Goal: Task Accomplishment & Management: Use online tool/utility

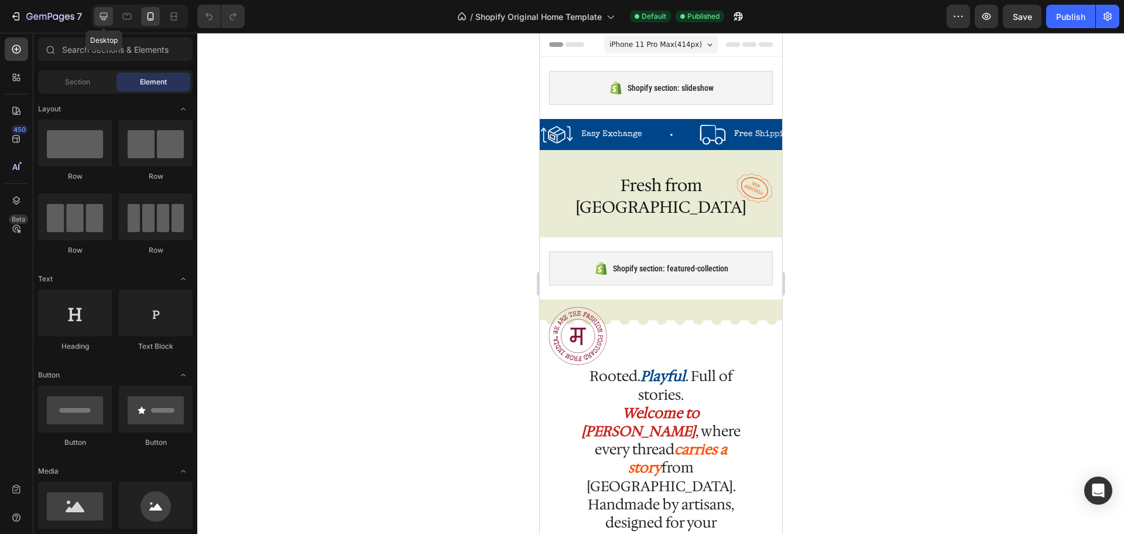
click at [99, 15] on icon at bounding box center [104, 17] width 12 height 12
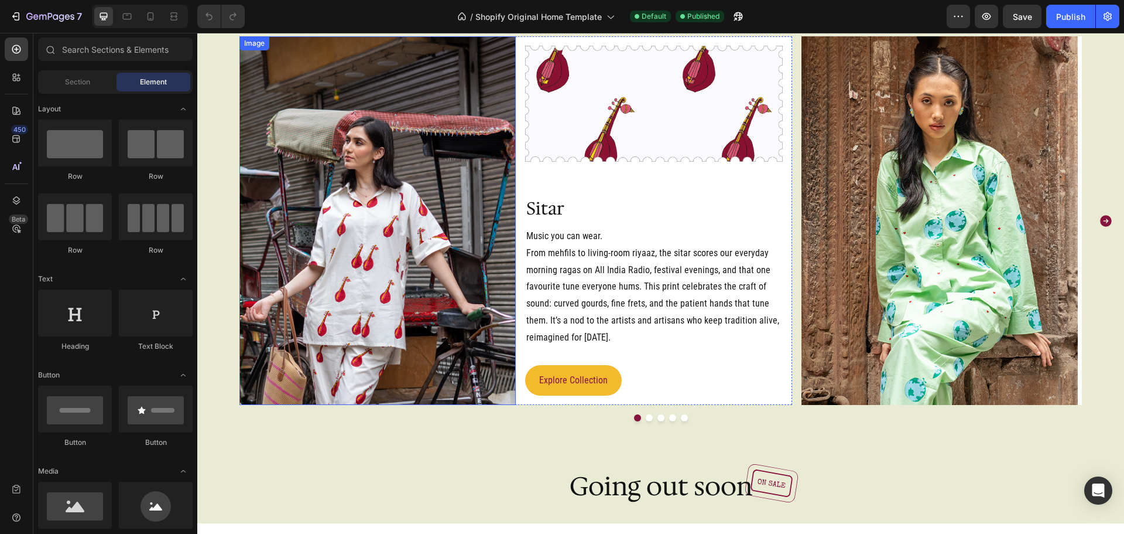
scroll to position [2415, 0]
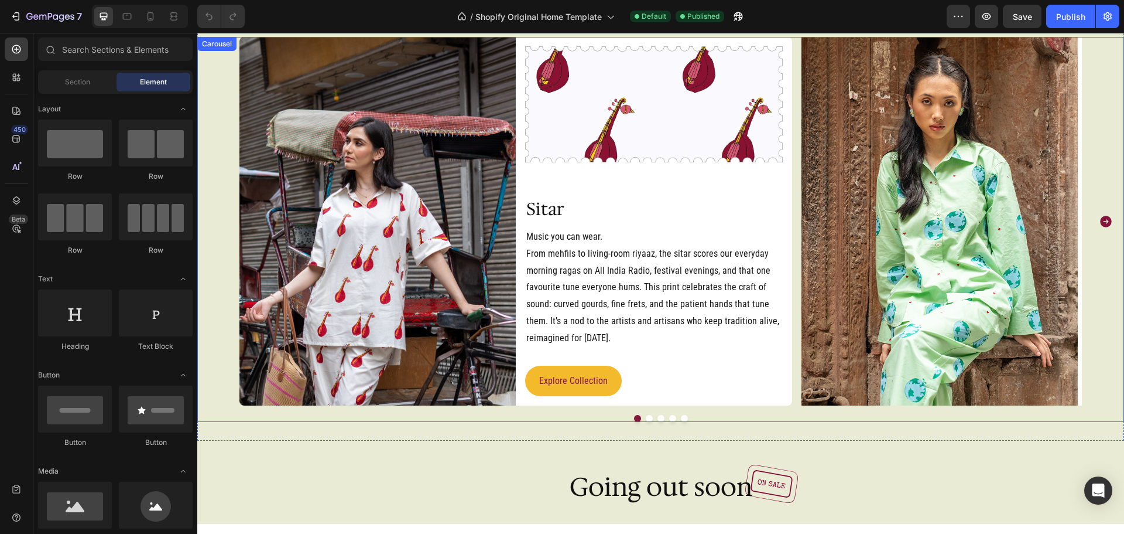
click at [1092, 362] on div "Image Image Row Sitar Heading Music you can wear. From mehfils to living-room r…" at bounding box center [660, 221] width 927 height 368
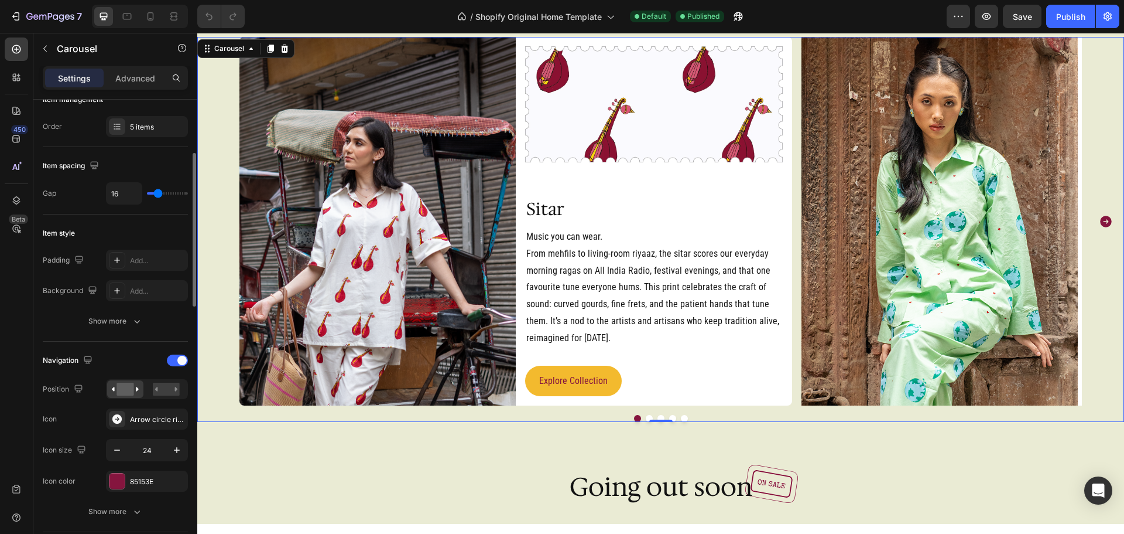
scroll to position [168, 0]
click at [169, 390] on rect at bounding box center [166, 388] width 27 height 13
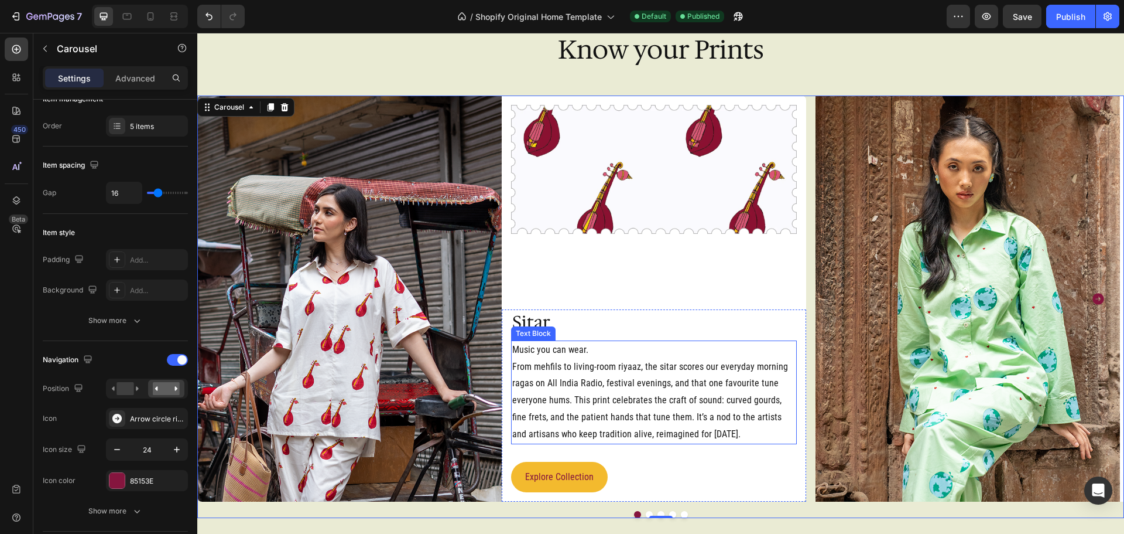
scroll to position [2355, 0]
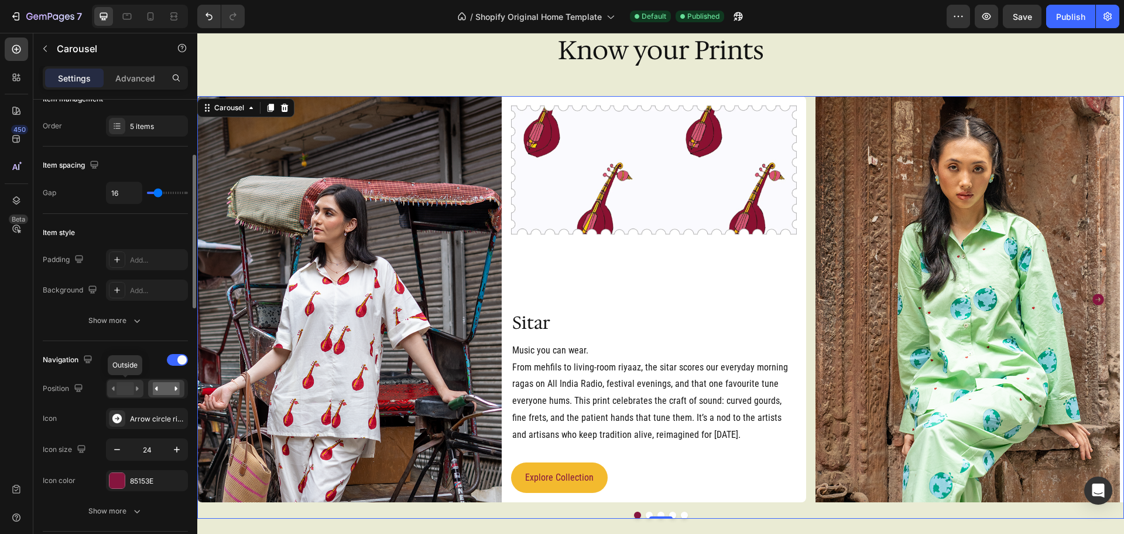
click at [118, 391] on rect at bounding box center [125, 388] width 17 height 13
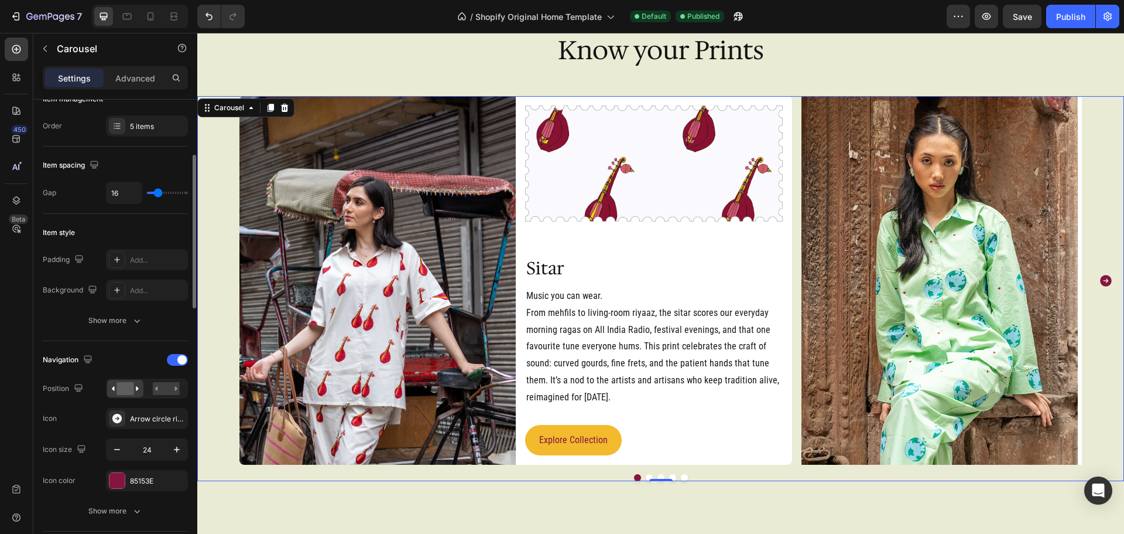
type input "39"
type input "55"
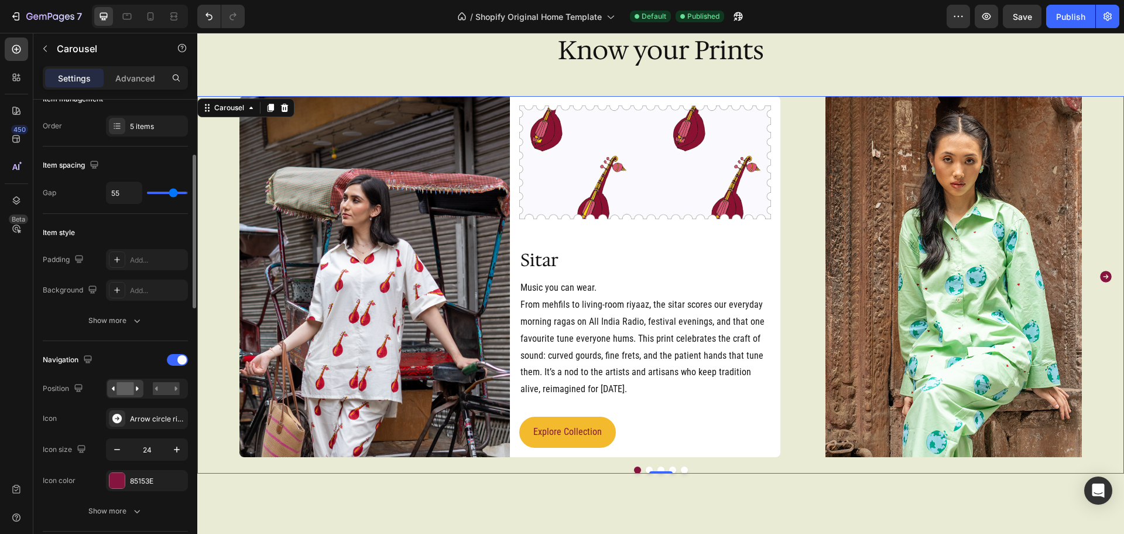
type input "77"
type input "80"
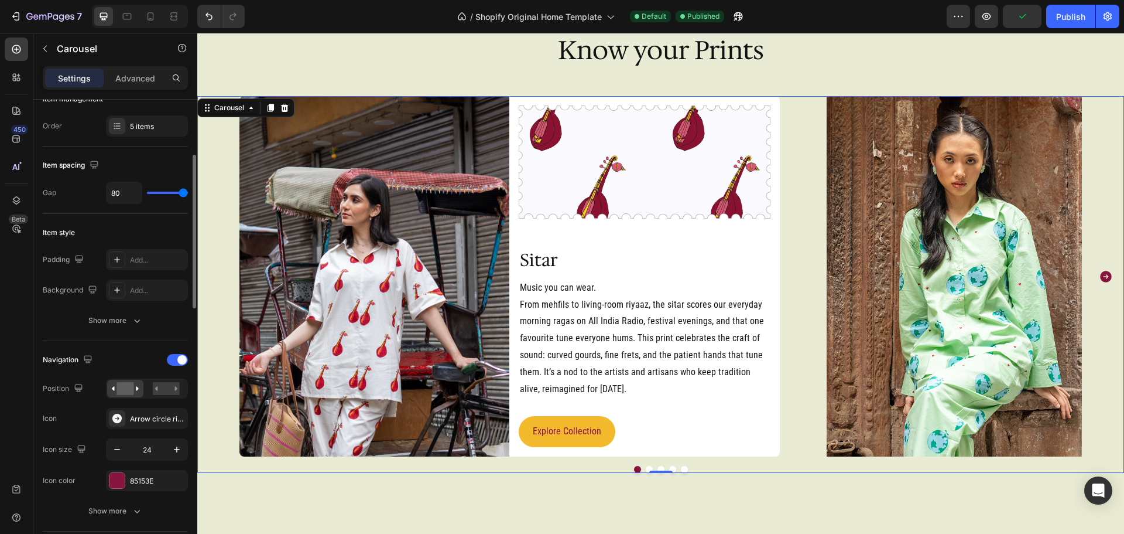
drag, startPoint x: 158, startPoint y: 189, endPoint x: 206, endPoint y: 187, distance: 48.1
type input "80"
click at [188, 192] on input "range" at bounding box center [167, 193] width 41 height 2
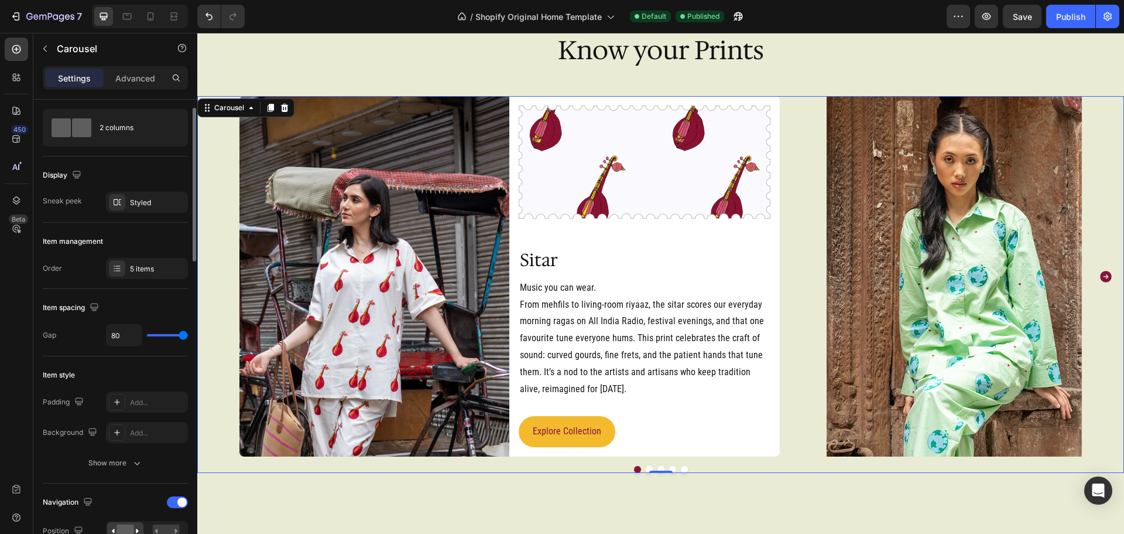
scroll to position [0, 0]
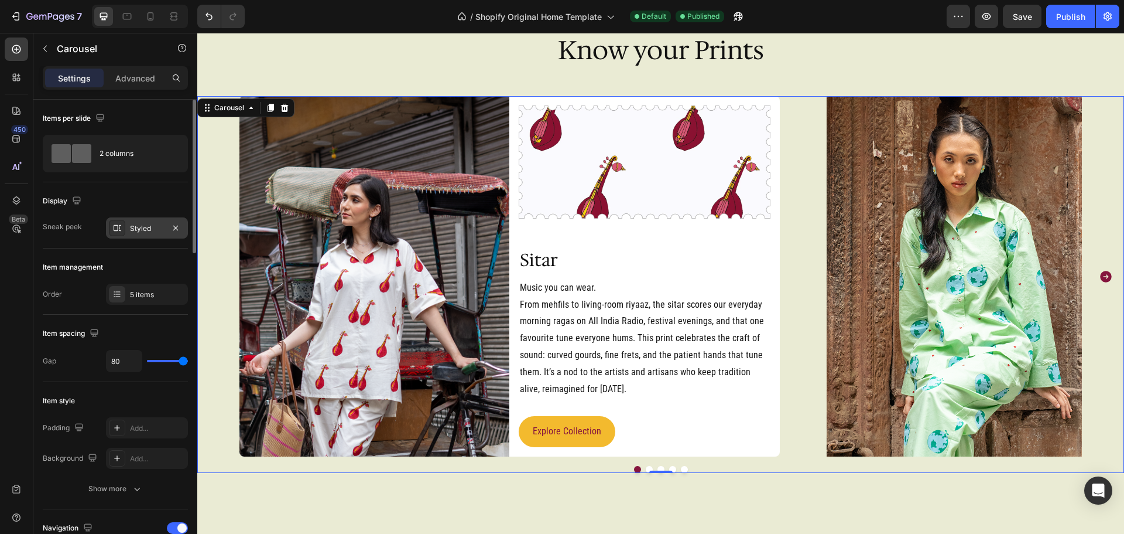
click at [136, 228] on div "Styled" at bounding box center [147, 228] width 34 height 11
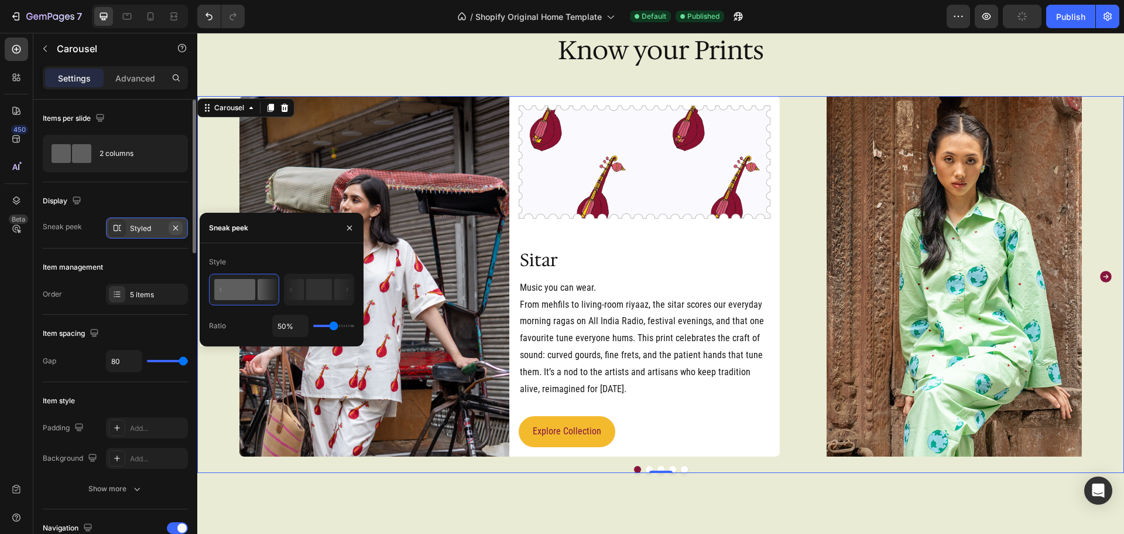
click at [176, 230] on icon "button" at bounding box center [175, 227] width 9 height 9
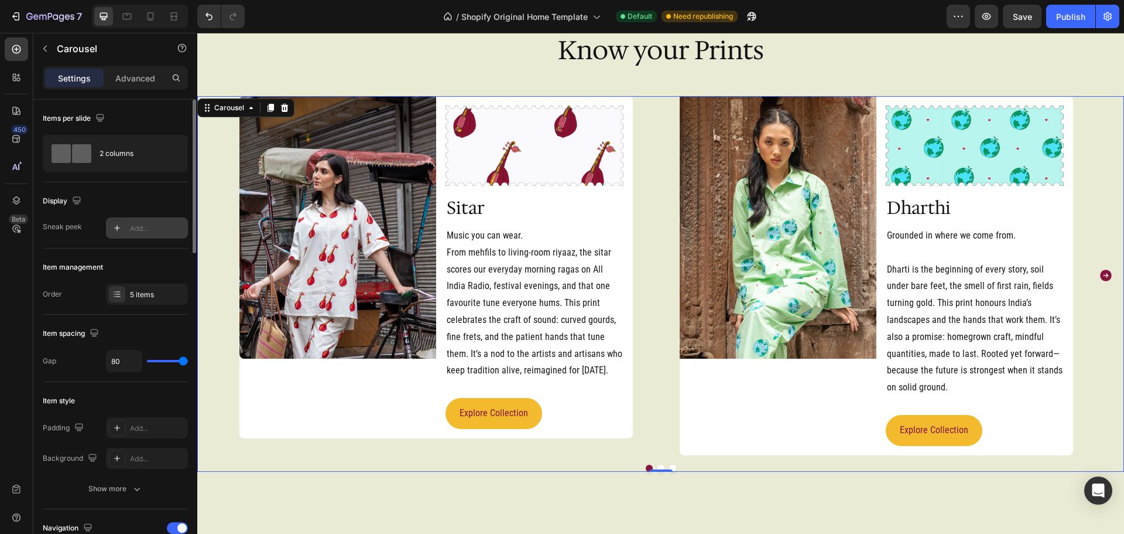
type input "49"
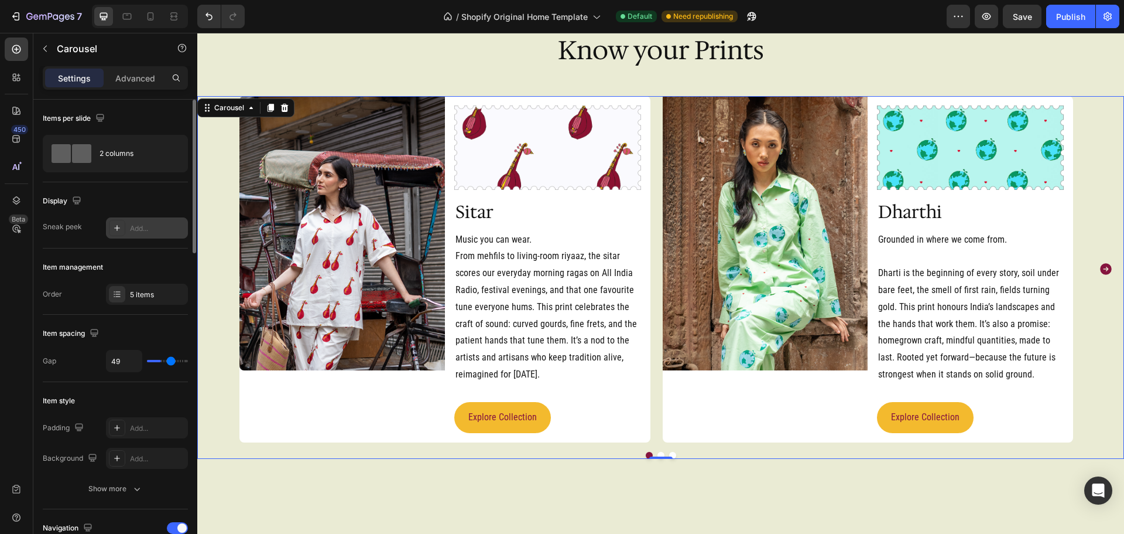
type input "21"
type input "15"
type input "7"
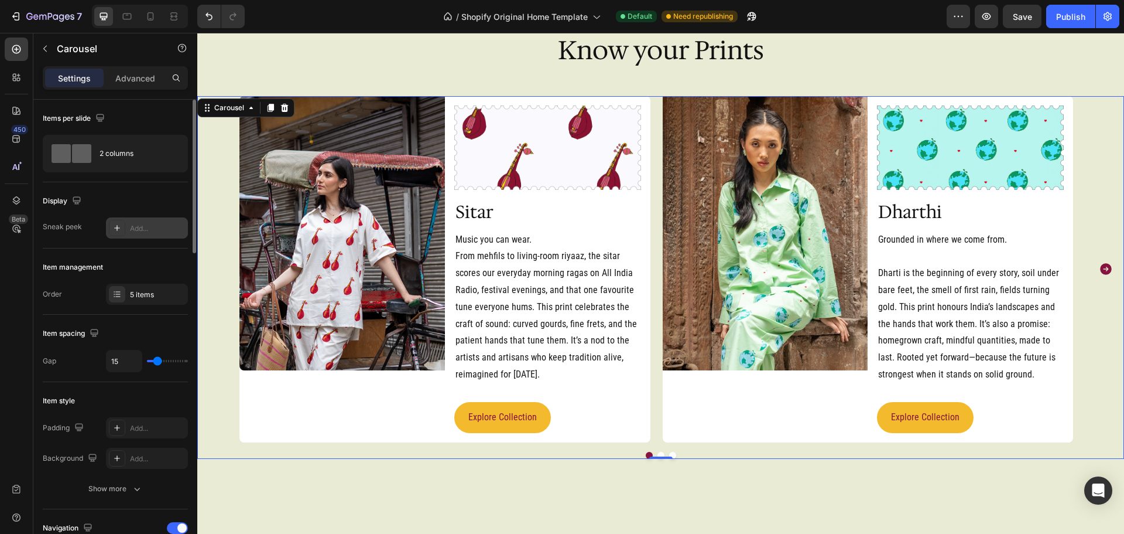
type input "7"
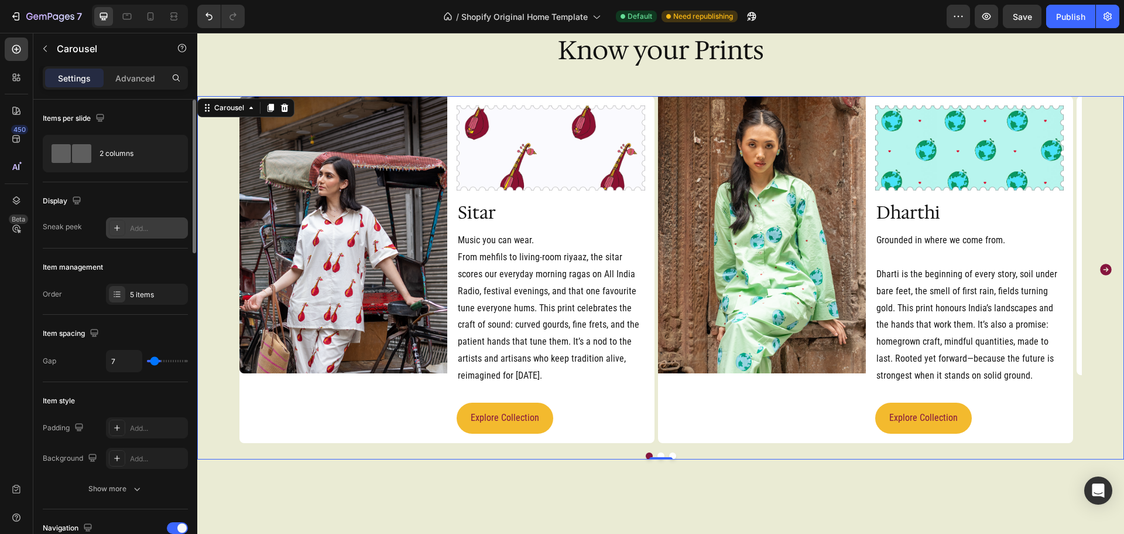
type input "6"
type input "1"
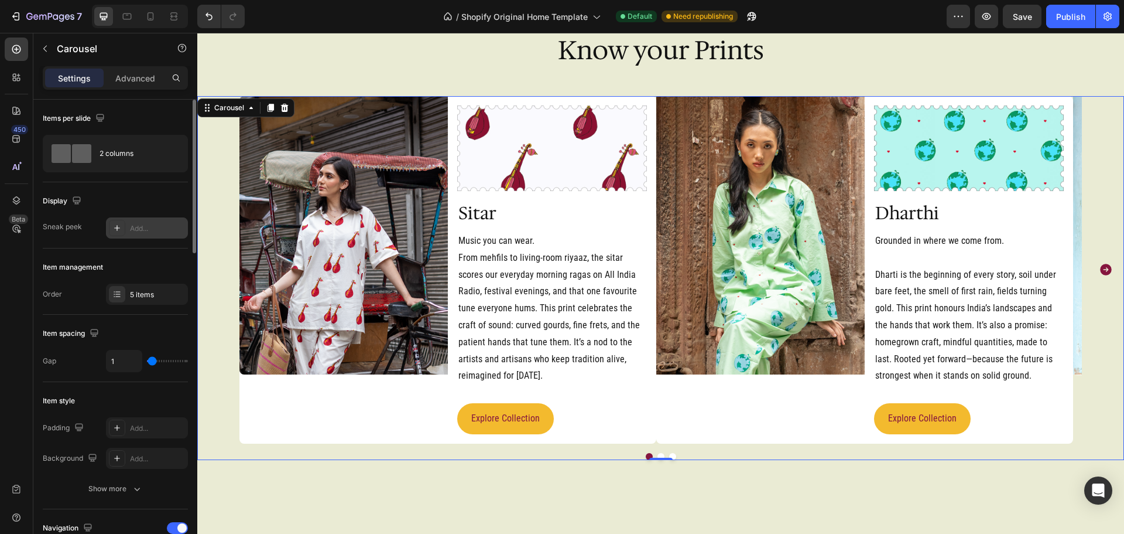
type input "0"
type input "25"
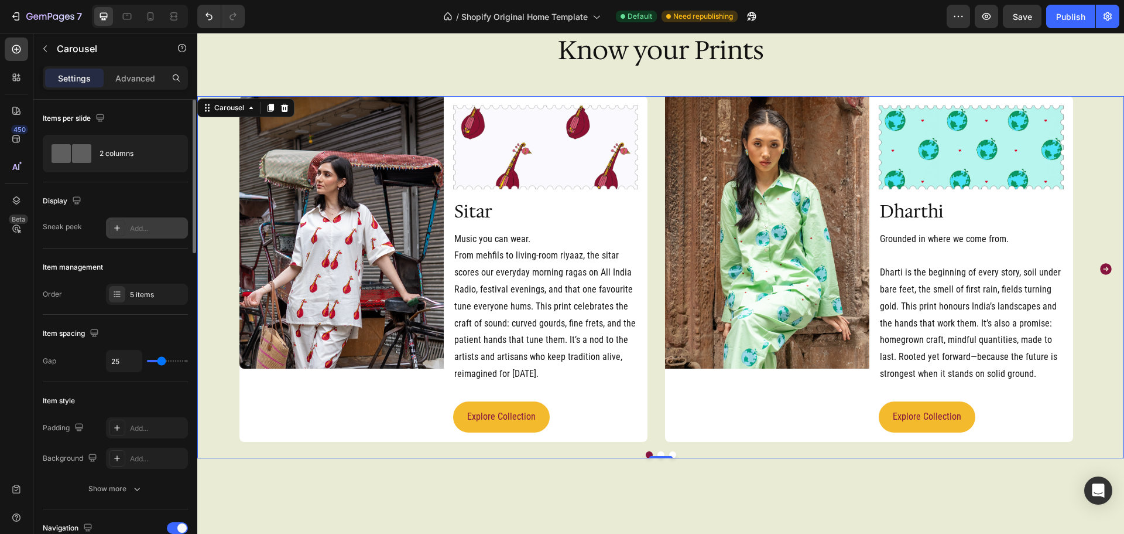
type input "30"
type input "31"
type input "36"
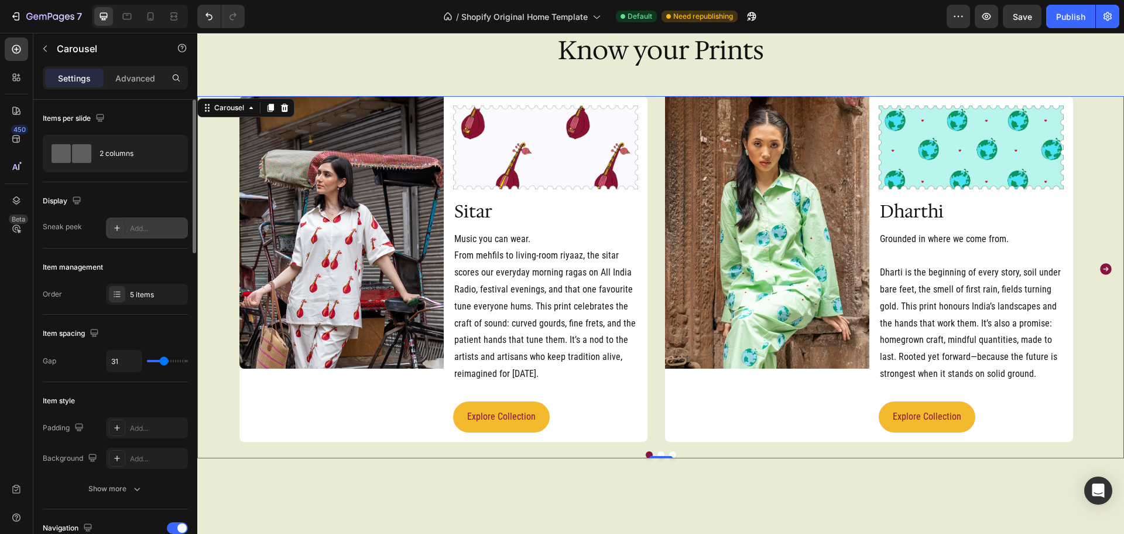
type input "36"
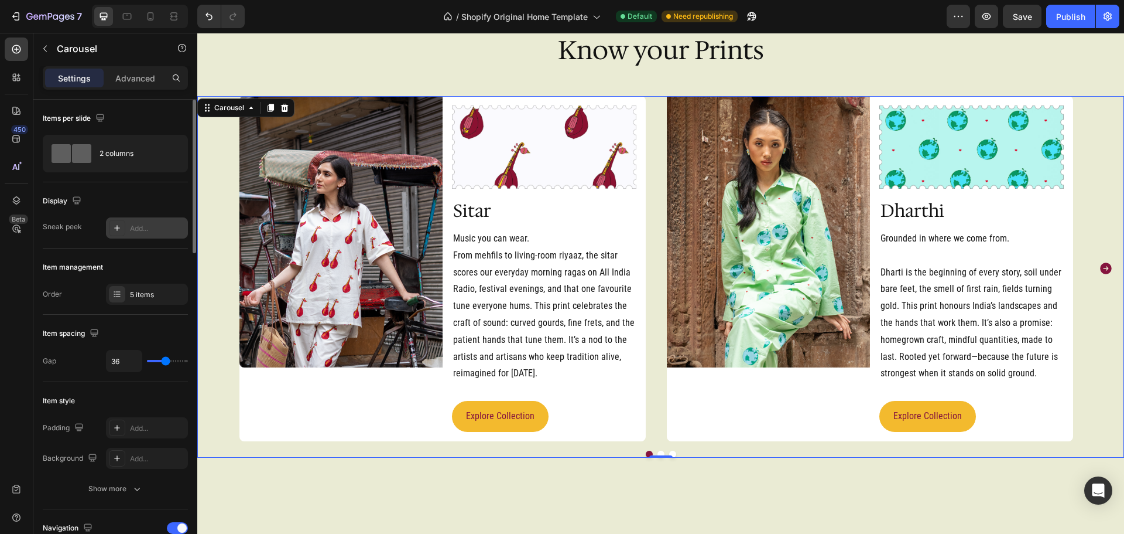
type input "43"
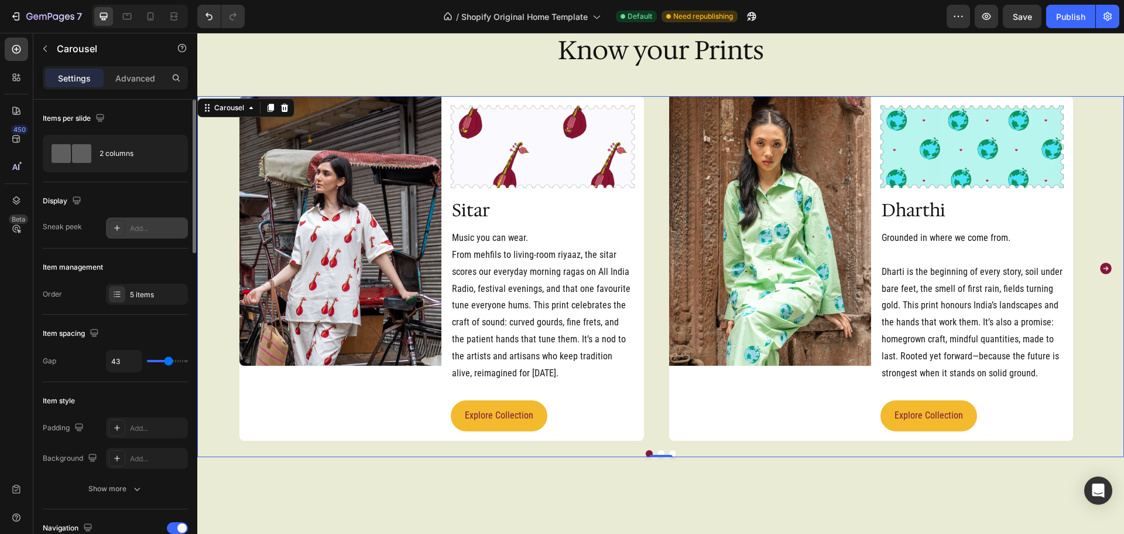
drag, startPoint x: 182, startPoint y: 363, endPoint x: 169, endPoint y: 361, distance: 13.6
type input "43"
click at [169, 361] on input "range" at bounding box center [167, 361] width 41 height 2
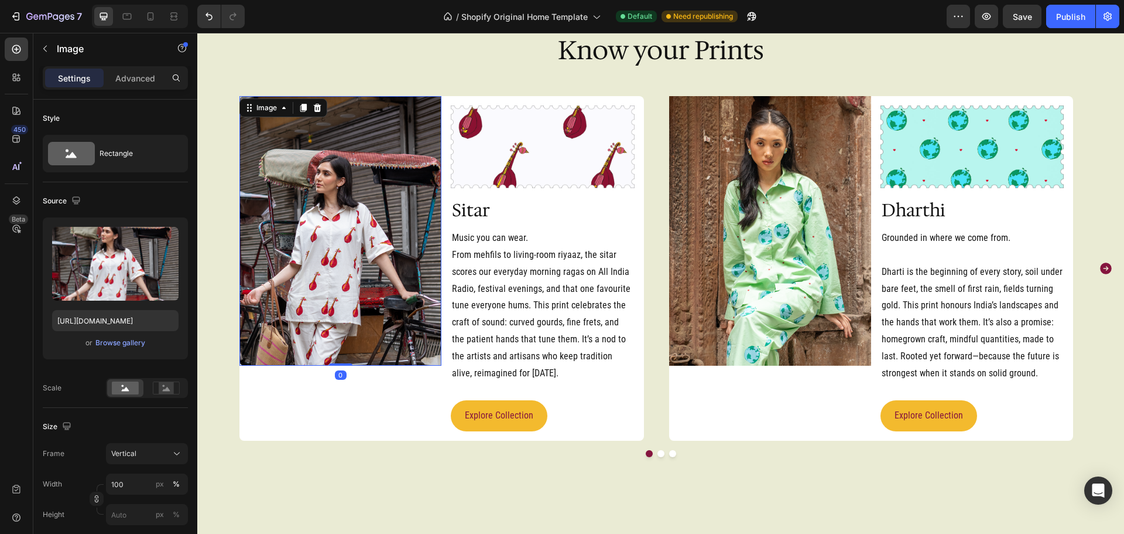
click at [353, 334] on img at bounding box center [341, 230] width 202 height 269
click at [348, 414] on div "Image 0" at bounding box center [341, 268] width 202 height 344
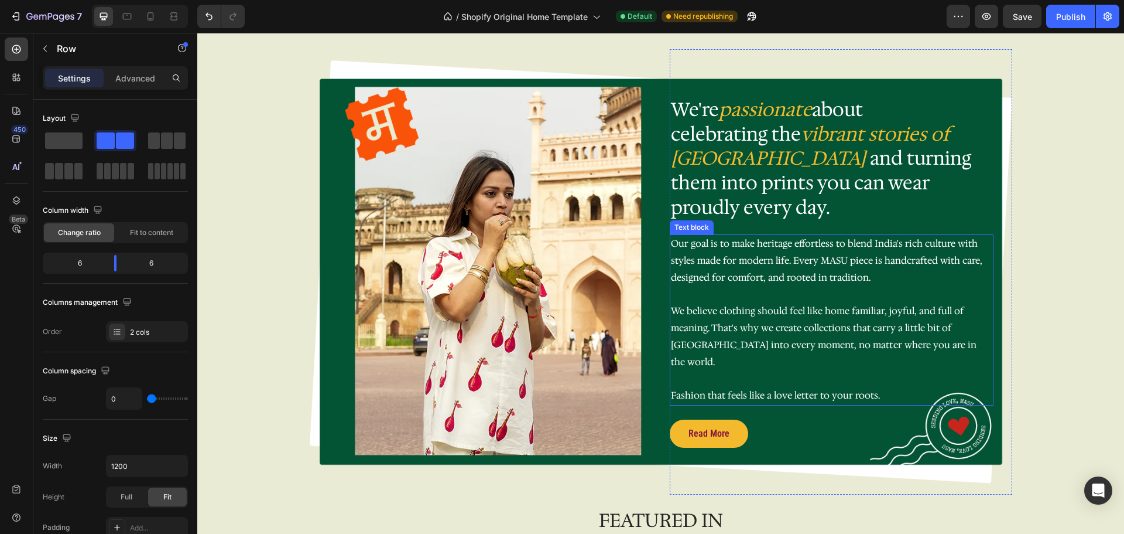
scroll to position [958, 0]
click at [733, 309] on p "Our goal is to make heritage effortless to blend India's rich culture with styl…" at bounding box center [832, 320] width 322 height 169
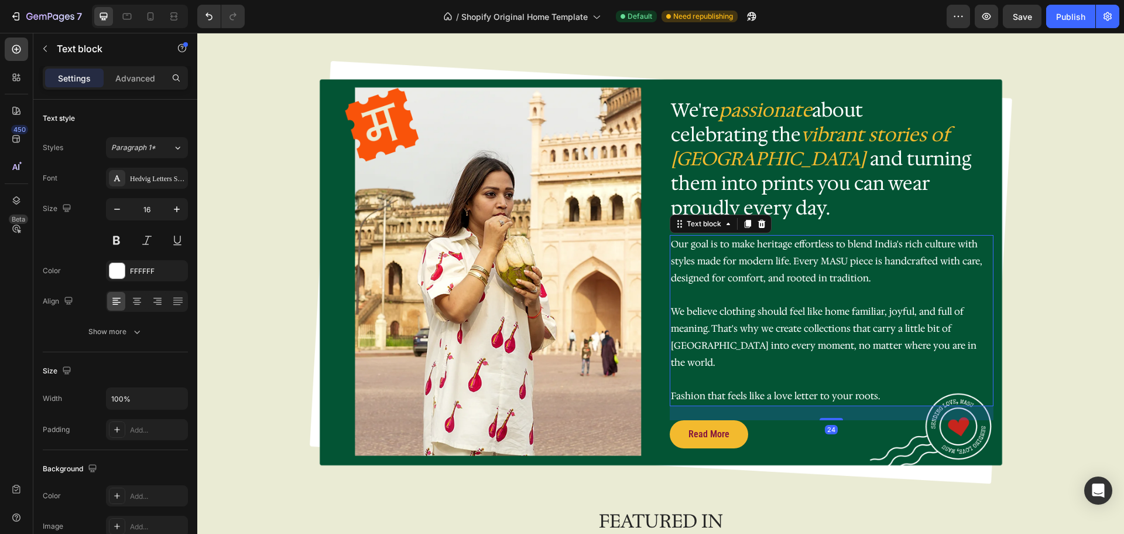
click at [733, 309] on p "Our goal is to make heritage effortless to blend India's rich culture with styl…" at bounding box center [832, 320] width 322 height 169
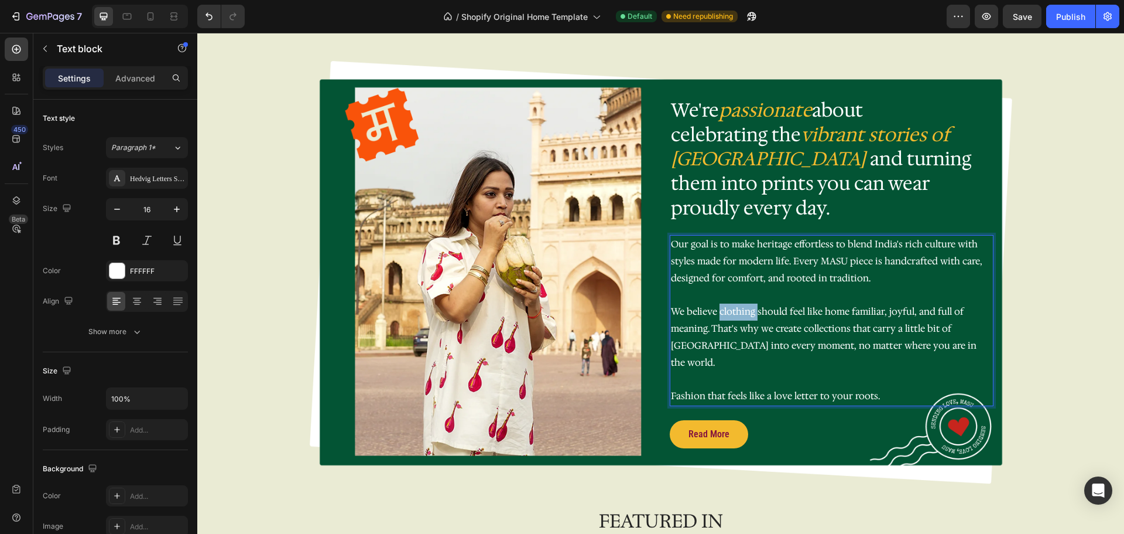
click at [733, 309] on p "Our goal is to make heritage effortless to blend India's rich culture with styl…" at bounding box center [832, 320] width 322 height 169
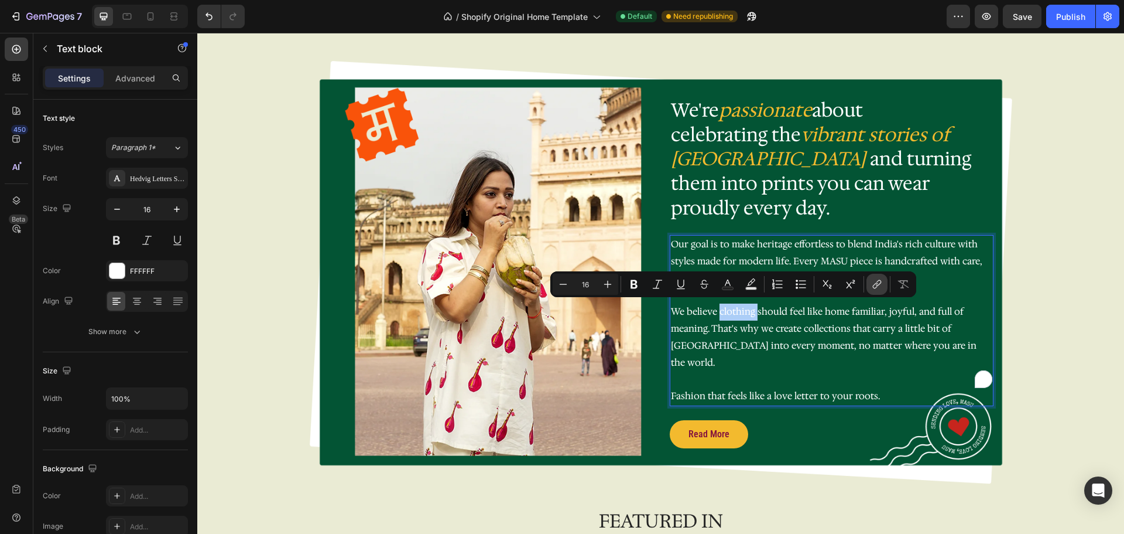
click at [882, 284] on icon "Editor contextual toolbar" at bounding box center [877, 284] width 12 height 12
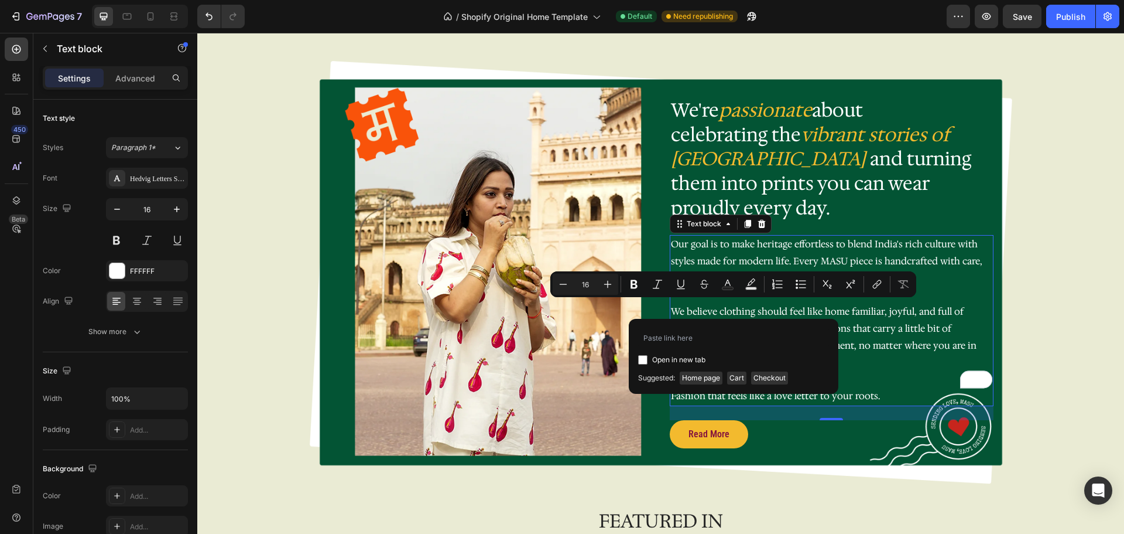
click at [888, 320] on p "Our goal is to make heritage effortless to blend India's rich culture with styl…" at bounding box center [832, 320] width 322 height 169
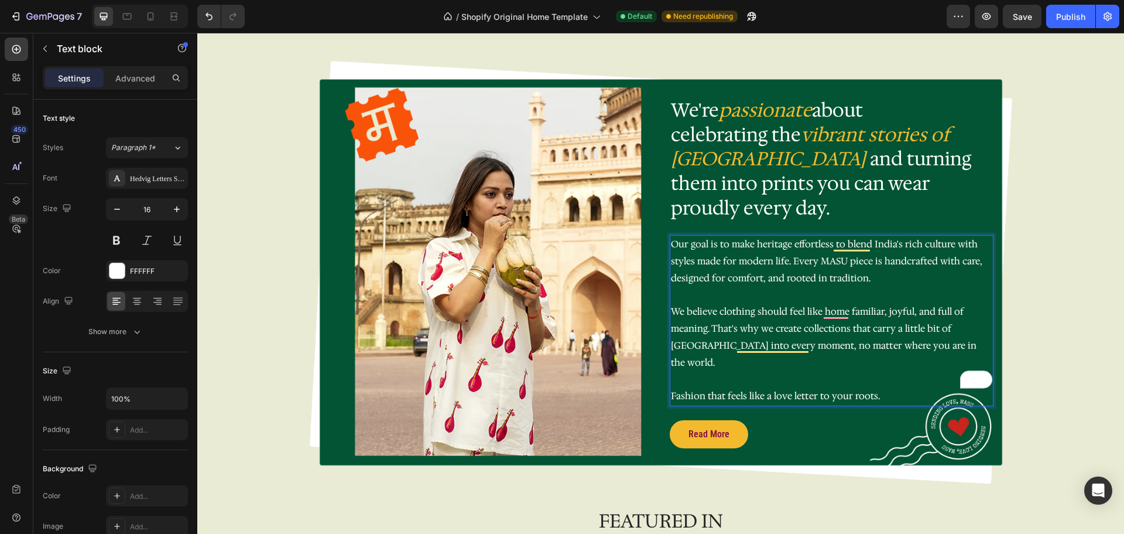
click at [867, 274] on p "Our goal is to make heritage effortless to blend India's rich culture with styl…" at bounding box center [832, 320] width 322 height 169
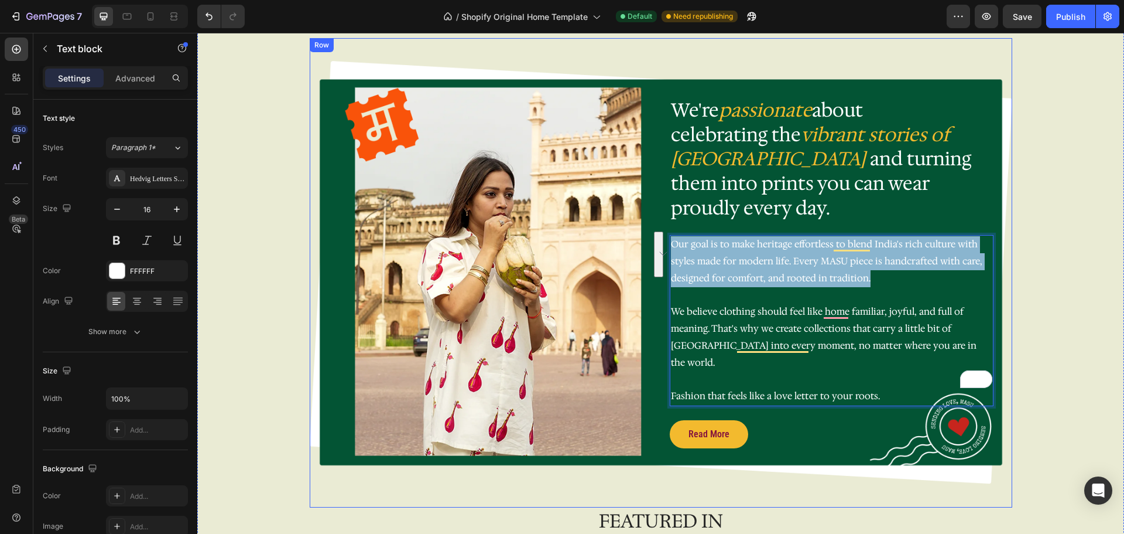
drag, startPoint x: 868, startPoint y: 276, endPoint x: 655, endPoint y: 237, distance: 216.1
click at [655, 237] on div "Image Row We're passionate about celebrating the vibrant stories of India and t…" at bounding box center [661, 272] width 703 height 469
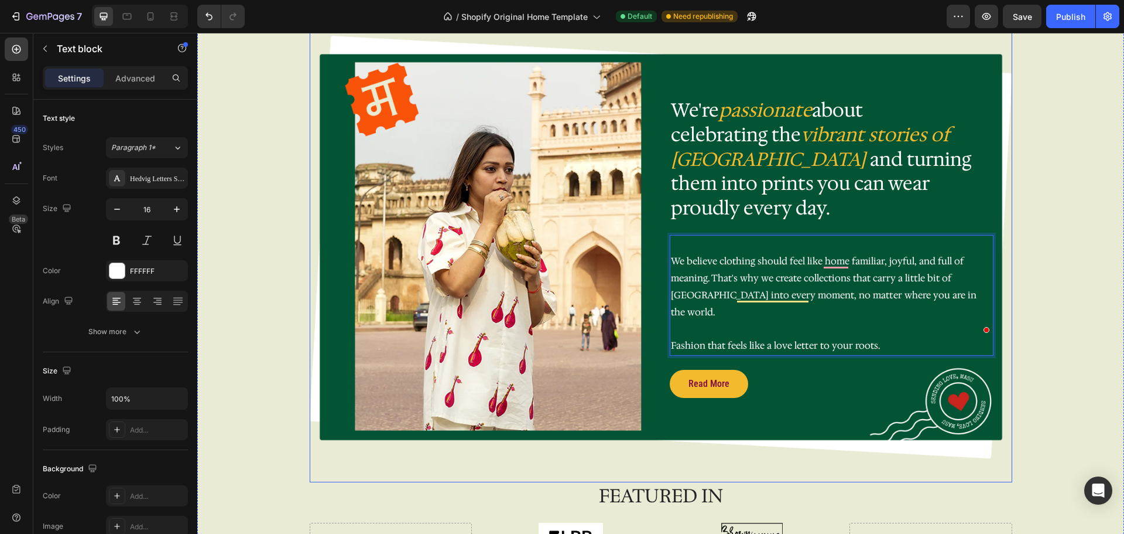
scroll to position [991, 0]
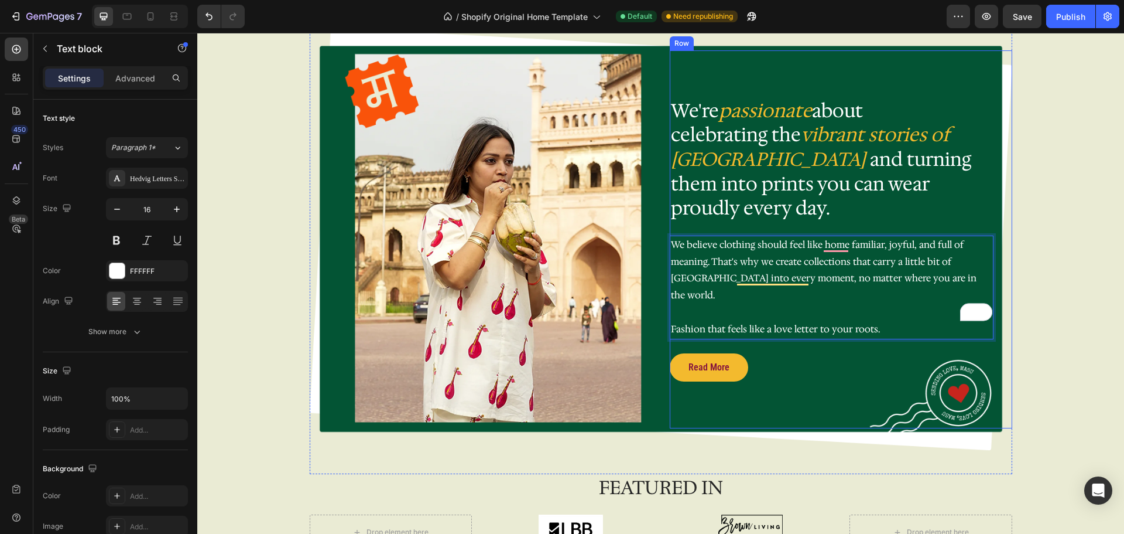
click at [733, 393] on div "We're passionate about celebrating the vibrant stories of India and turning the…" at bounding box center [841, 239] width 343 height 378
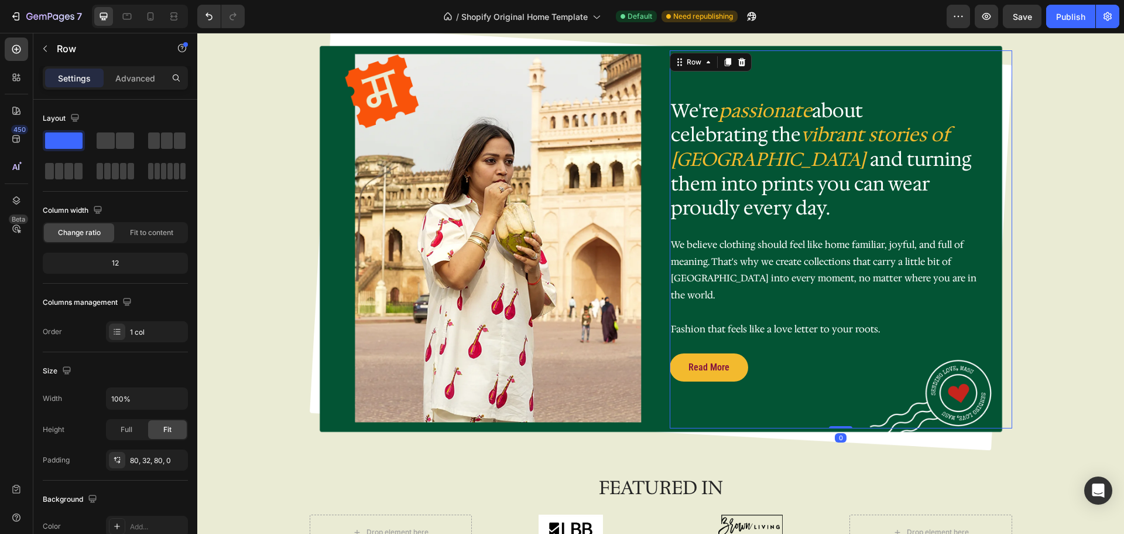
click at [837, 86] on div "We're passionate about celebrating the vibrant stories of India and turning the…" at bounding box center [841, 239] width 343 height 378
click at [479, 298] on img at bounding box center [493, 237] width 298 height 371
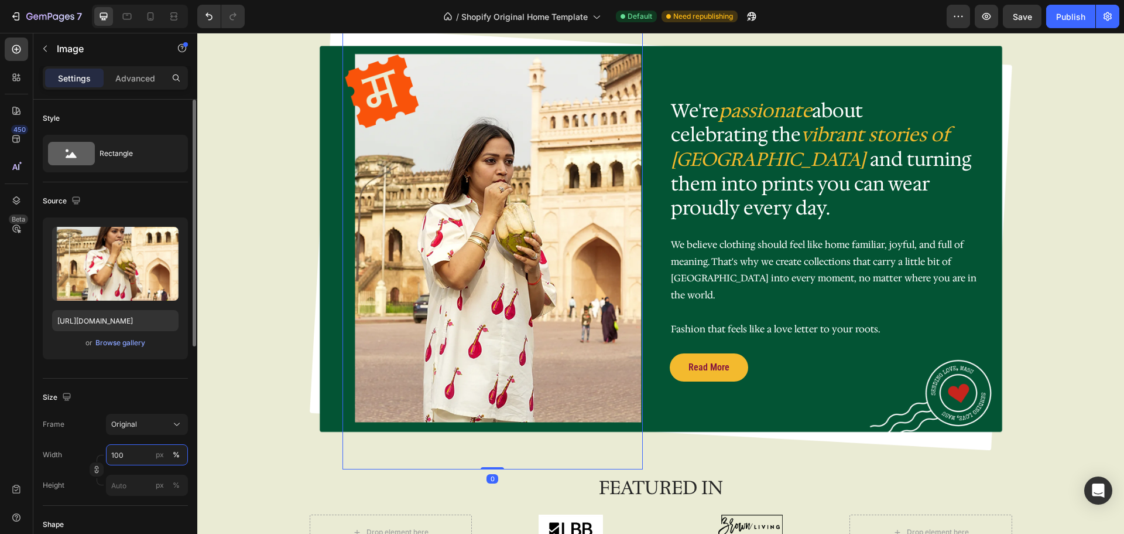
click at [141, 453] on input "100" at bounding box center [147, 454] width 82 height 21
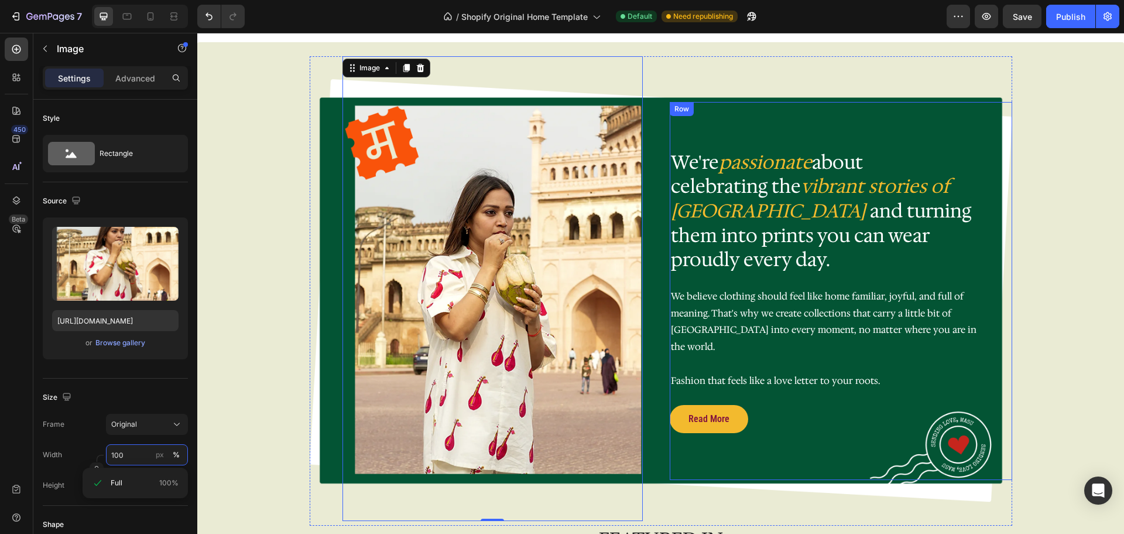
scroll to position [938, 0]
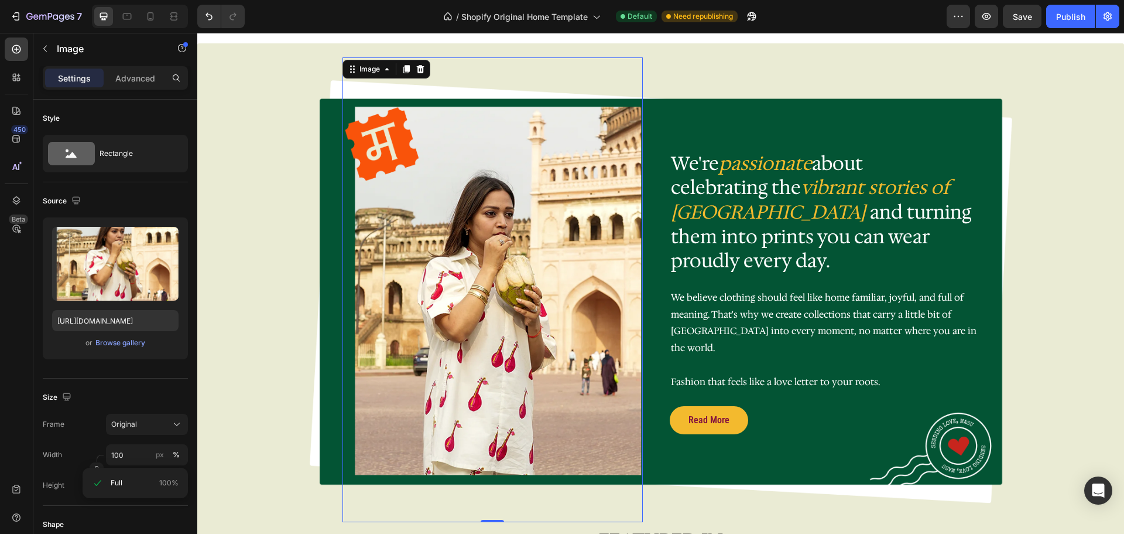
click at [600, 177] on img at bounding box center [493, 289] width 298 height 371
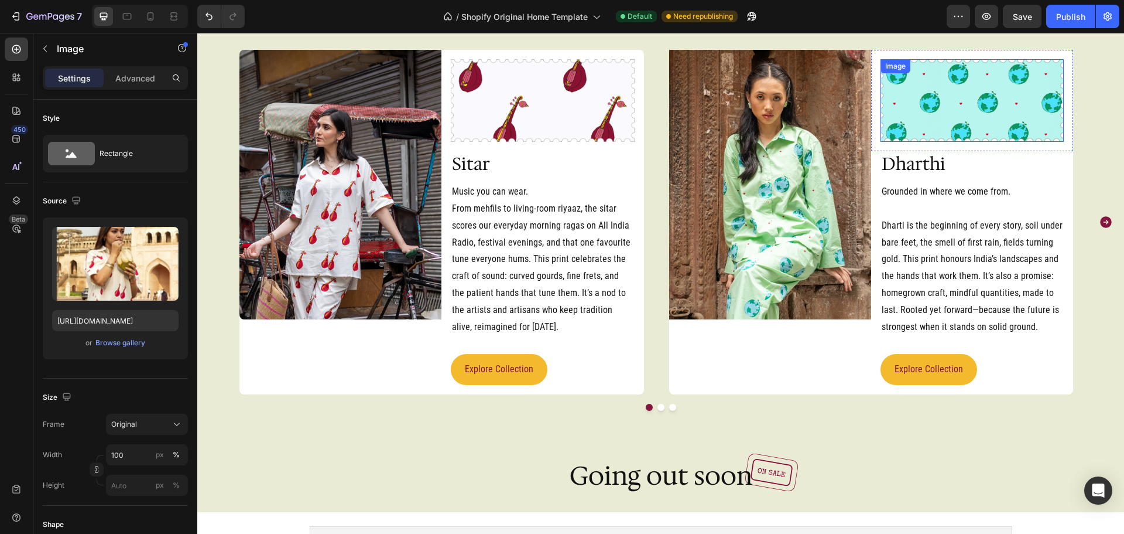
scroll to position [2402, 0]
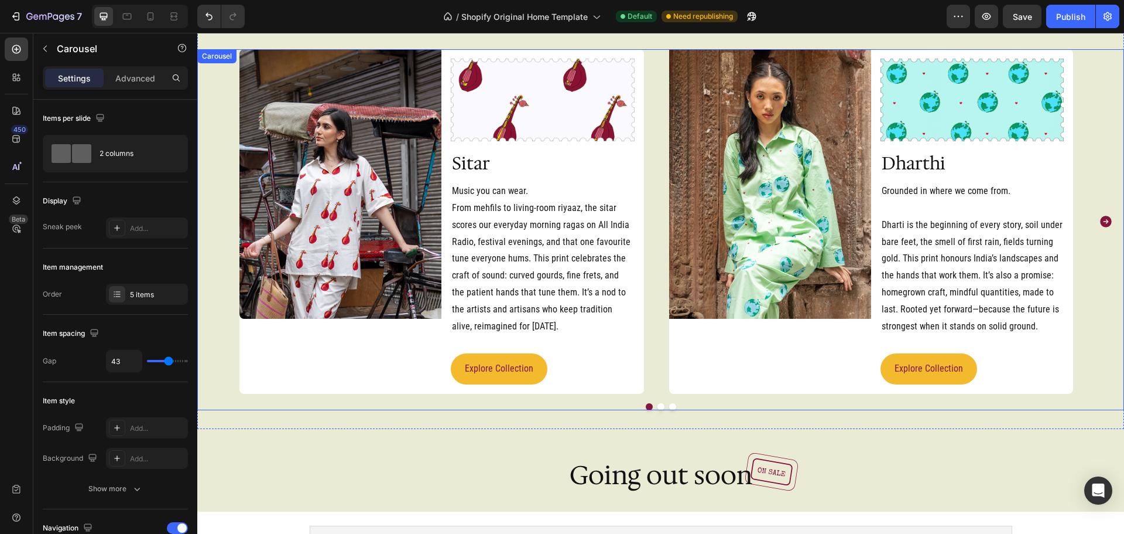
click at [656, 258] on div "Image Image Row Sitar Heading Music you can wear. From mehfils to living-room r…" at bounding box center [661, 221] width 843 height 344
type input "3"
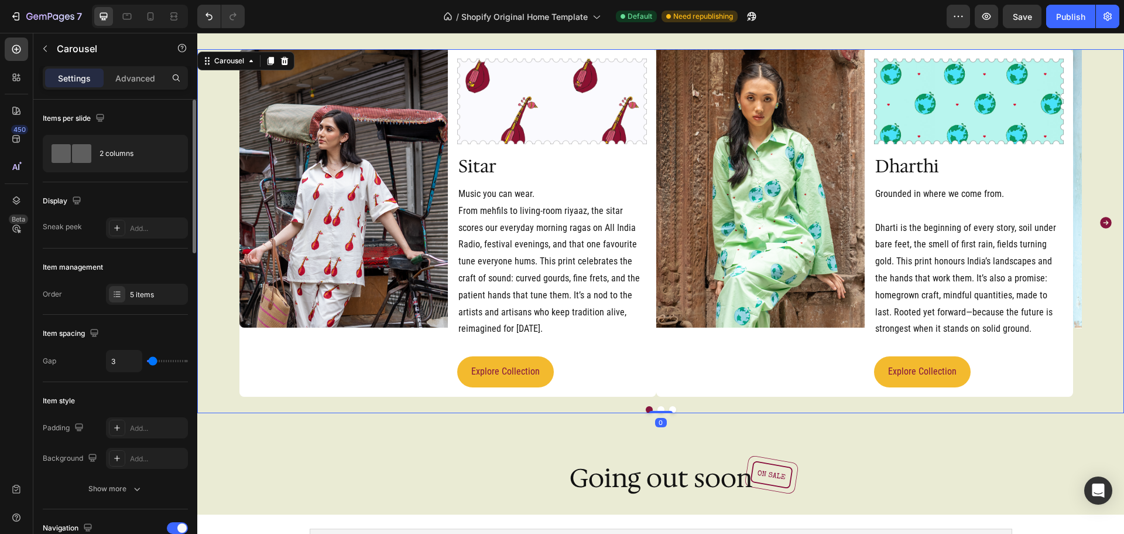
type input "0"
type input "12"
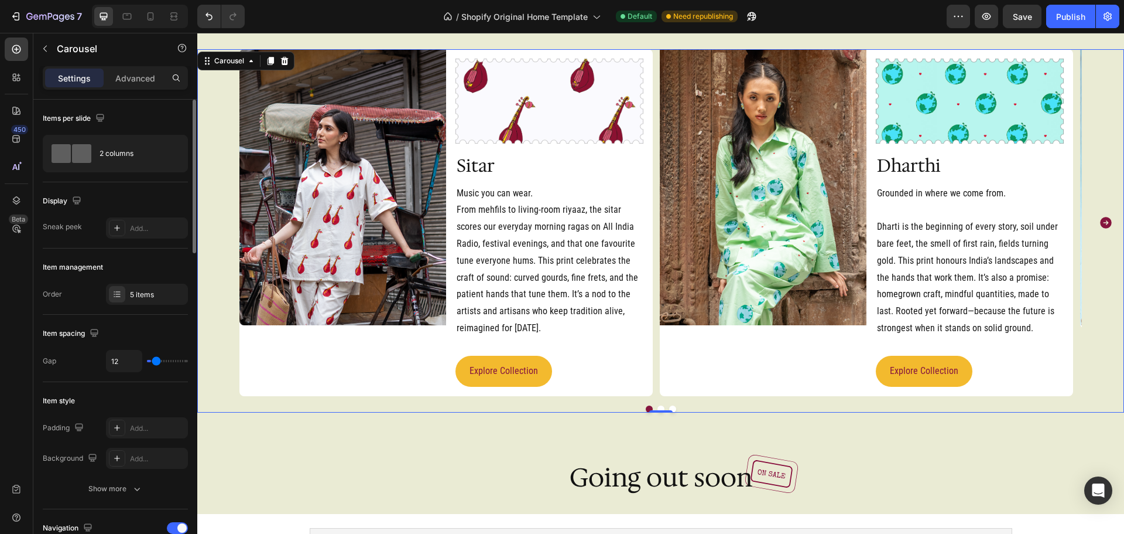
type input "28"
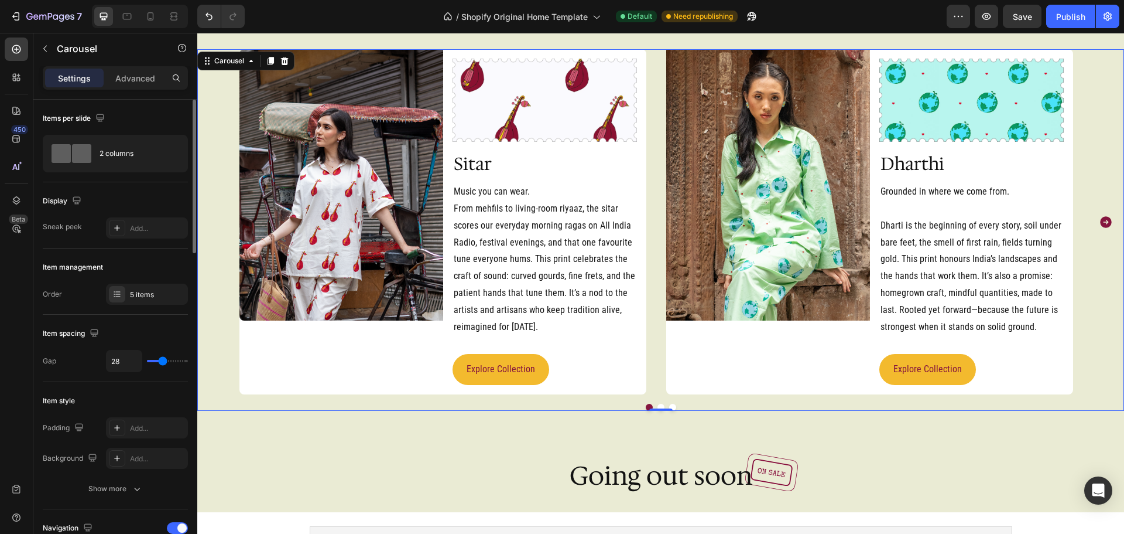
type input "34"
type input "37"
type input "39"
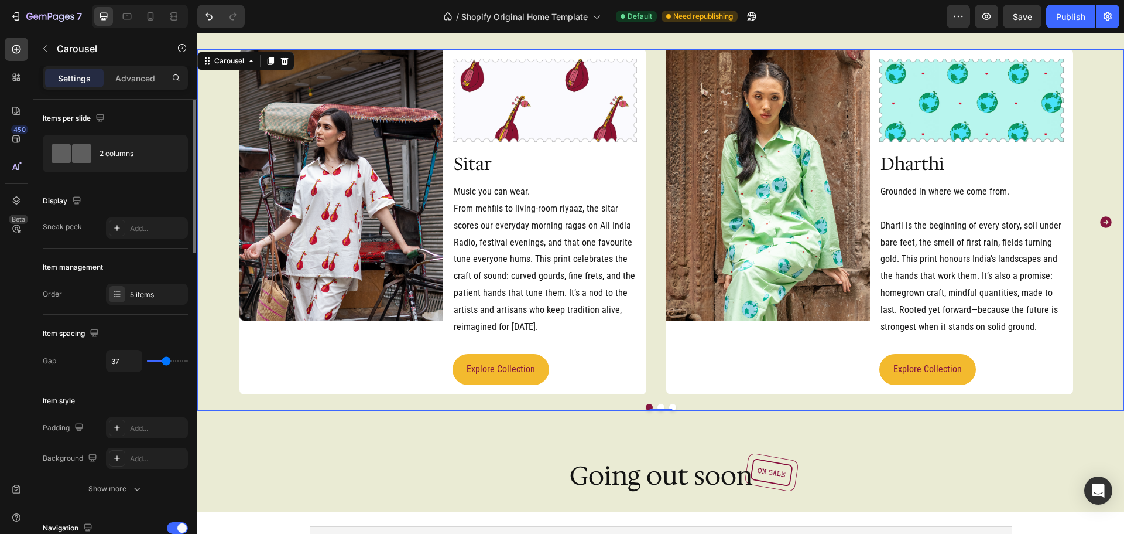
type input "39"
type input "40"
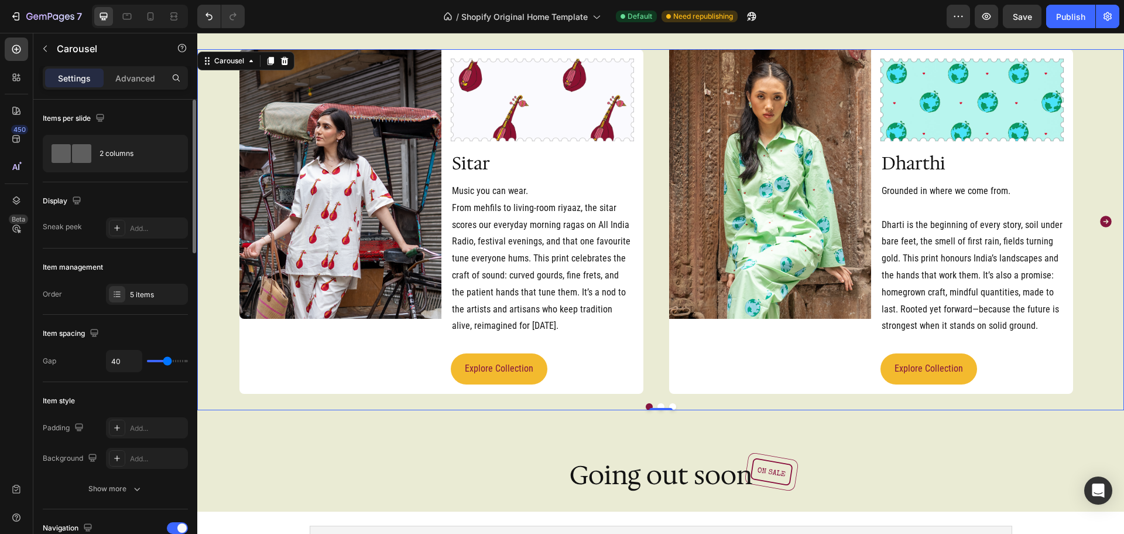
type input "44"
type input "50"
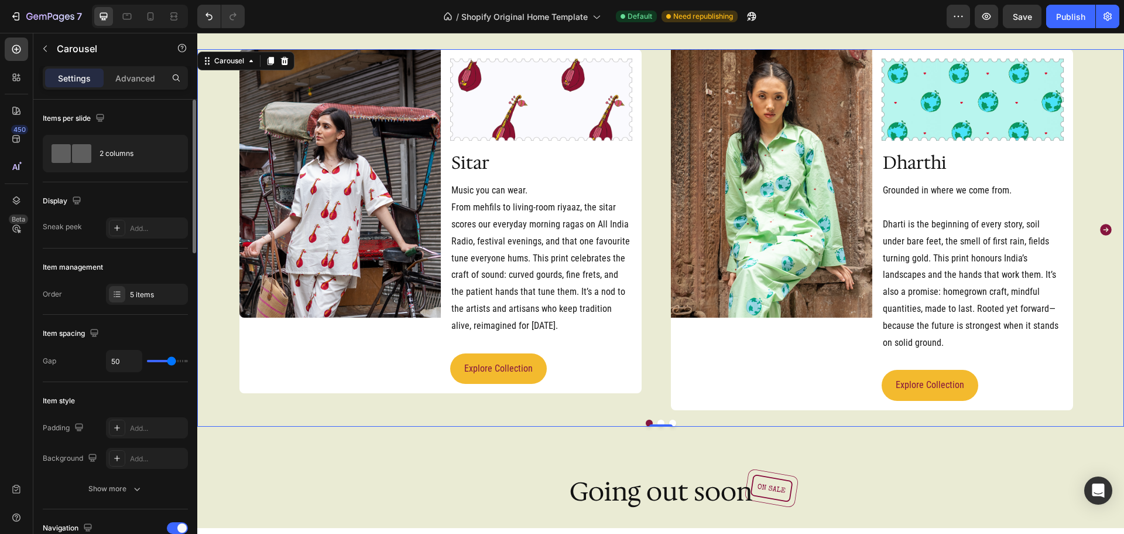
drag, startPoint x: 168, startPoint y: 361, endPoint x: 30, endPoint y: 334, distance: 140.8
type input "50"
click at [172, 361] on input "range" at bounding box center [167, 361] width 41 height 2
click at [1100, 224] on icon "Carousel Next Arrow" at bounding box center [1106, 230] width 12 height 12
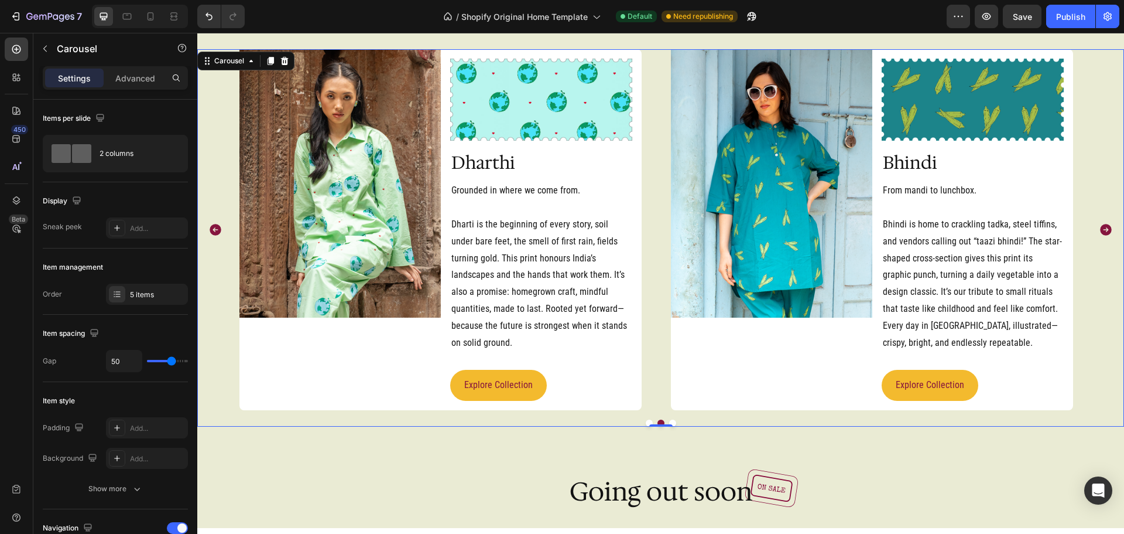
click at [1102, 230] on icon "Carousel Next Arrow" at bounding box center [1106, 230] width 12 height 12
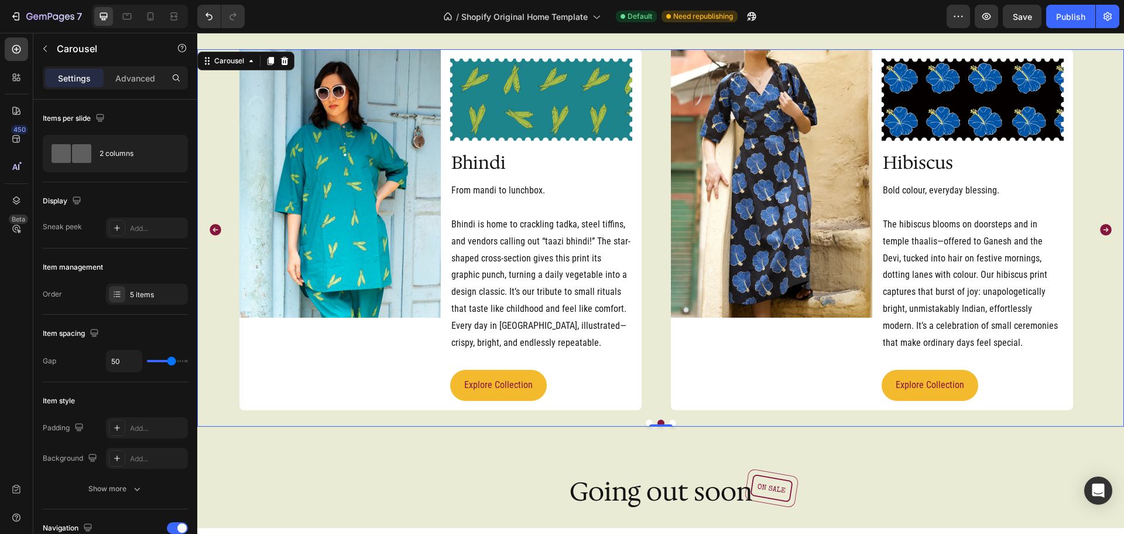
click at [1100, 230] on icon "Carousel Next Arrow" at bounding box center [1106, 230] width 12 height 12
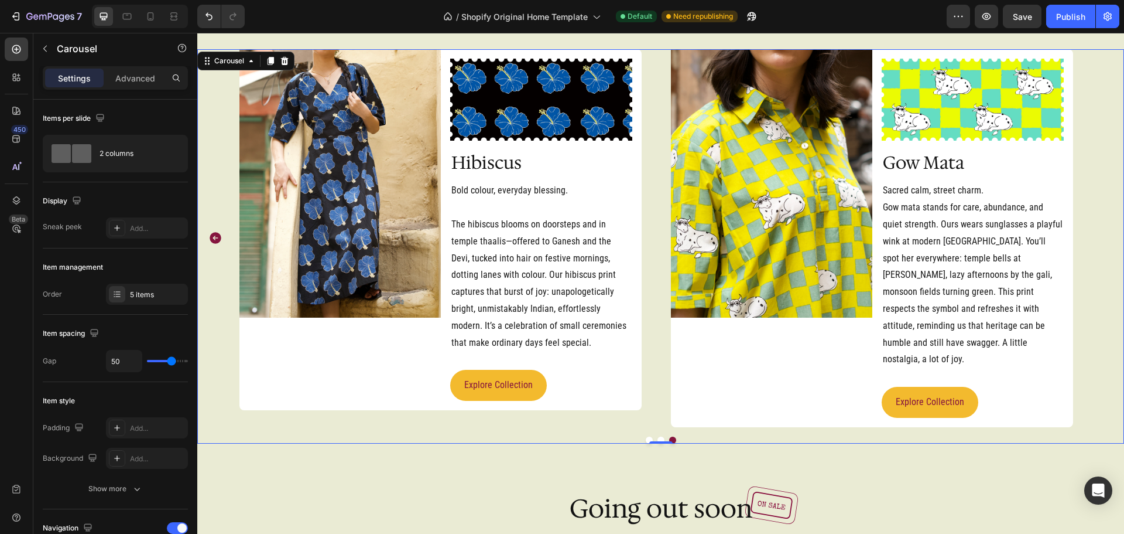
click at [215, 232] on icon "Carousel Back Arrow" at bounding box center [216, 238] width 12 height 12
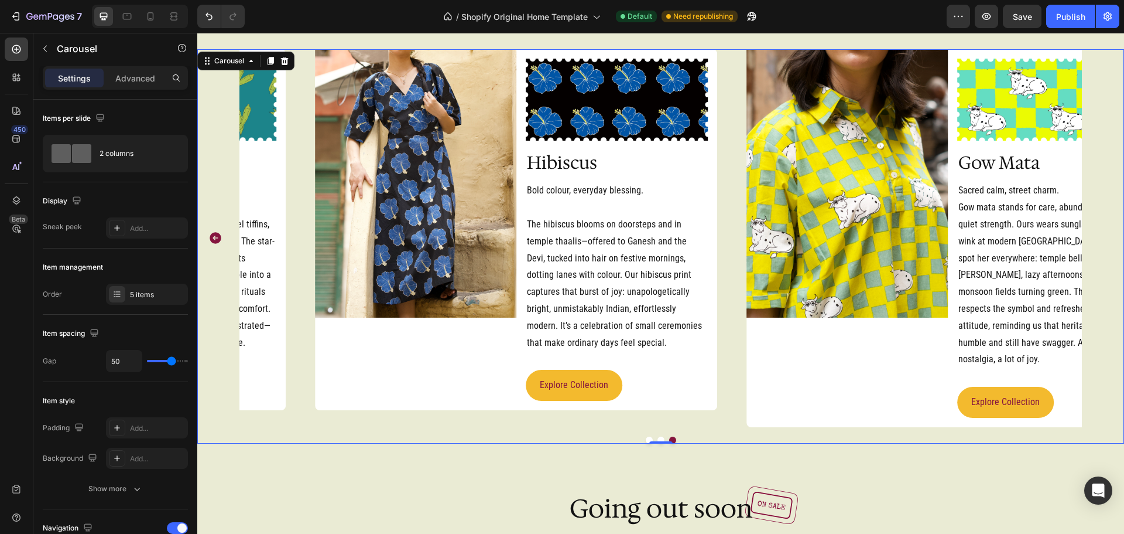
click at [215, 232] on icon "Carousel Back Arrow" at bounding box center [216, 238] width 12 height 12
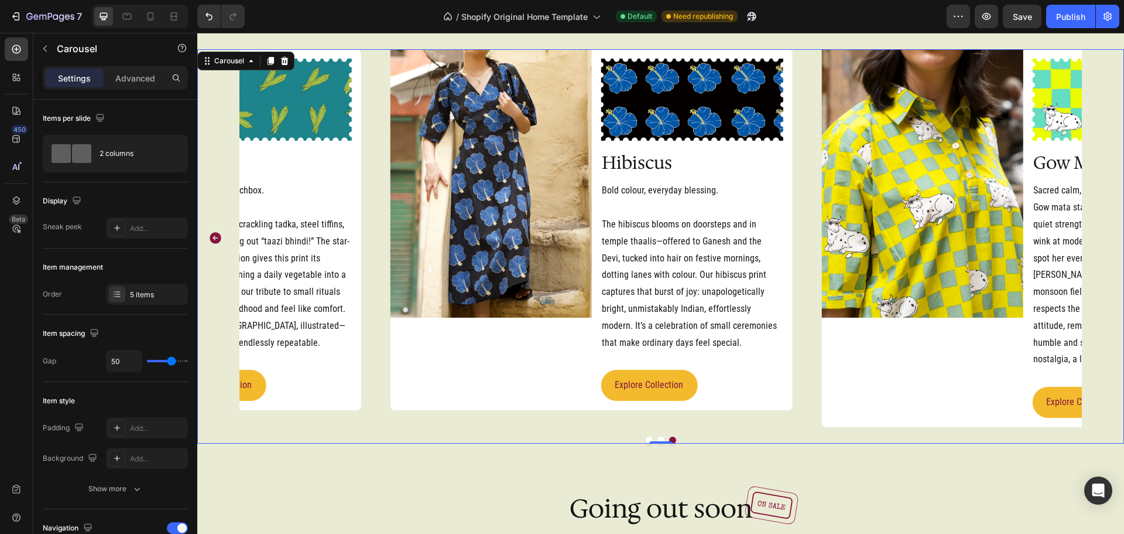
click at [215, 232] on icon "Carousel Back Arrow" at bounding box center [216, 238] width 12 height 12
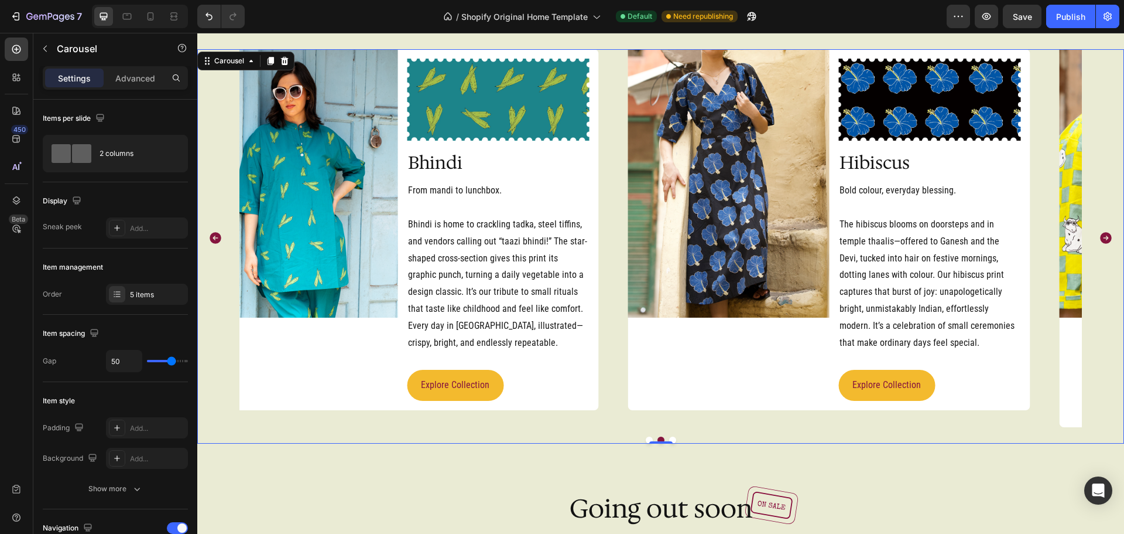
click at [215, 232] on icon "Carousel Back Arrow" at bounding box center [216, 238] width 12 height 12
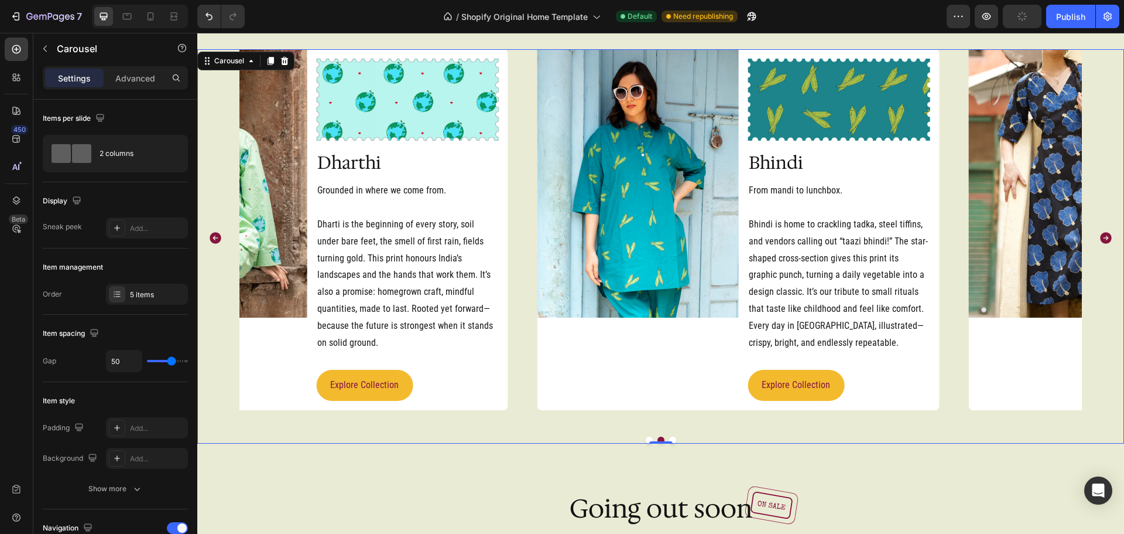
click at [215, 232] on icon "Carousel Back Arrow" at bounding box center [216, 238] width 12 height 12
click at [215, 229] on div "Image Image Row Sitar Heading Music you can wear. From mehfils to living-room r…" at bounding box center [660, 238] width 927 height 378
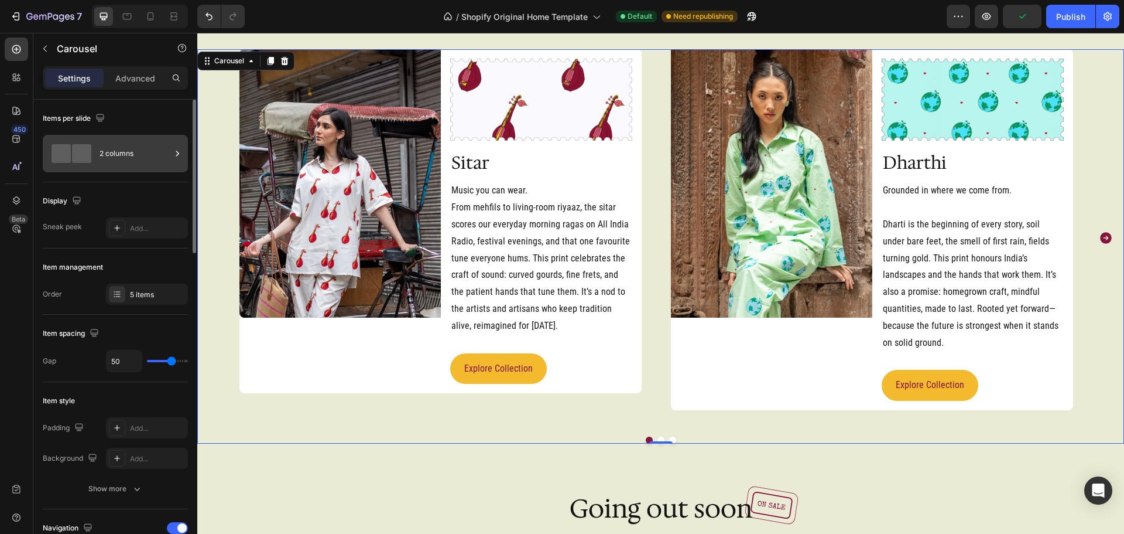
click at [128, 159] on div "2 columns" at bounding box center [135, 153] width 71 height 27
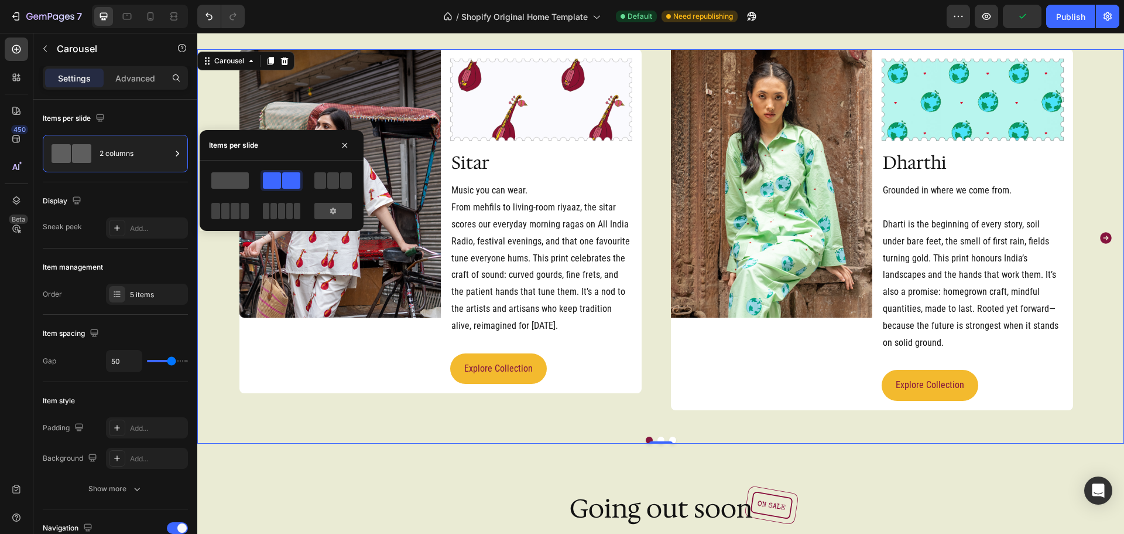
click at [238, 182] on span at bounding box center [229, 180] width 37 height 16
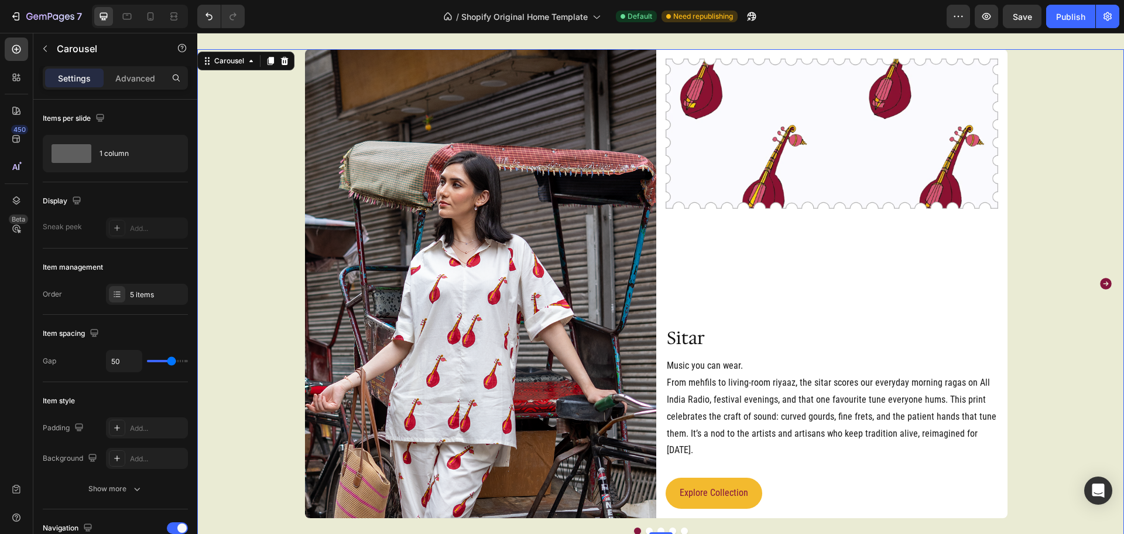
click at [1099, 282] on icon "Carousel Next Arrow" at bounding box center [1106, 283] width 14 height 14
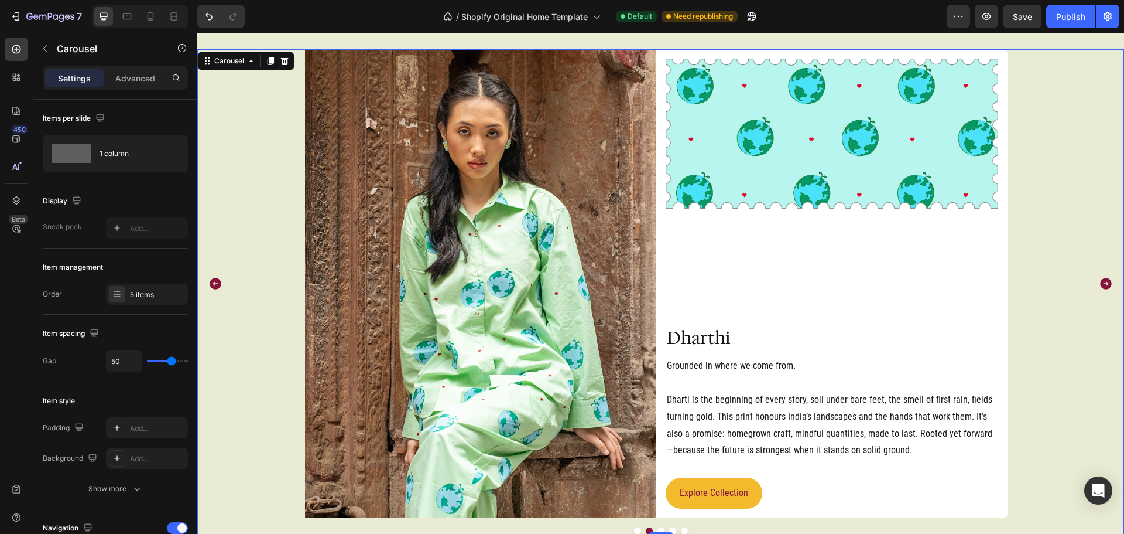
click at [1099, 282] on icon "Carousel Next Arrow" at bounding box center [1106, 283] width 14 height 14
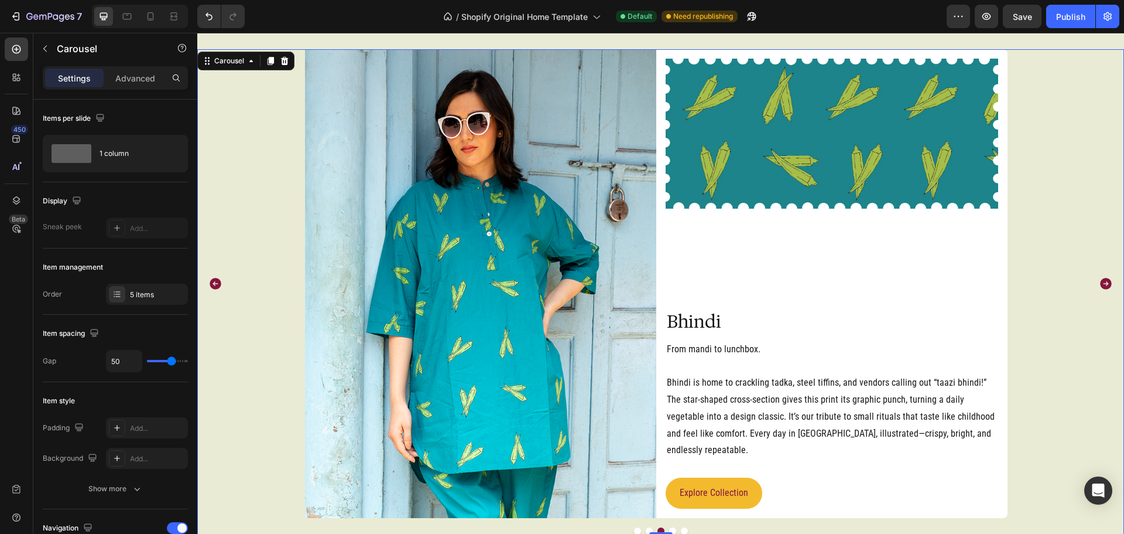
click at [1100, 282] on icon "Carousel Next Arrow" at bounding box center [1106, 284] width 12 height 12
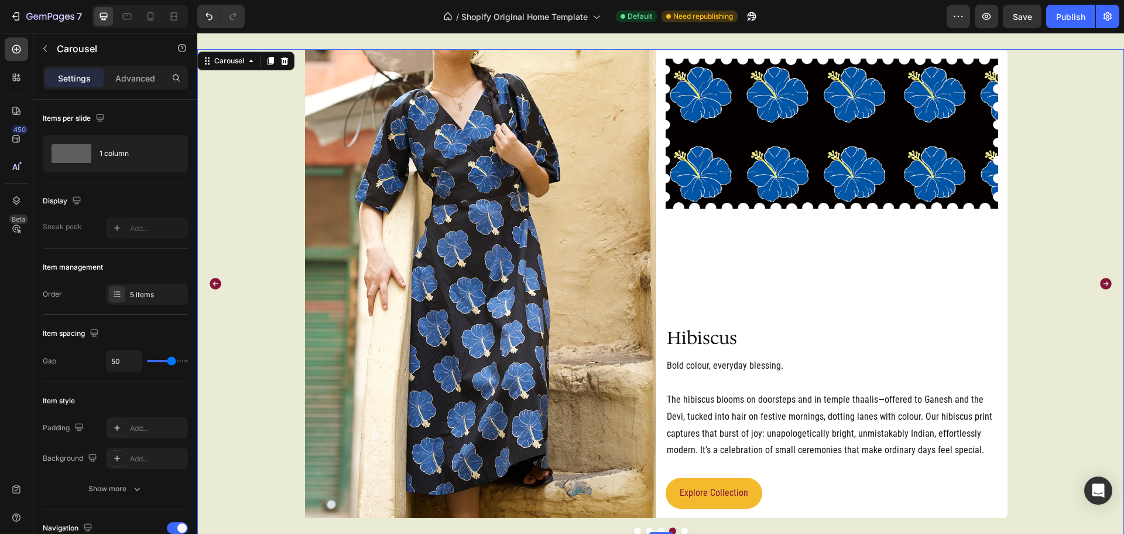
click at [1099, 282] on icon "Carousel Next Arrow" at bounding box center [1106, 283] width 14 height 14
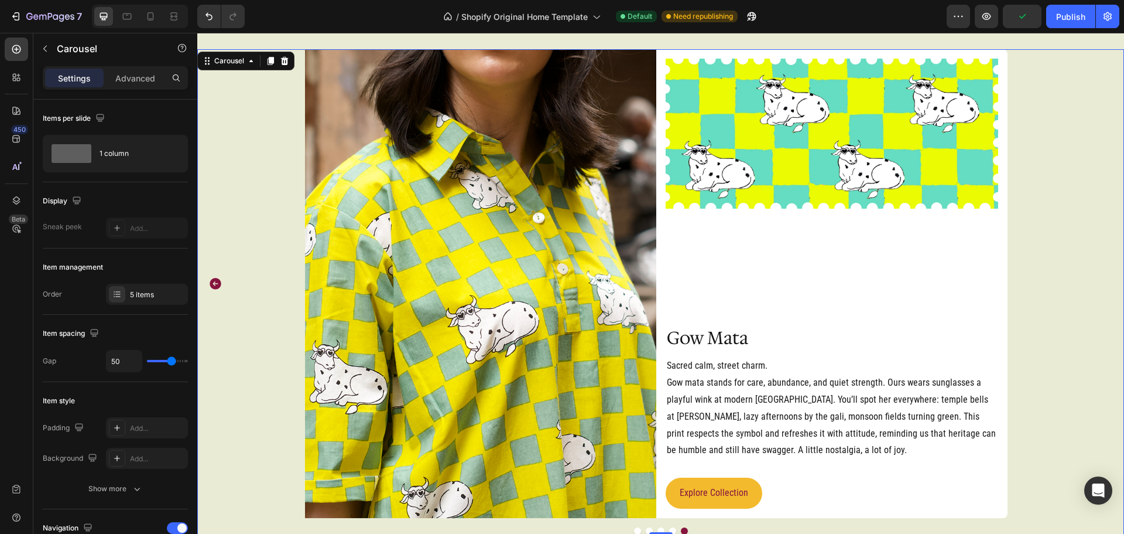
click at [211, 285] on icon "Carousel Back Arrow" at bounding box center [216, 284] width 12 height 12
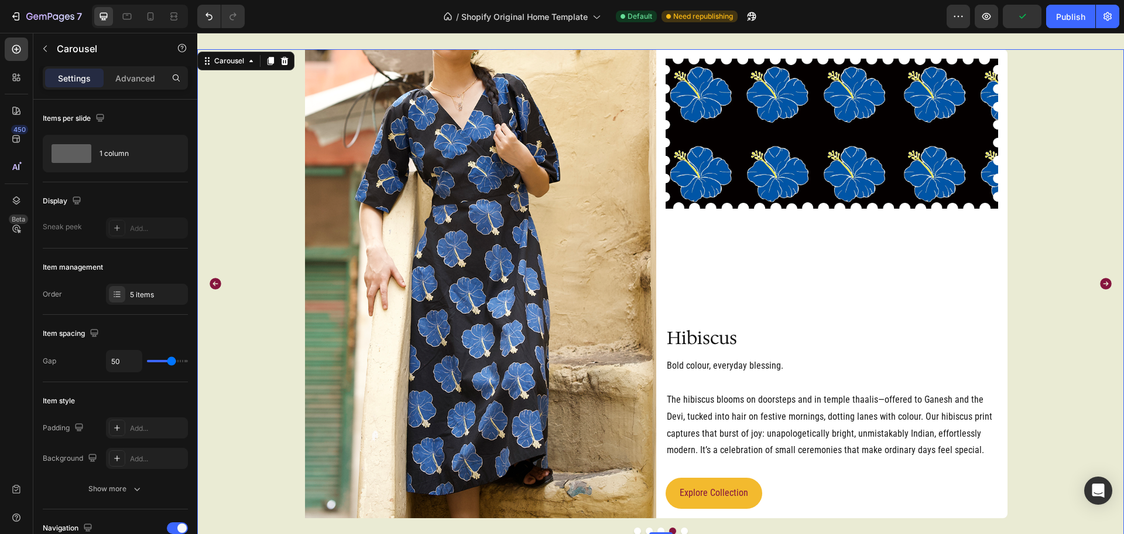
click at [211, 285] on icon "Carousel Back Arrow" at bounding box center [216, 284] width 12 height 12
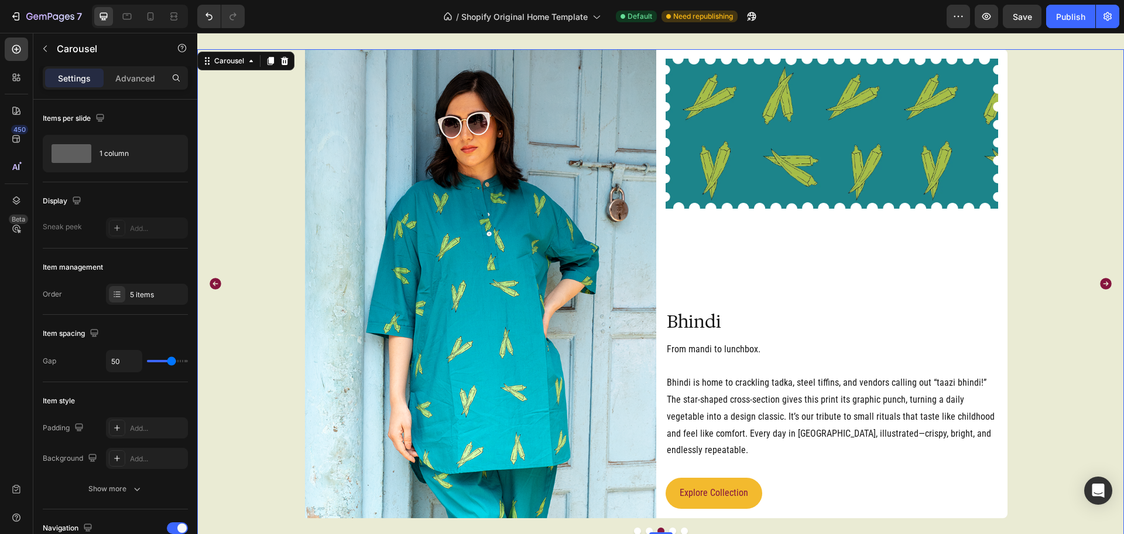
click at [211, 285] on icon "Carousel Back Arrow" at bounding box center [216, 284] width 12 height 12
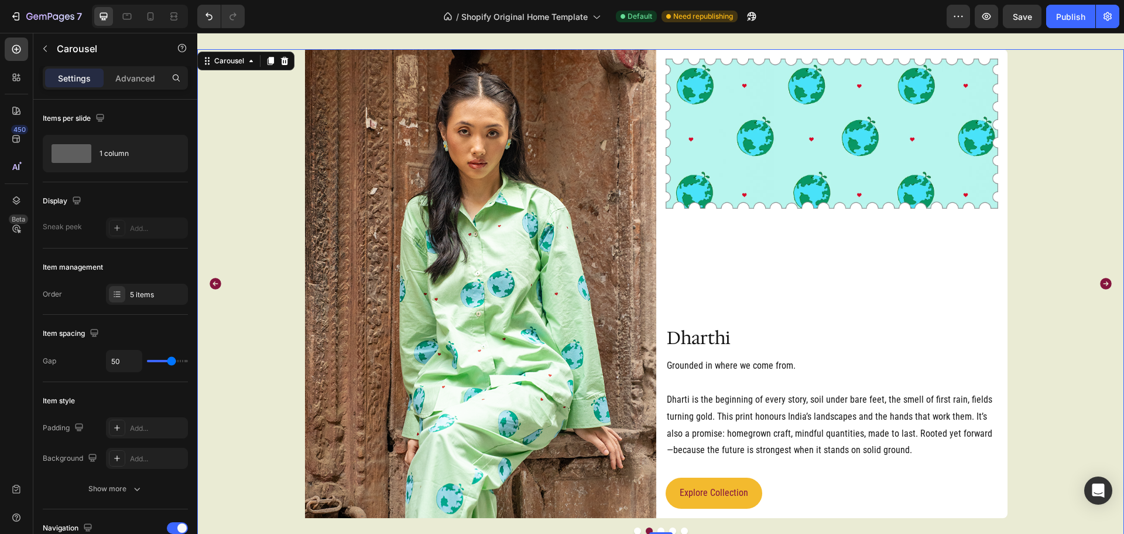
click at [211, 285] on icon "Carousel Back Arrow" at bounding box center [216, 284] width 12 height 12
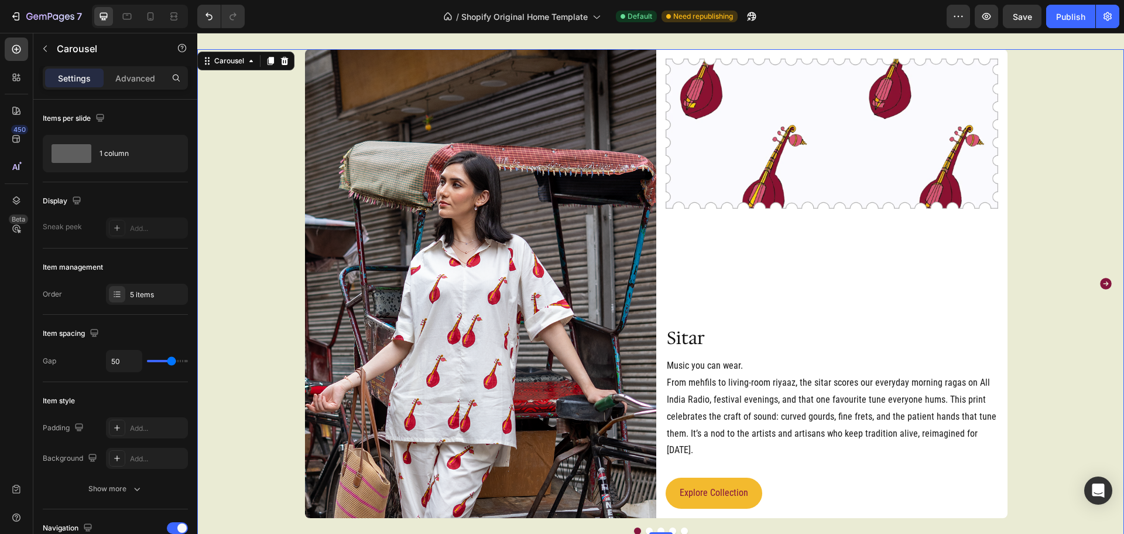
click at [1103, 286] on icon "Carousel Next Arrow" at bounding box center [1106, 283] width 14 height 14
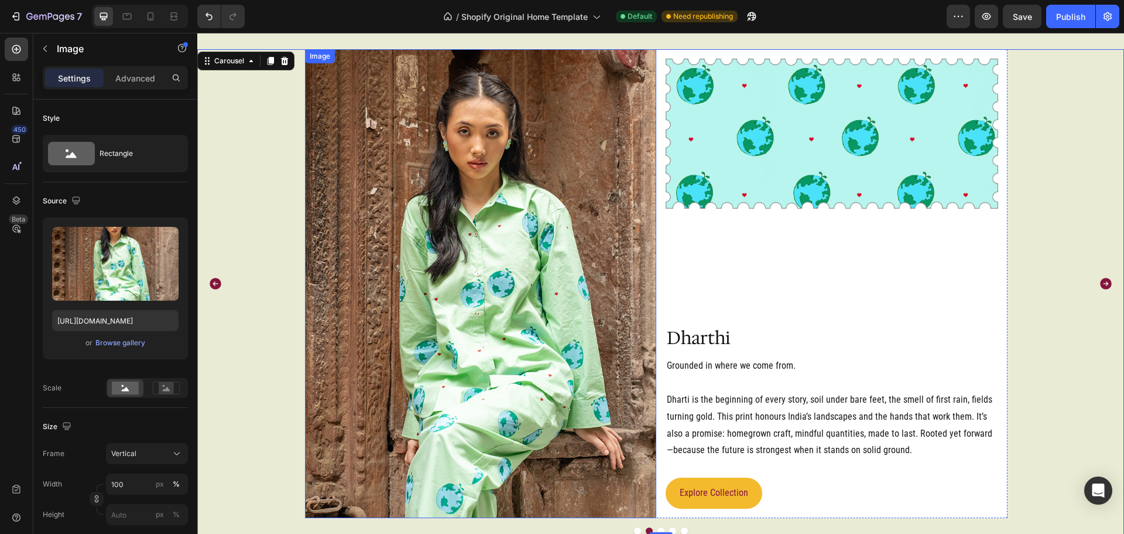
click at [391, 156] on img at bounding box center [480, 283] width 351 height 469
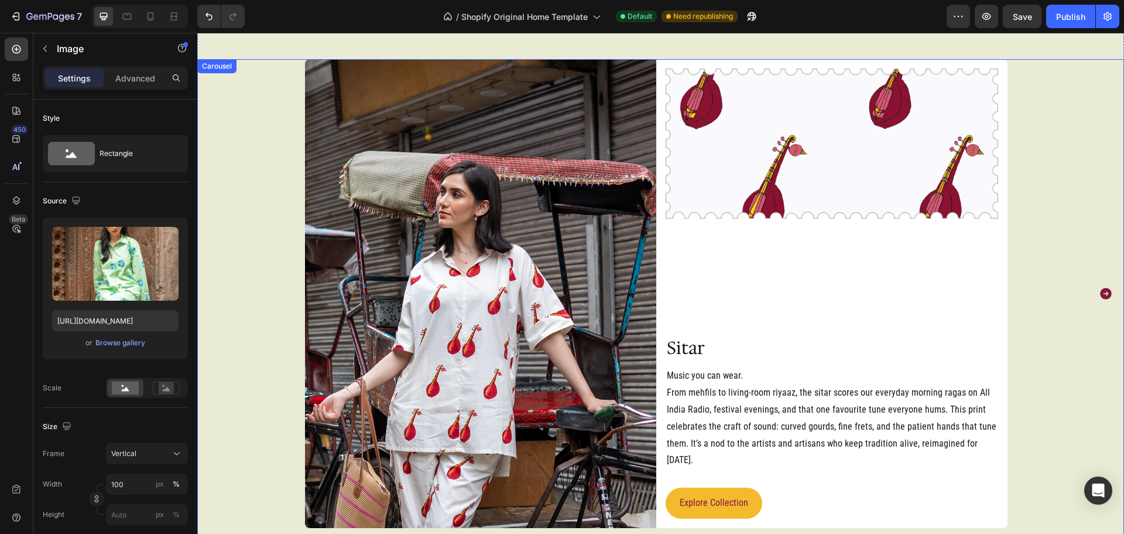
scroll to position [2392, 0]
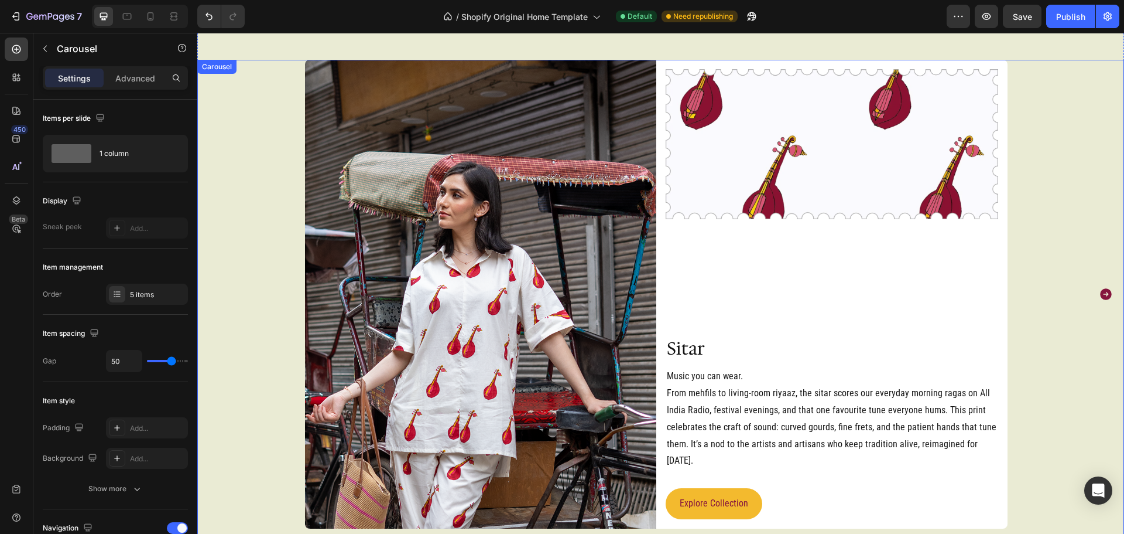
click at [1102, 299] on icon "Carousel Next Arrow" at bounding box center [1106, 294] width 14 height 14
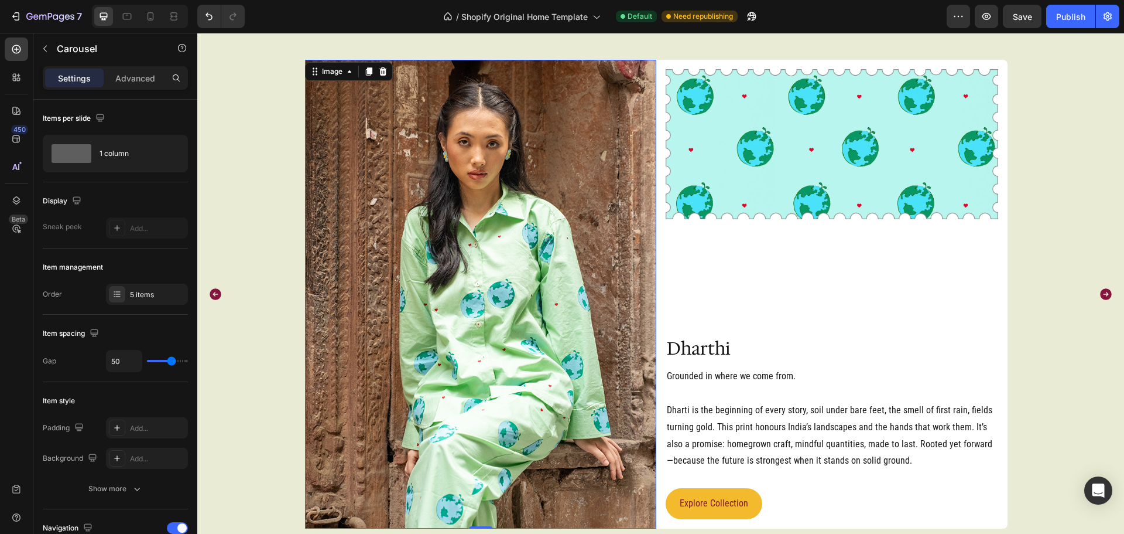
click at [425, 161] on img at bounding box center [480, 294] width 351 height 469
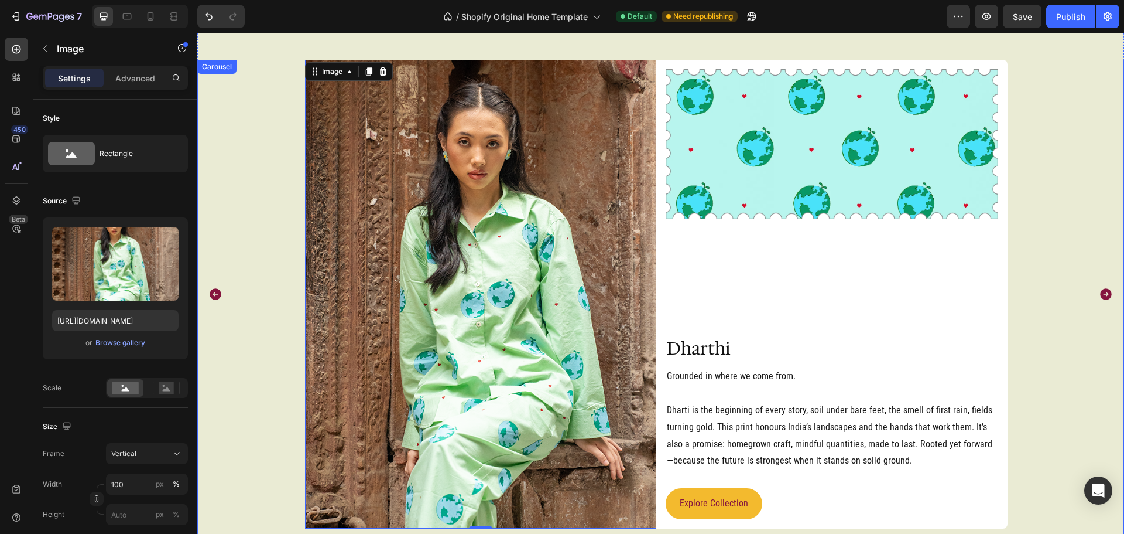
click at [244, 157] on div "Image 0 Image Row Dharthi Heading Grounded in where we come from. Dharti is the…" at bounding box center [657, 294] width 834 height 469
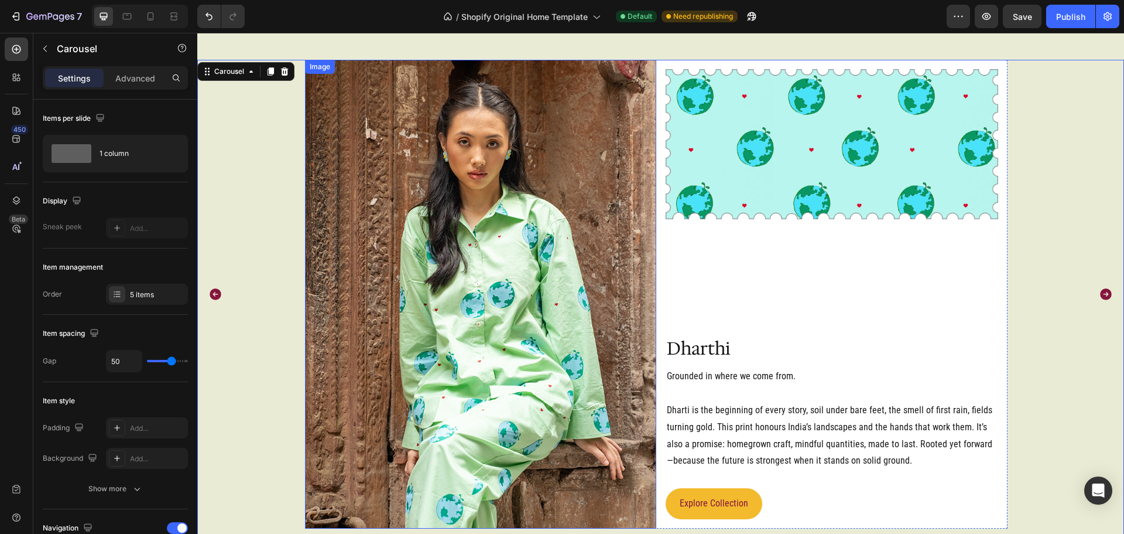
click at [350, 109] on img at bounding box center [480, 294] width 351 height 469
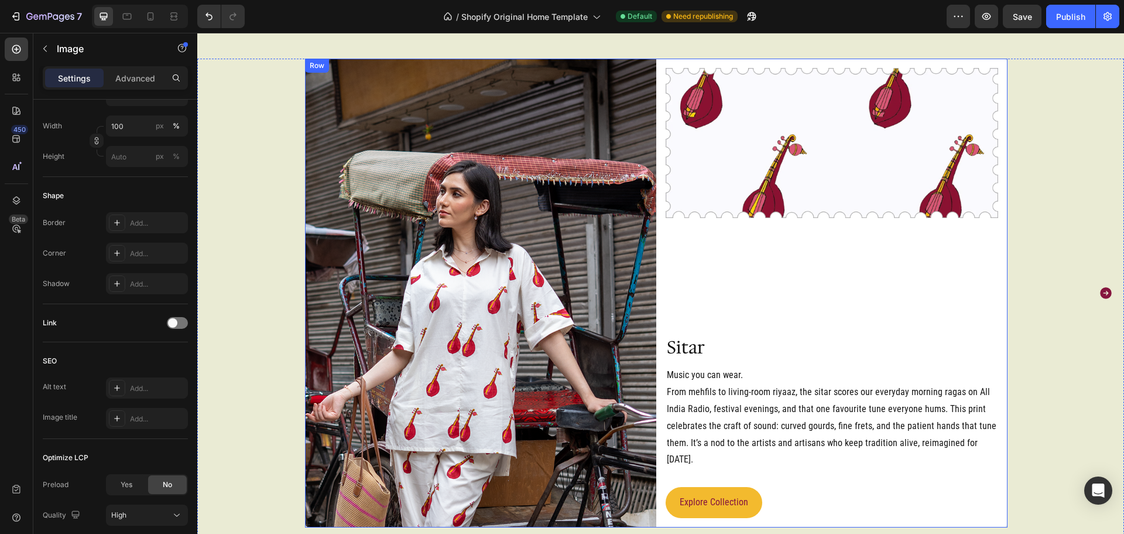
scroll to position [2392, 0]
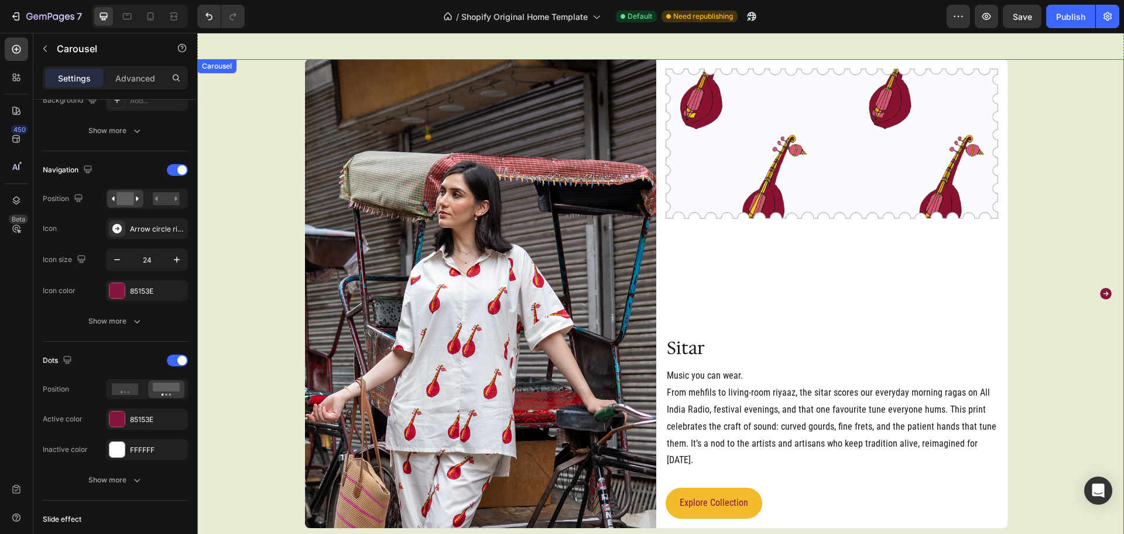
click at [1036, 338] on div "Image Image Row Sitar Heading Music you can wear. From mehfils to living-room r…" at bounding box center [657, 293] width 834 height 469
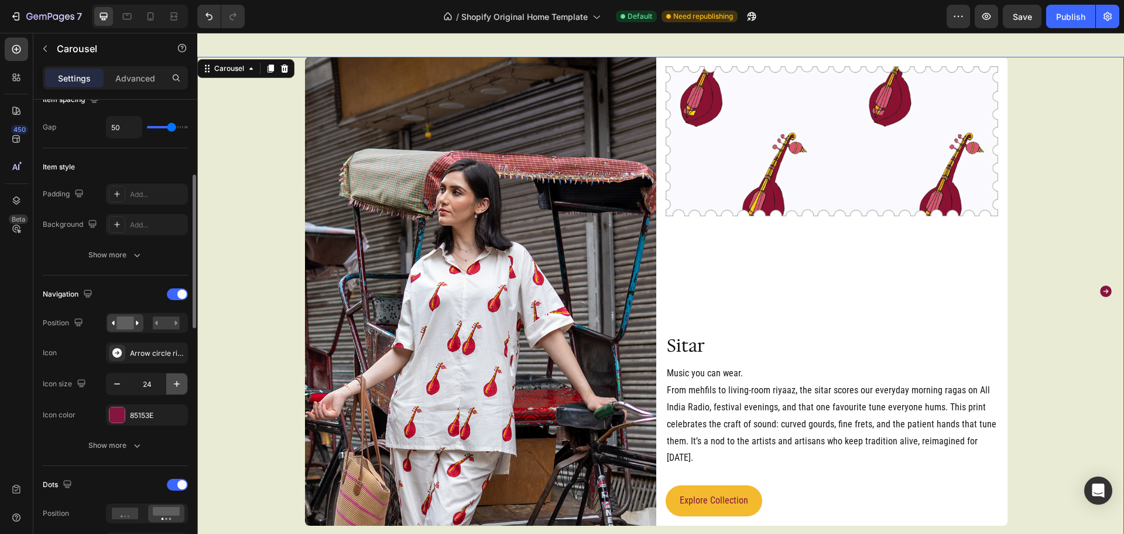
scroll to position [2395, 0]
click at [175, 377] on icon "button" at bounding box center [177, 380] width 12 height 12
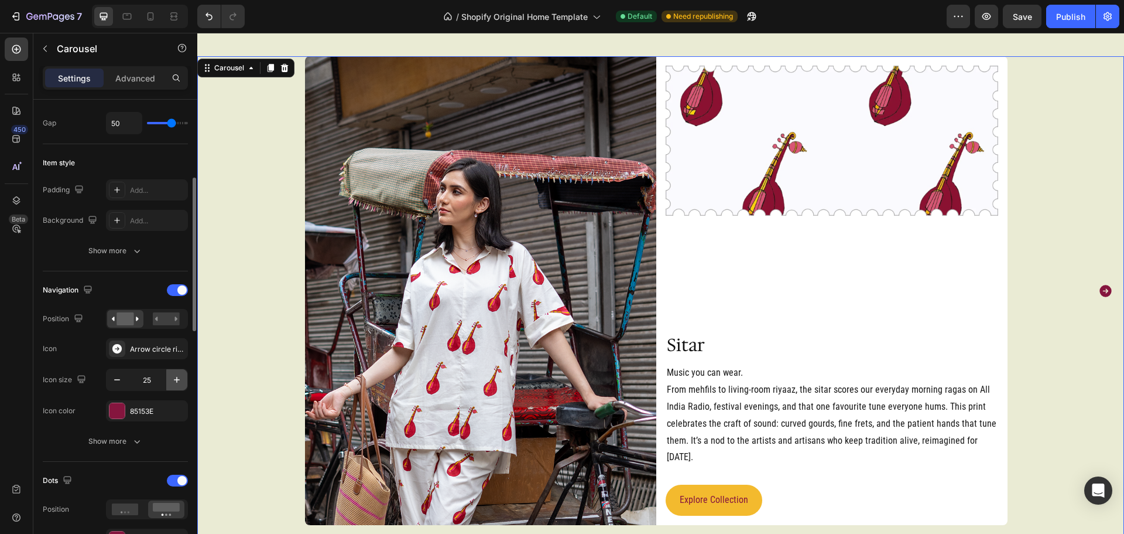
click at [175, 377] on icon "button" at bounding box center [177, 380] width 12 height 12
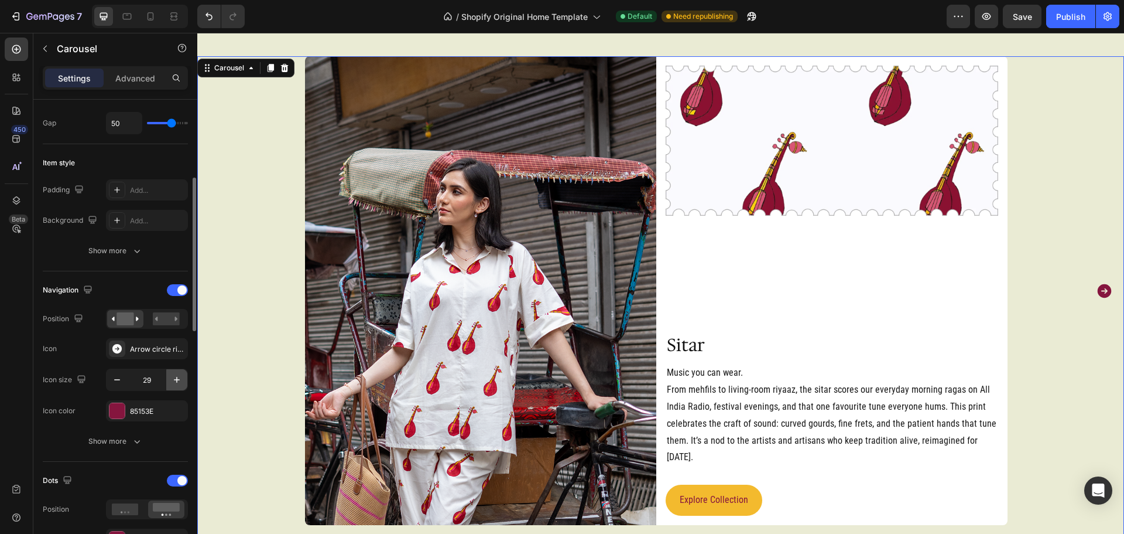
click at [175, 377] on icon "button" at bounding box center [177, 380] width 12 height 12
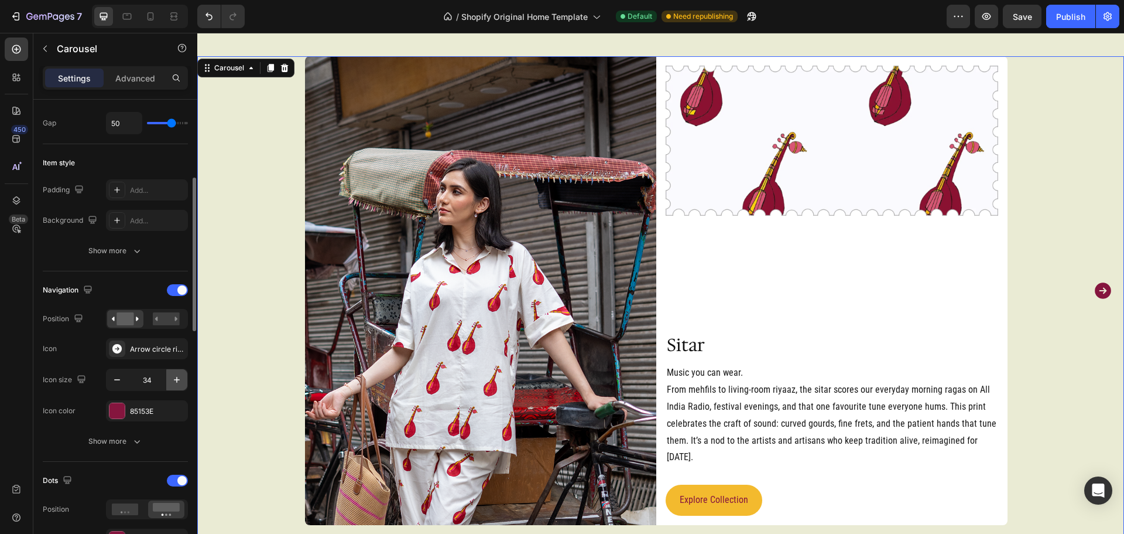
click at [175, 377] on icon "button" at bounding box center [177, 380] width 12 height 12
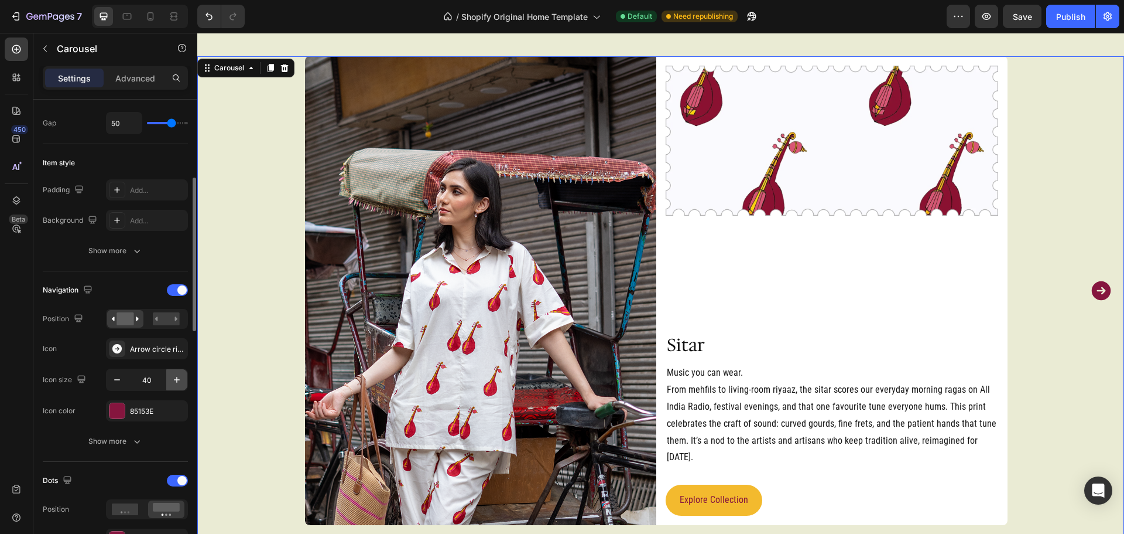
click at [175, 377] on icon "button" at bounding box center [177, 380] width 12 height 12
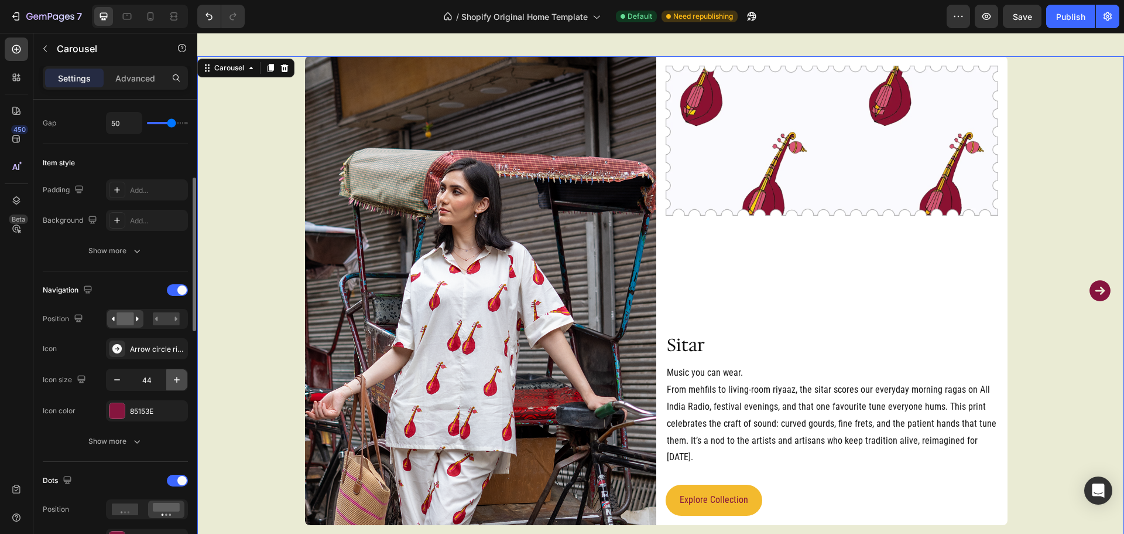
click at [175, 377] on icon "button" at bounding box center [177, 380] width 12 height 12
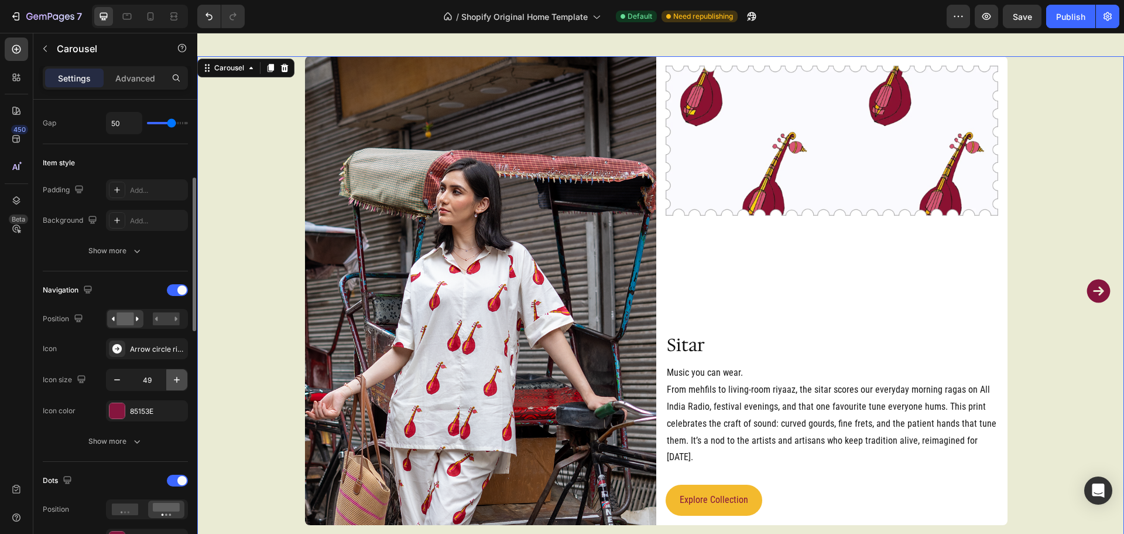
type input "50"
click at [1087, 293] on icon "Carousel Next Arrow" at bounding box center [1099, 291] width 24 height 24
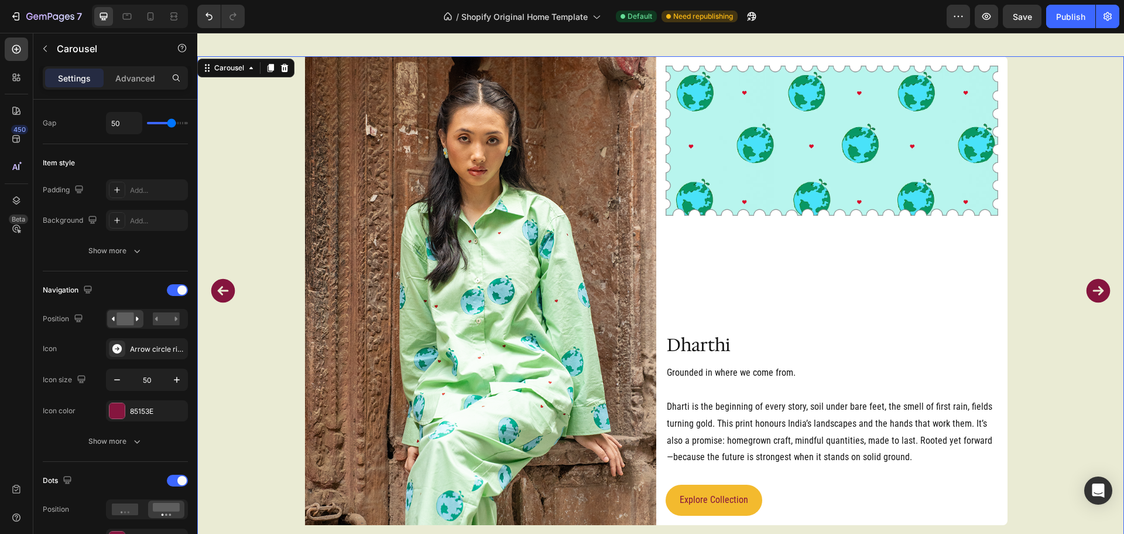
click at [1087, 293] on icon "Carousel Next Arrow" at bounding box center [1099, 291] width 24 height 24
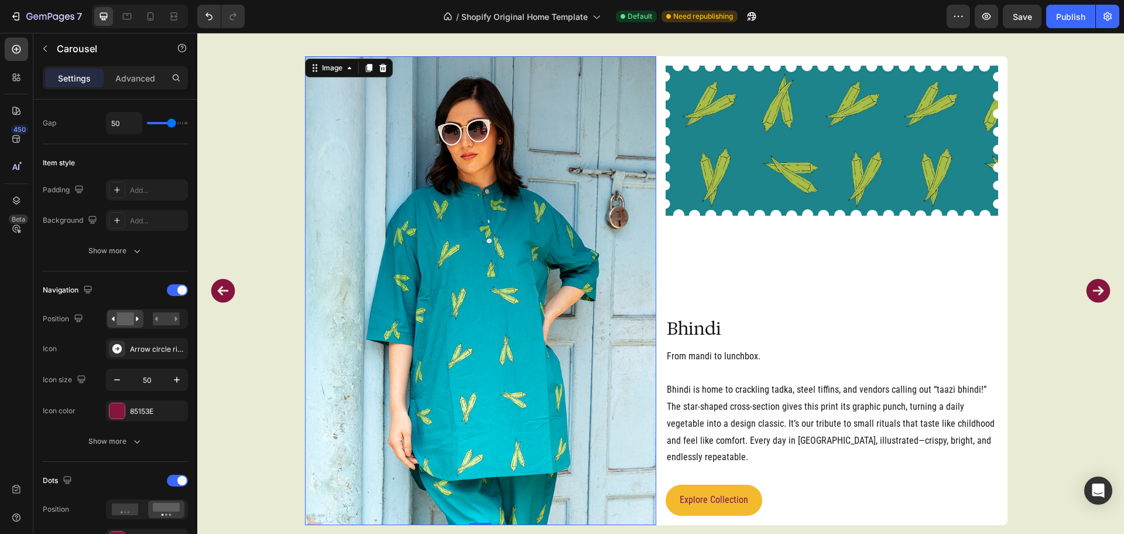
click at [567, 314] on img at bounding box center [480, 290] width 351 height 469
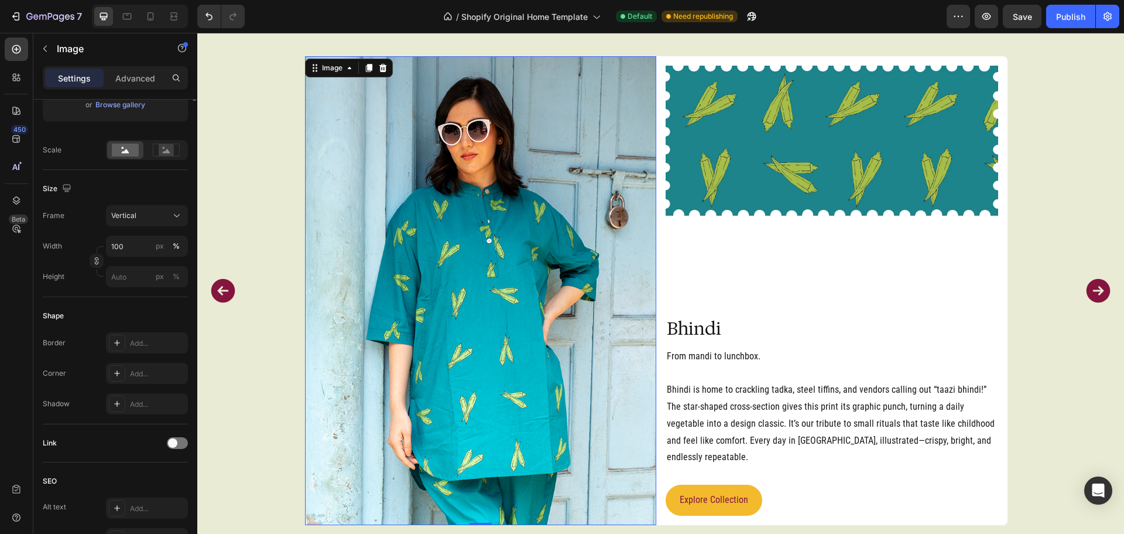
scroll to position [0, 0]
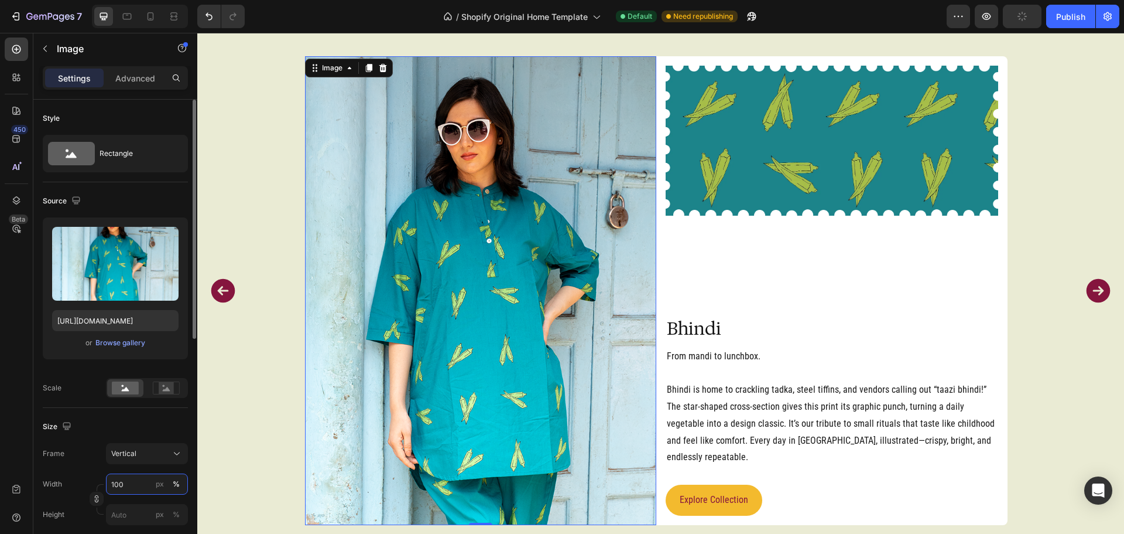
click at [124, 484] on input "100" at bounding box center [147, 483] width 82 height 21
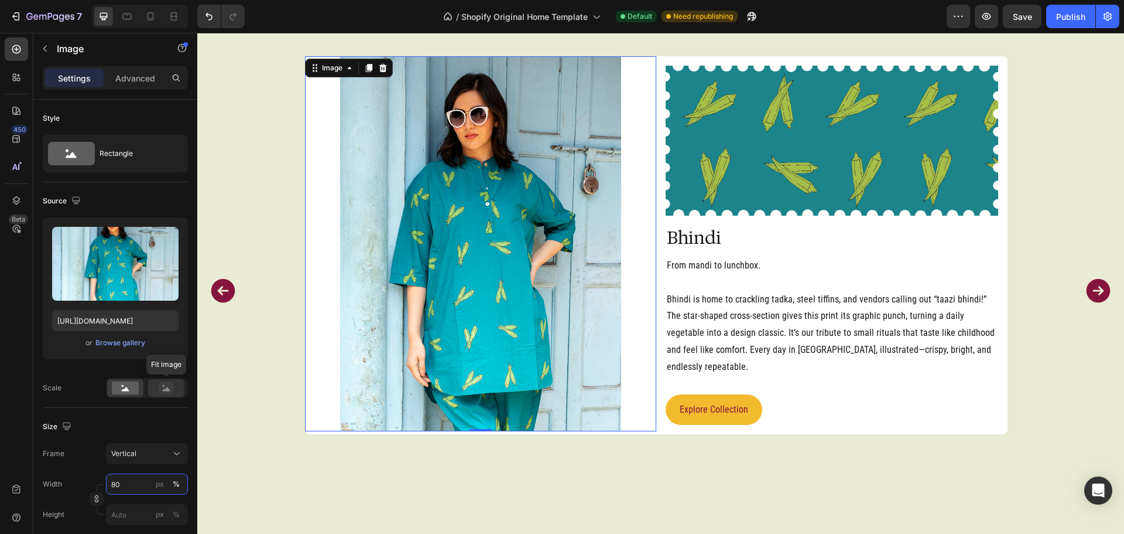
type input "80"
click at [170, 381] on rect at bounding box center [166, 387] width 26 height 12
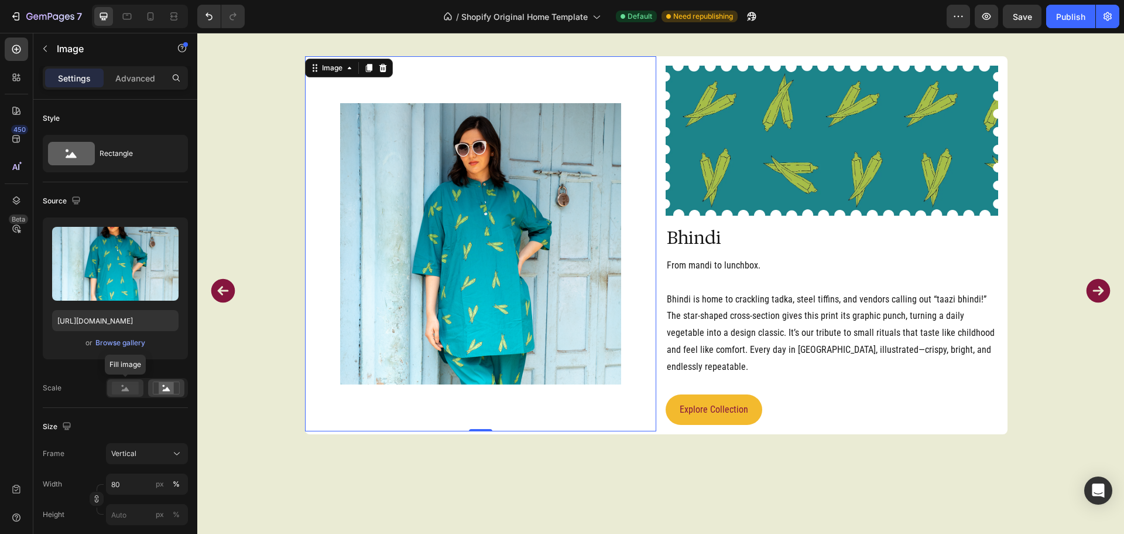
click at [113, 386] on rect at bounding box center [125, 387] width 27 height 13
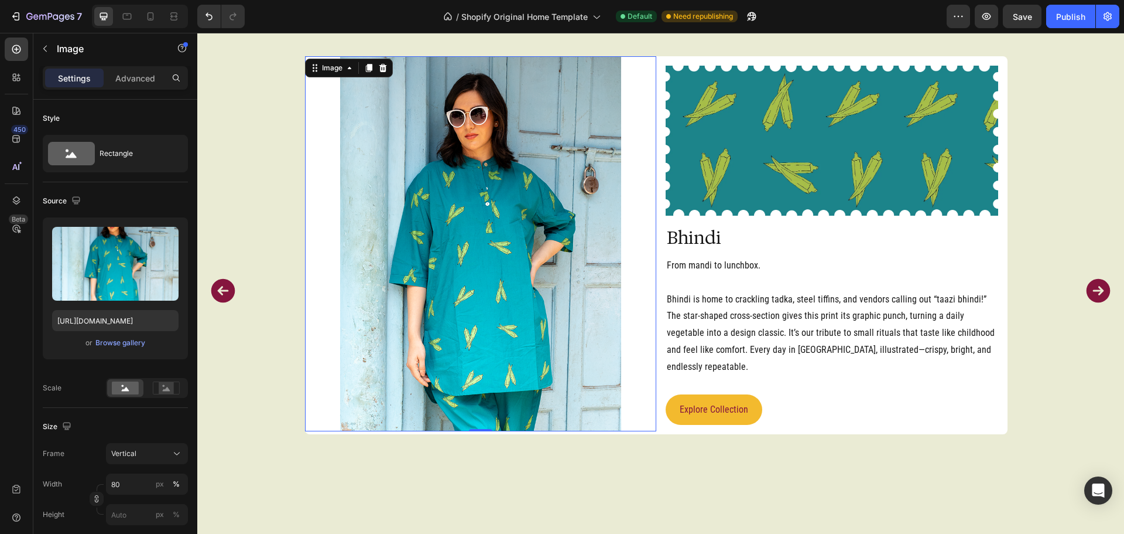
click at [145, 467] on div "Frame Vertical Width 80 px % Height px %" at bounding box center [115, 484] width 145 height 82
click at [151, 454] on div "Vertical" at bounding box center [139, 453] width 57 height 11
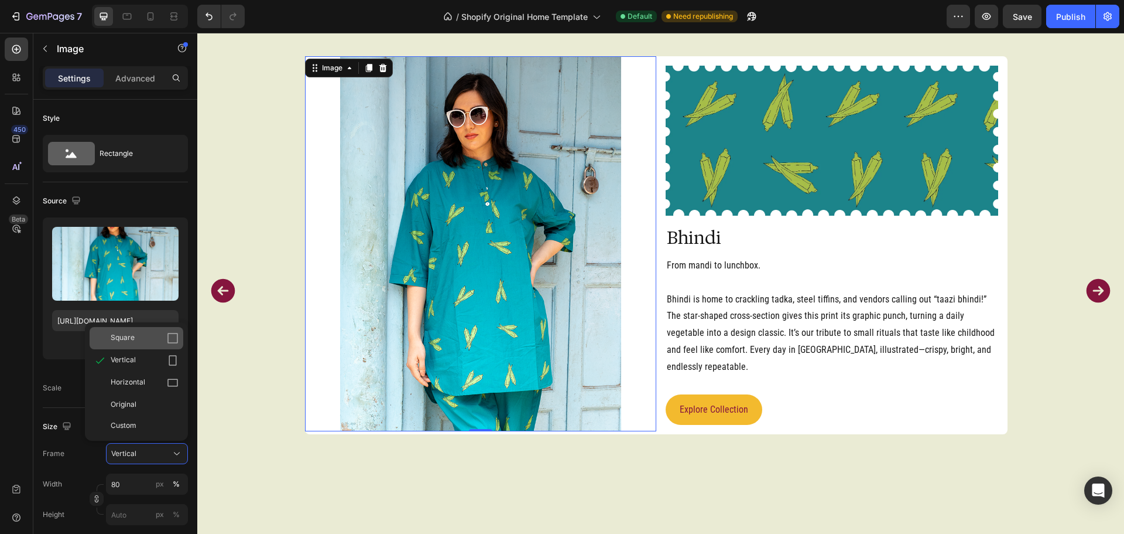
click at [160, 335] on div "Square" at bounding box center [145, 338] width 68 height 12
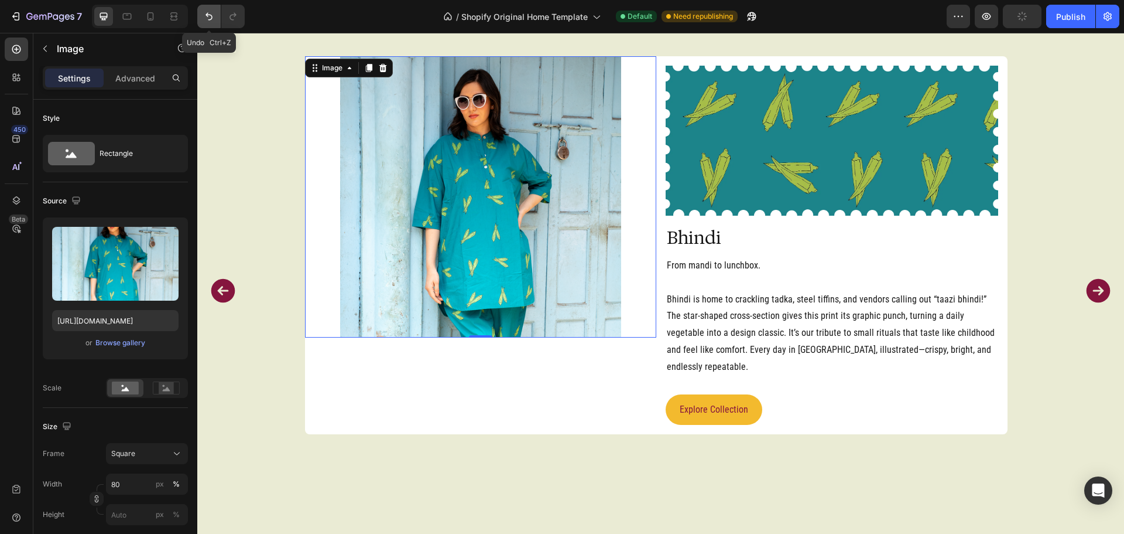
click at [208, 18] on icon "Undo/Redo" at bounding box center [209, 17] width 12 height 12
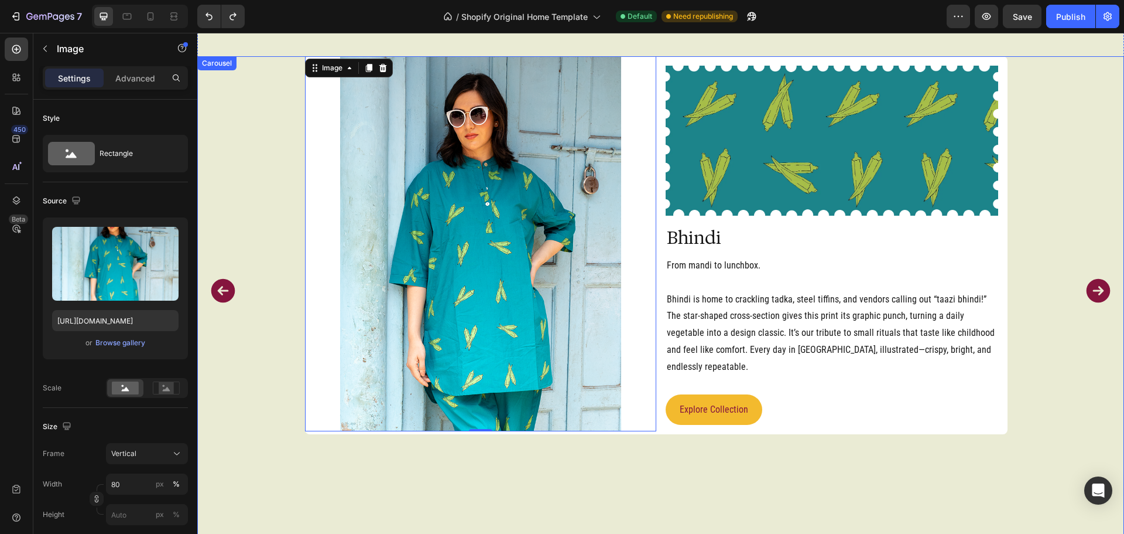
click at [230, 292] on icon "Carousel Back Arrow" at bounding box center [223, 291] width 24 height 24
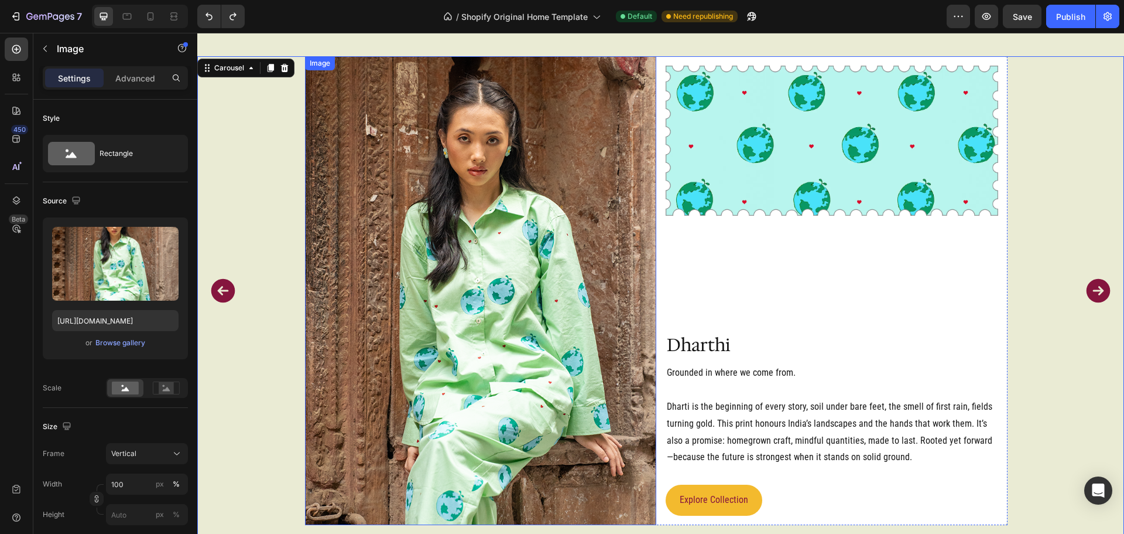
click at [555, 293] on img at bounding box center [480, 290] width 351 height 469
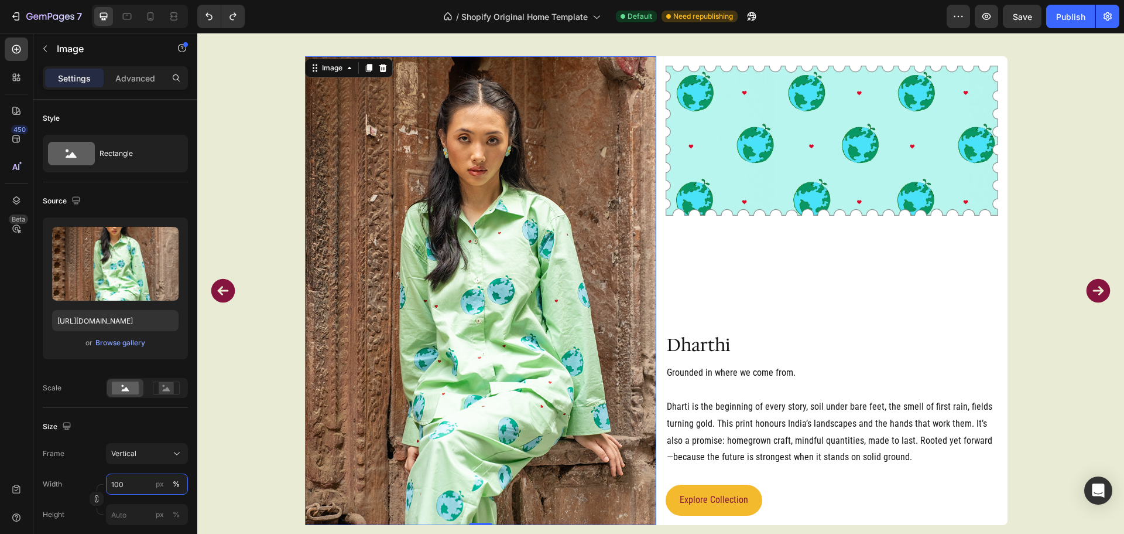
click at [134, 490] on input "100" at bounding box center [147, 483] width 82 height 21
type input "80"
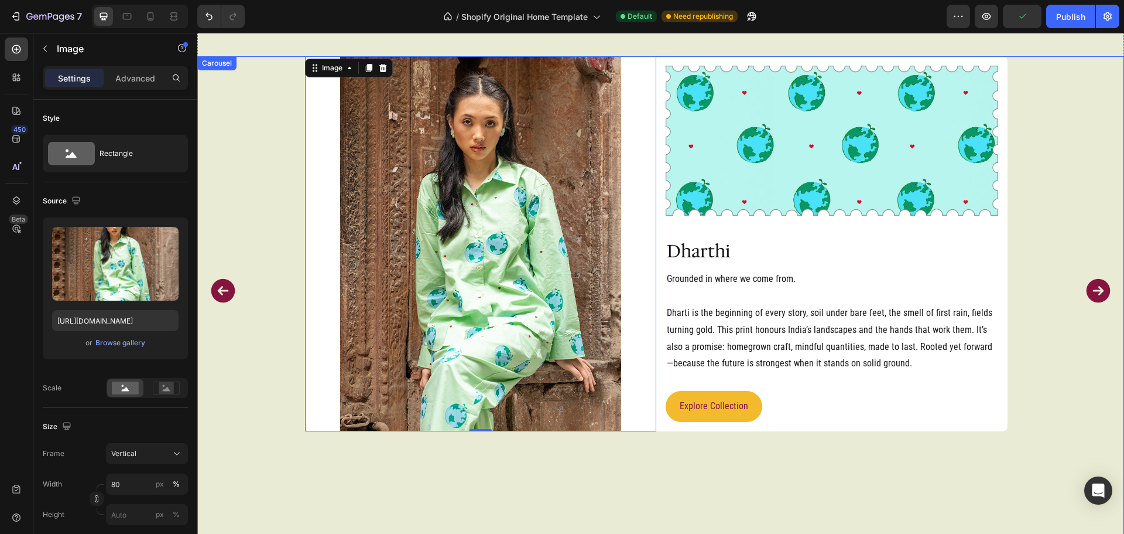
click at [223, 286] on icon "Carousel Back Arrow" at bounding box center [223, 291] width 24 height 24
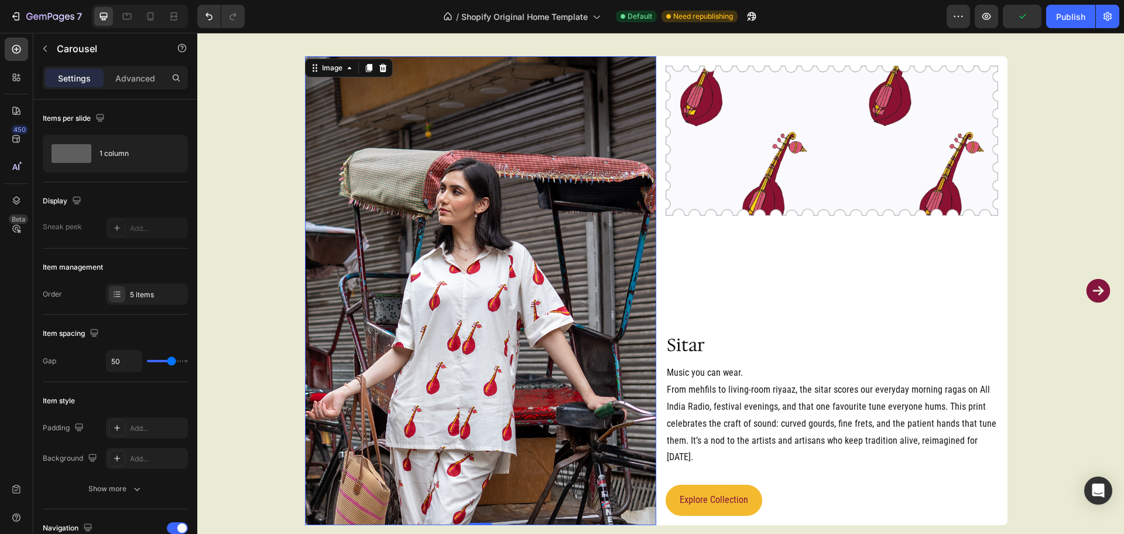
click at [395, 300] on img at bounding box center [480, 290] width 351 height 469
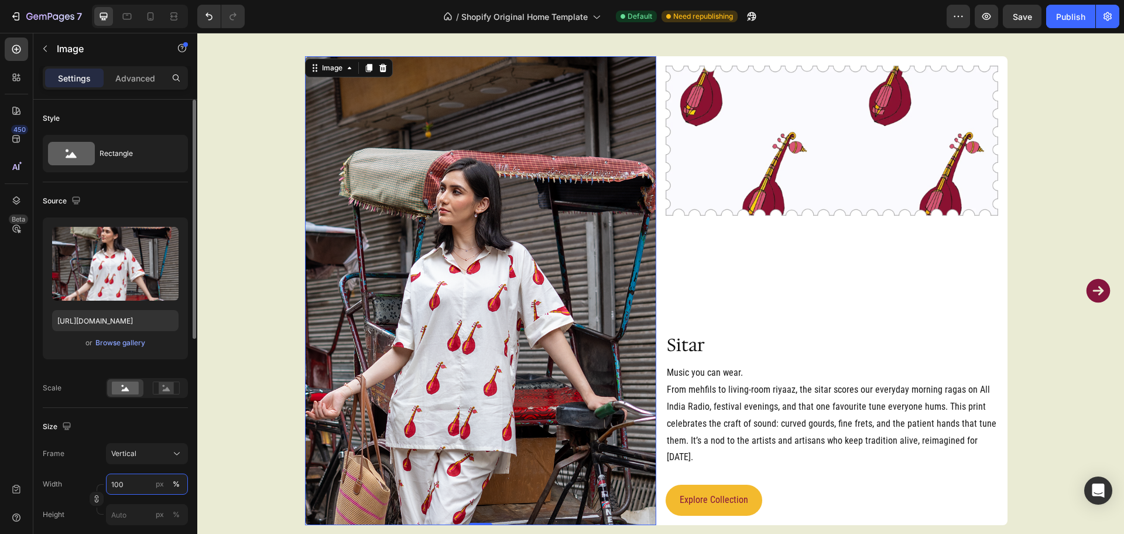
click at [132, 479] on input "100" at bounding box center [147, 483] width 82 height 21
type input "80"
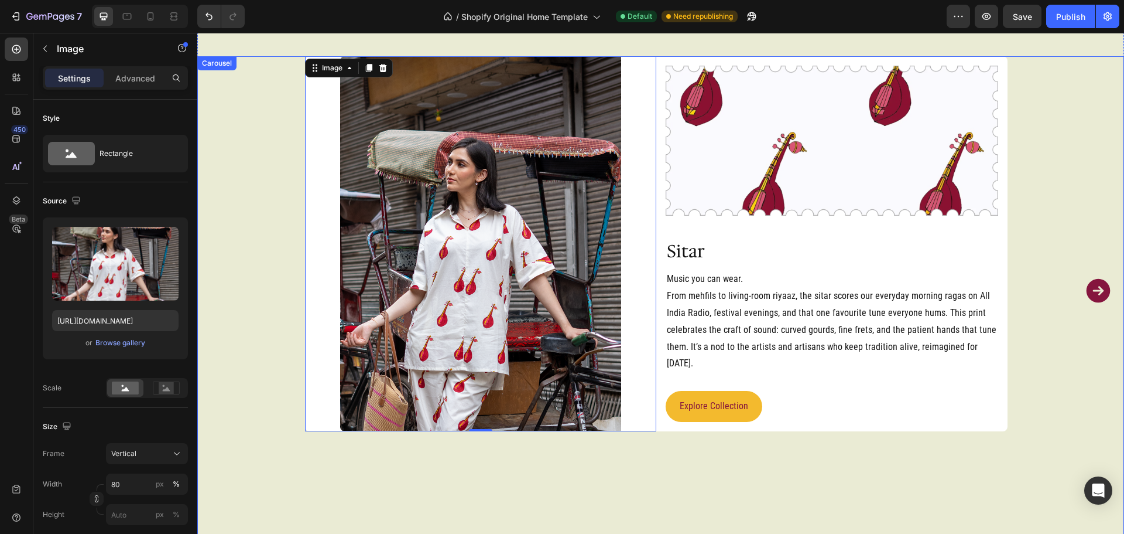
click at [1089, 291] on icon "Carousel Next Arrow" at bounding box center [1098, 290] width 29 height 29
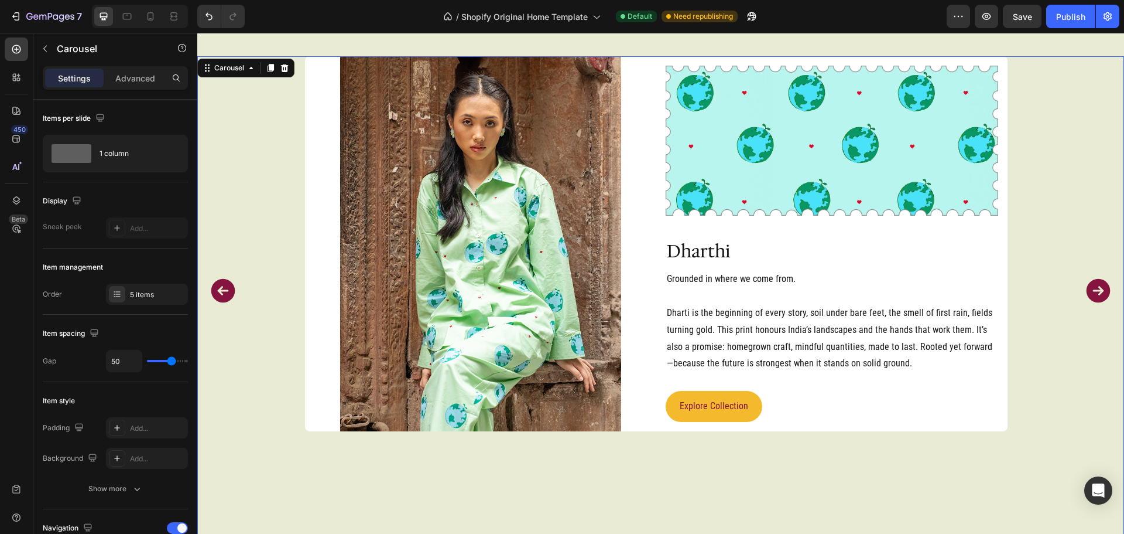
click at [1089, 291] on icon "Carousel Next Arrow" at bounding box center [1098, 290] width 29 height 29
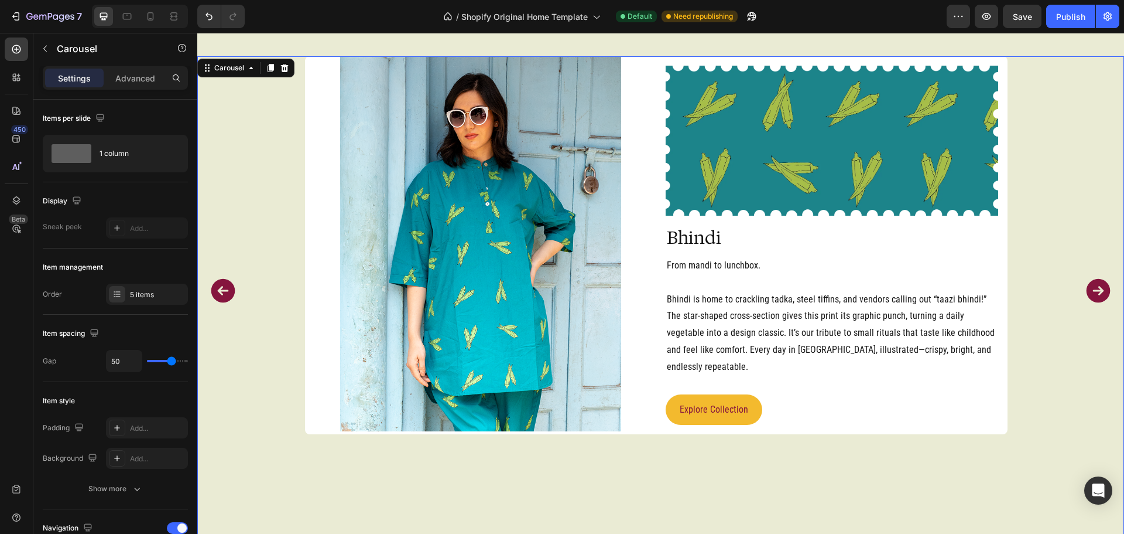
click at [1089, 291] on icon "Carousel Next Arrow" at bounding box center [1098, 290] width 29 height 29
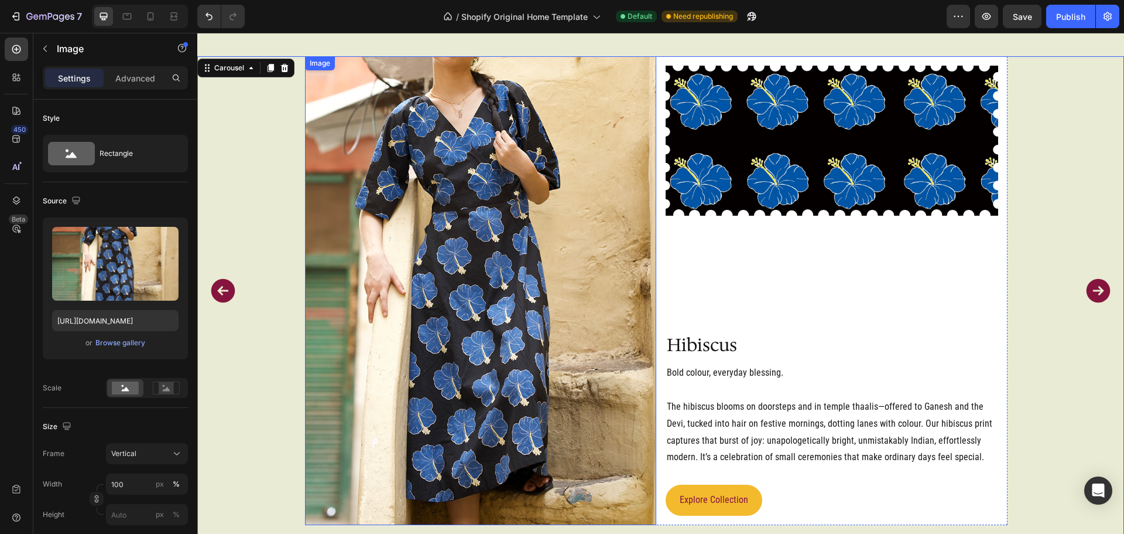
click at [543, 336] on img at bounding box center [480, 290] width 351 height 469
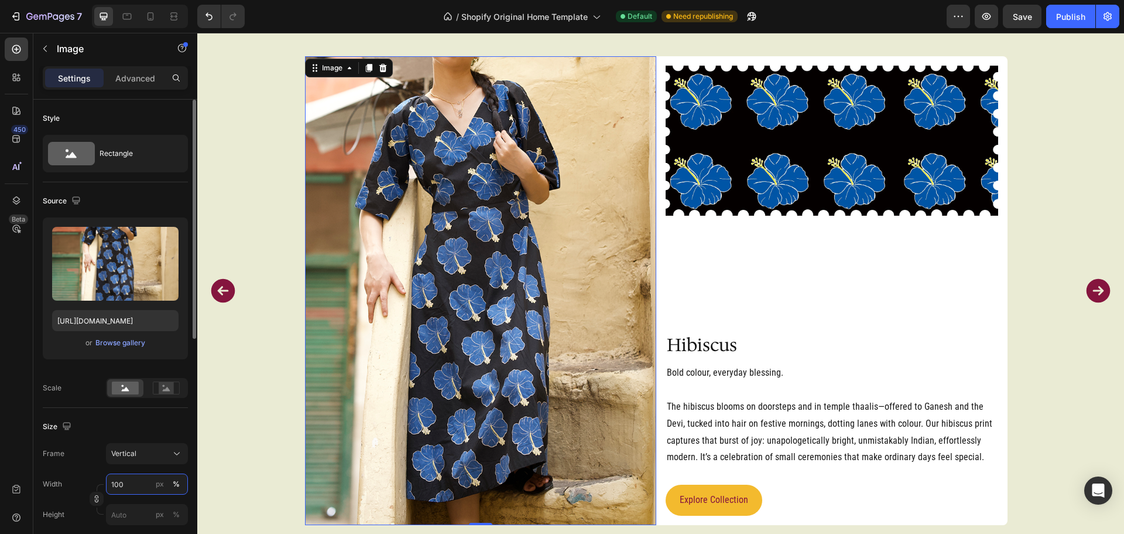
click at [128, 484] on input "100" at bounding box center [147, 483] width 82 height 21
type input "80"
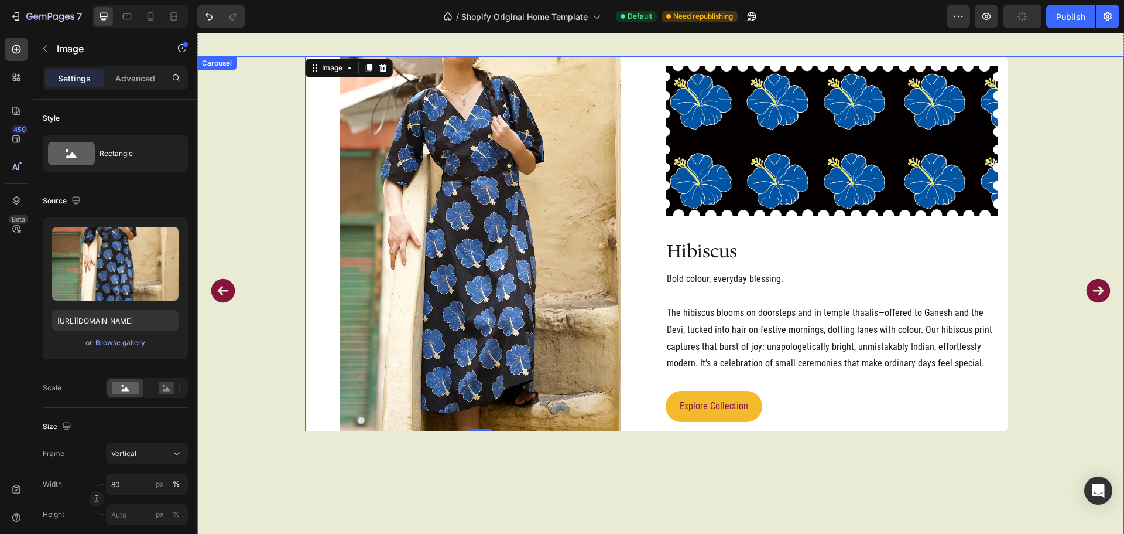
click at [1088, 292] on icon "Carousel Next Arrow" at bounding box center [1099, 291] width 24 height 24
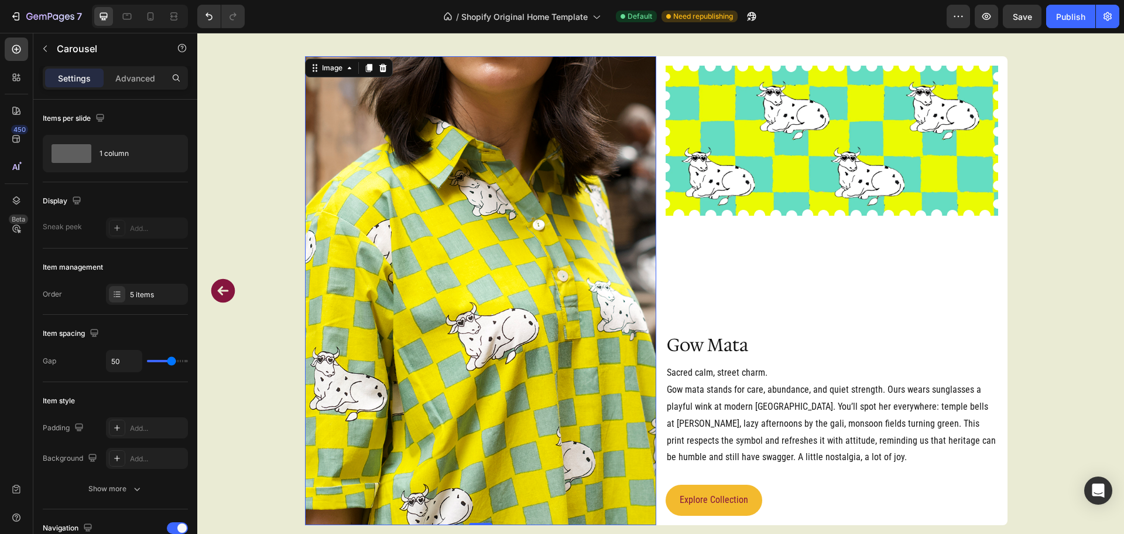
click at [440, 433] on img at bounding box center [480, 290] width 351 height 469
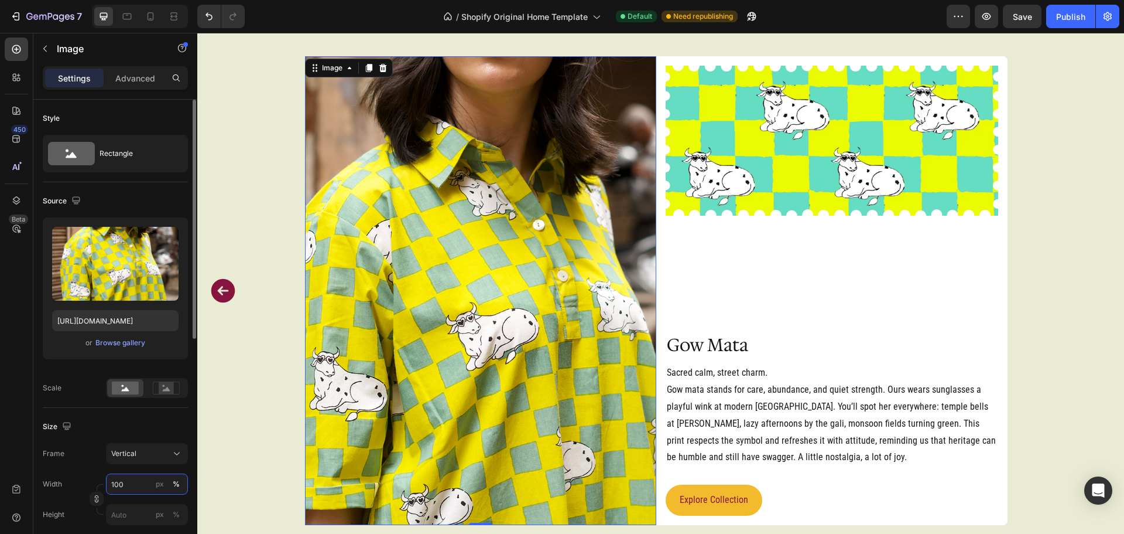
click at [139, 480] on input "100" at bounding box center [147, 483] width 82 height 21
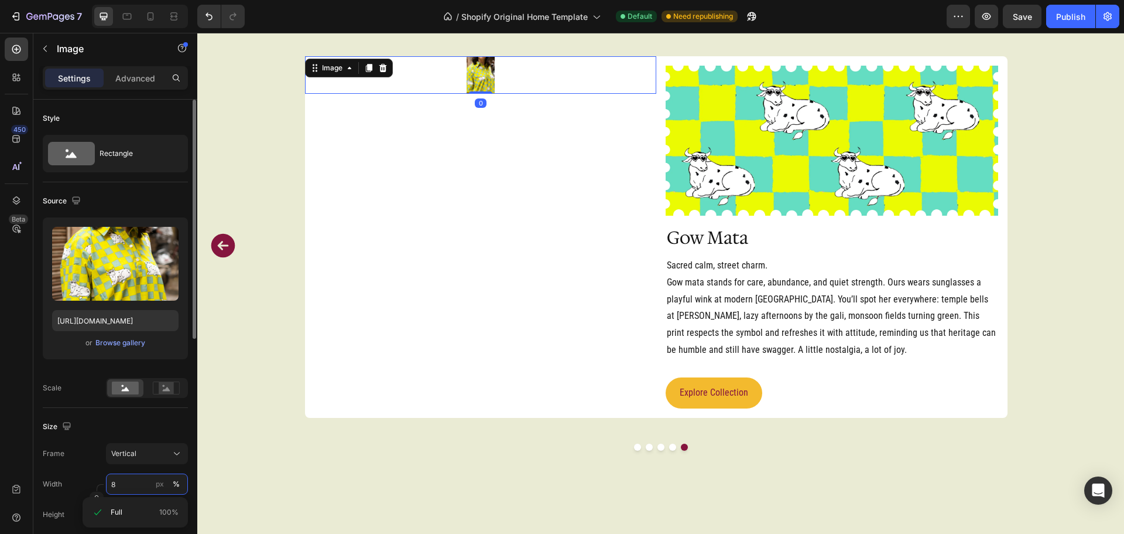
type input "80"
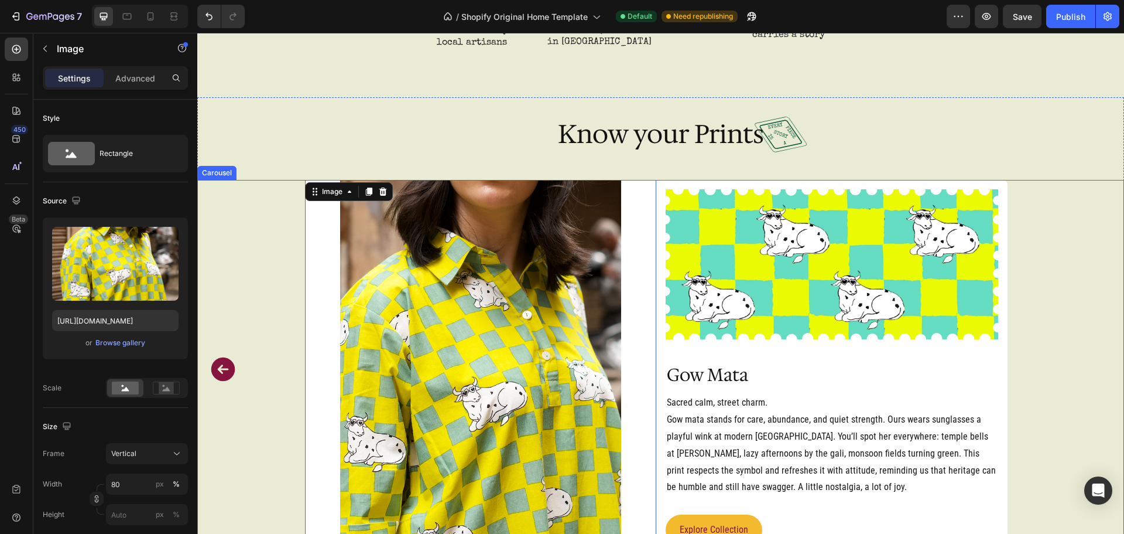
click at [262, 374] on div "Image 0 Image Row Gow Mata Heading Sacred calm, street charm. Gow mata stands f…" at bounding box center [656, 369] width 803 height 378
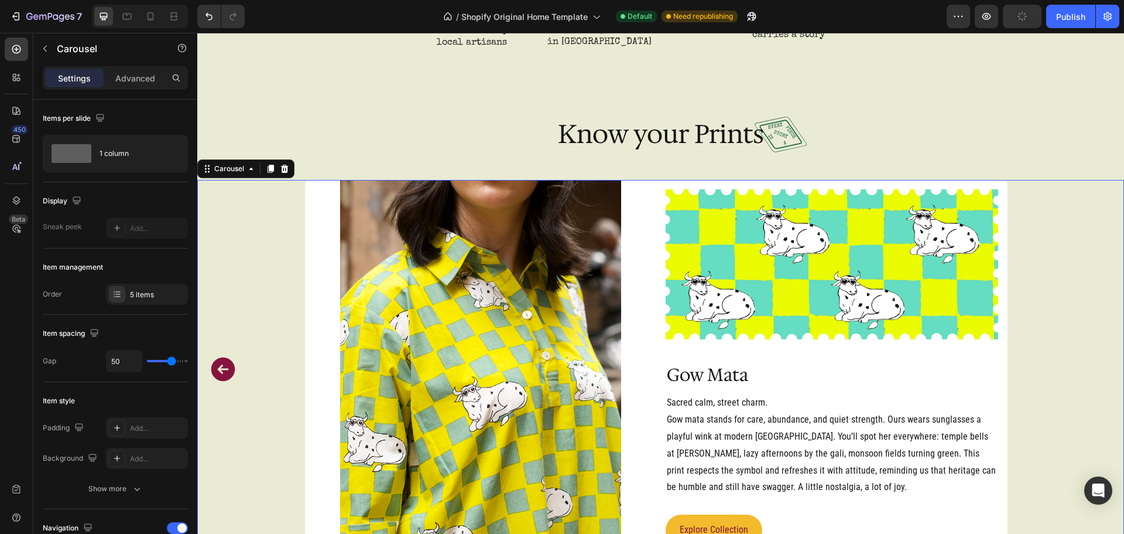
scroll to position [2219, 0]
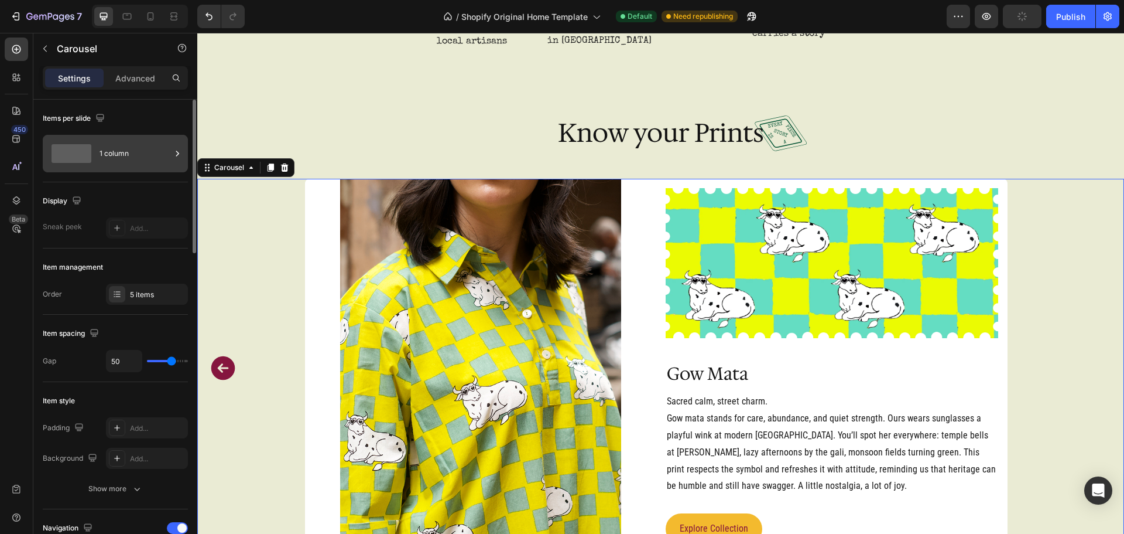
click at [135, 156] on div "1 column" at bounding box center [135, 153] width 71 height 27
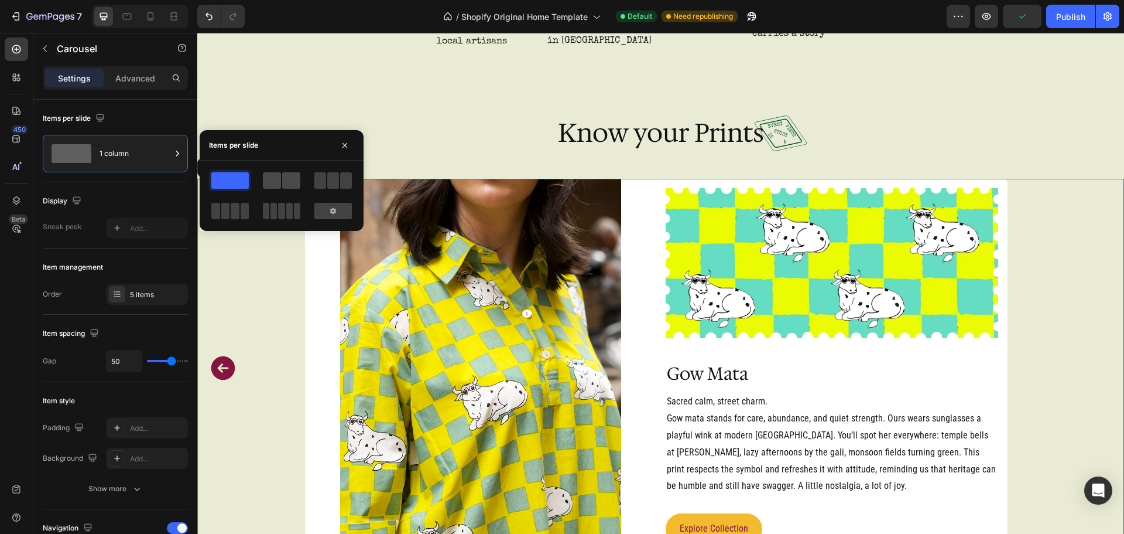
click at [288, 177] on span at bounding box center [291, 180] width 18 height 16
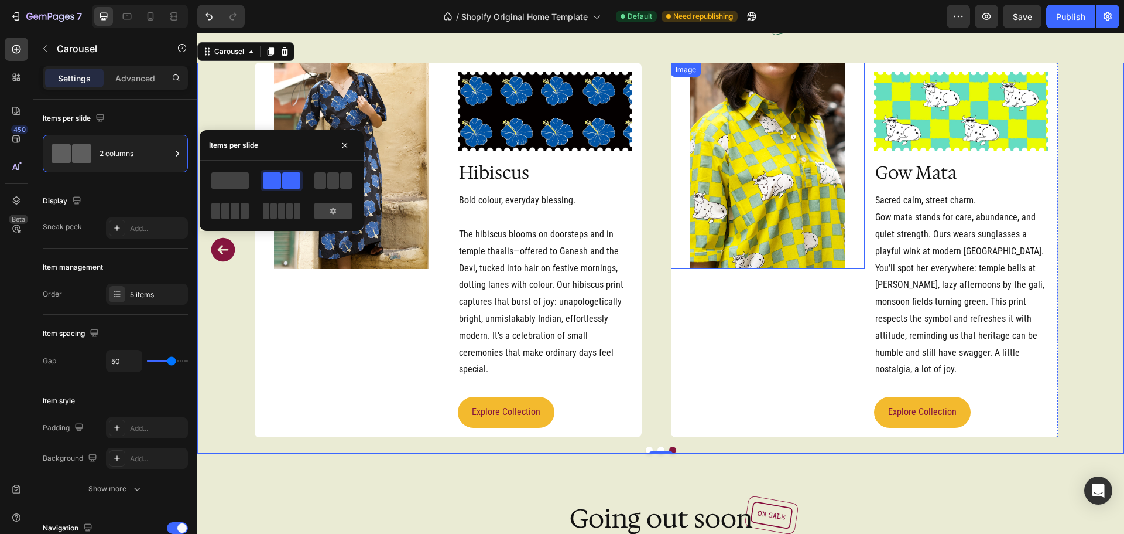
scroll to position [2335, 0]
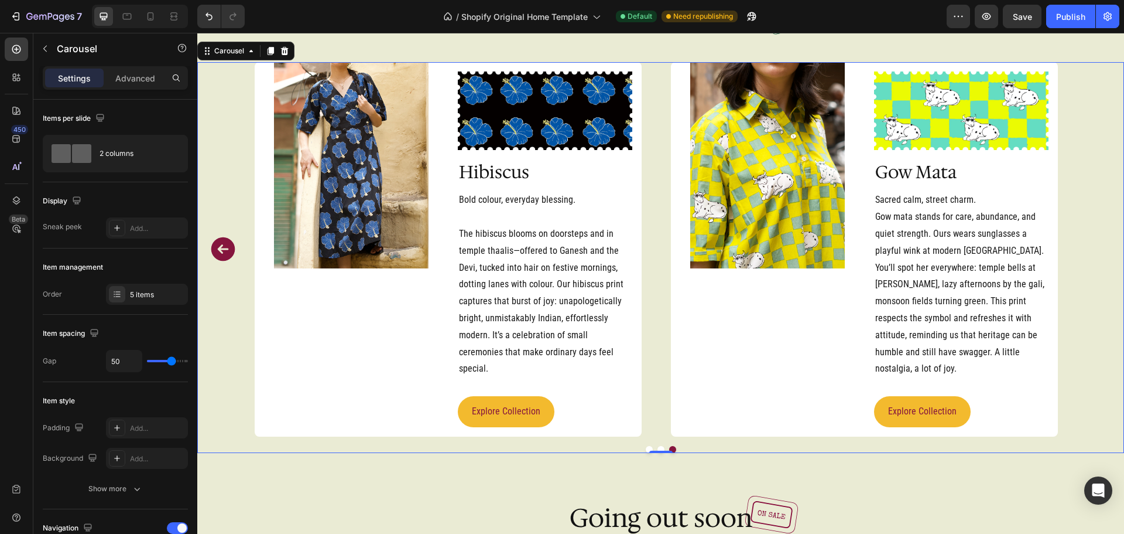
click at [225, 261] on icon "Carousel Back Arrow" at bounding box center [223, 249] width 24 height 24
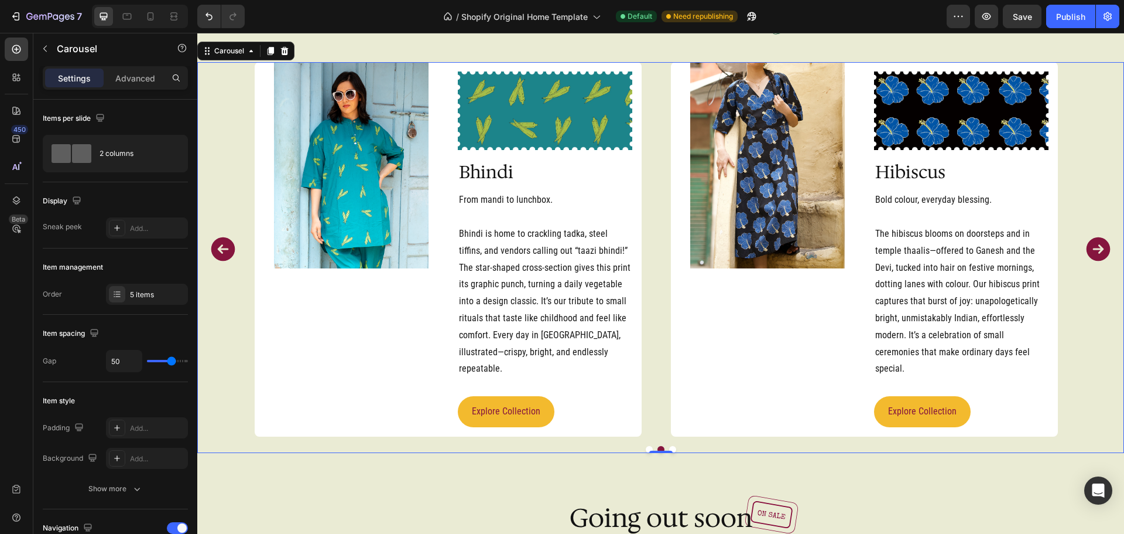
click at [225, 261] on icon "Carousel Back Arrow" at bounding box center [223, 249] width 24 height 24
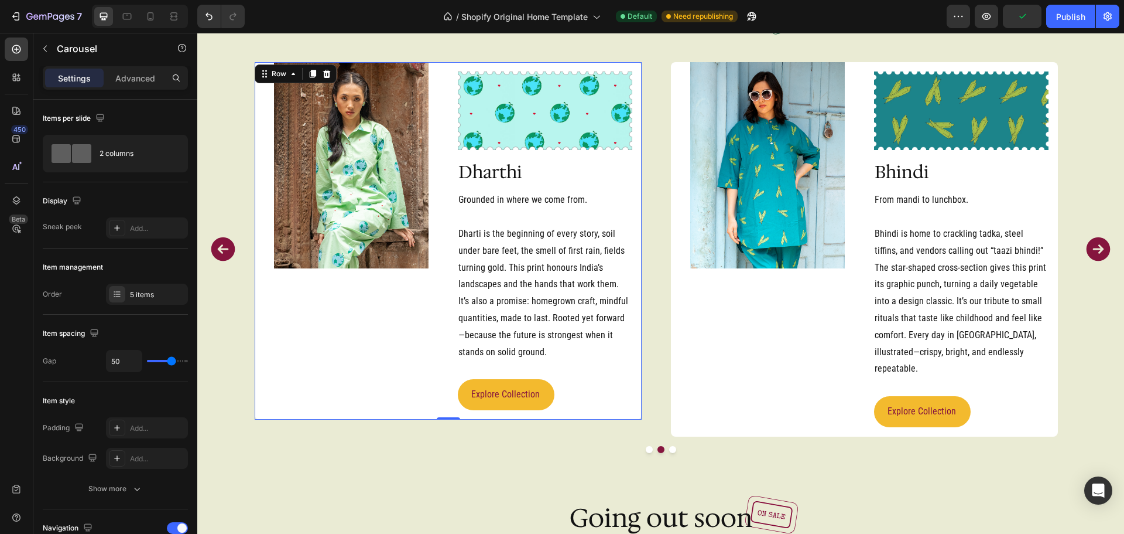
click at [425, 389] on div "Image" at bounding box center [352, 240] width 194 height 357
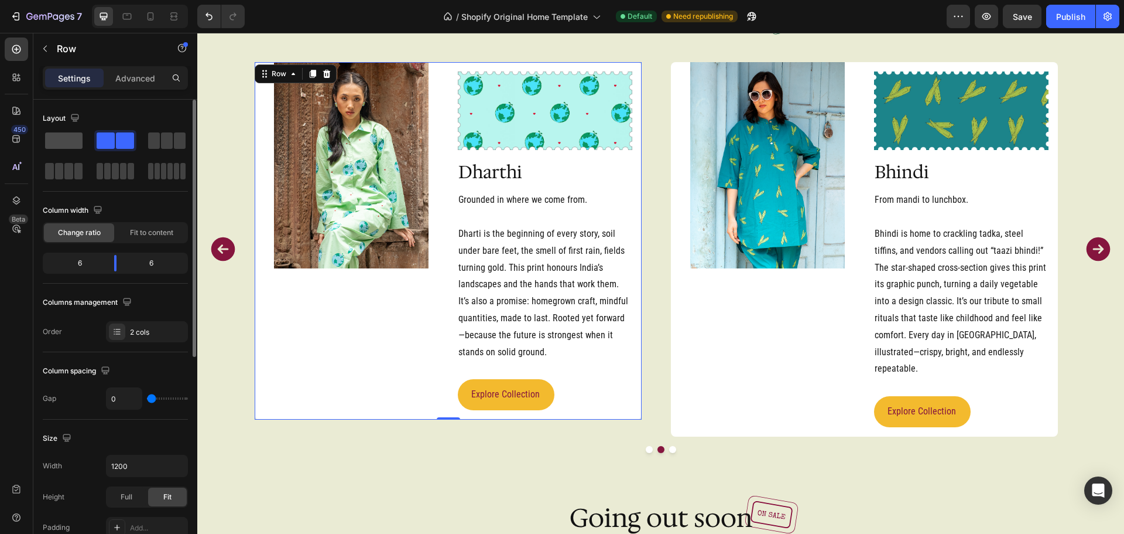
click at [78, 140] on span at bounding box center [63, 140] width 37 height 16
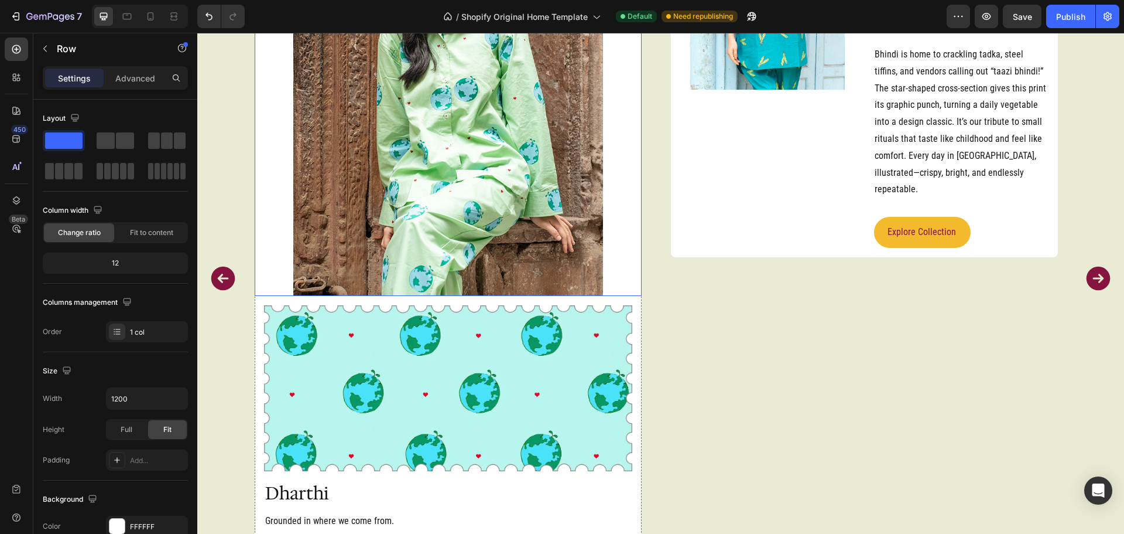
scroll to position [2570, 0]
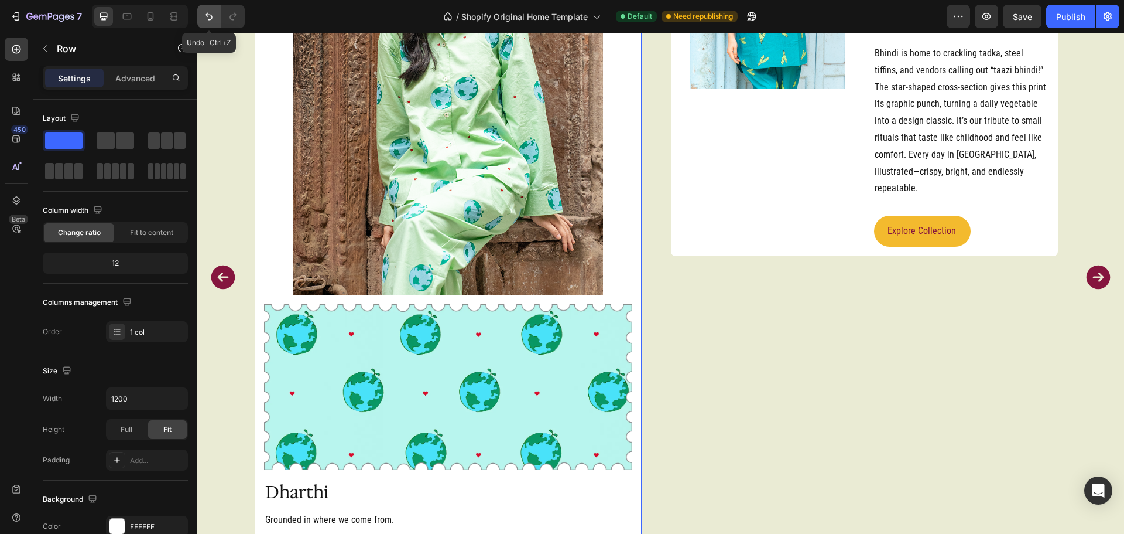
click at [208, 13] on icon "Undo/Redo" at bounding box center [209, 17] width 7 height 8
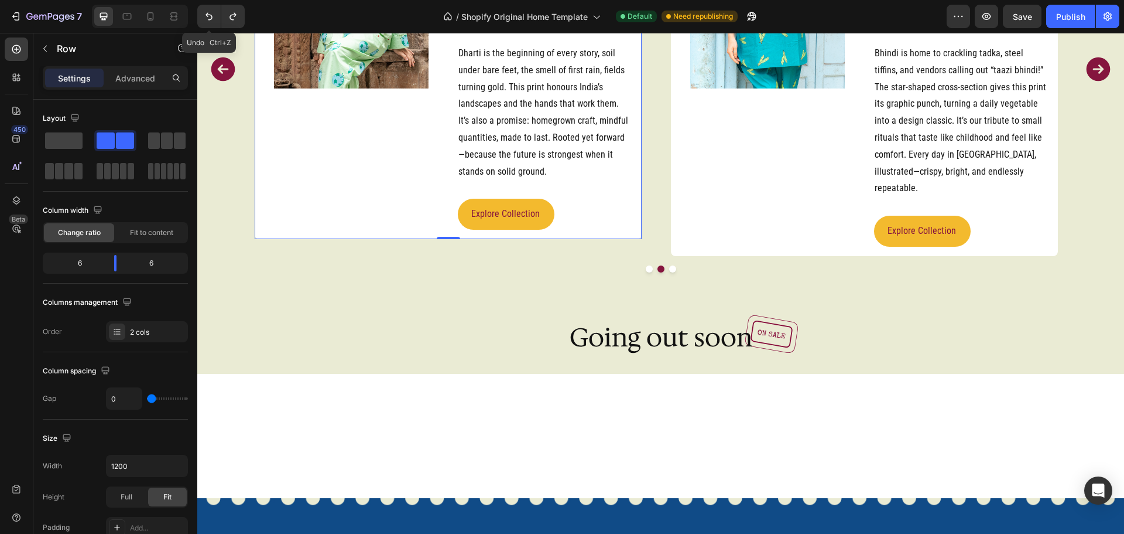
scroll to position [2353, 0]
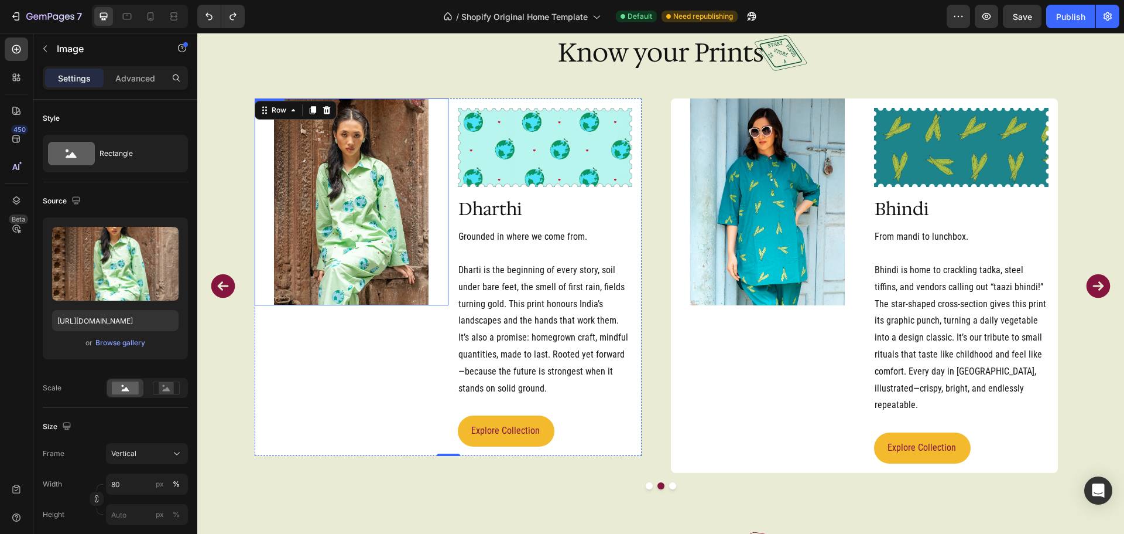
click at [439, 295] on div at bounding box center [352, 201] width 194 height 207
click at [170, 379] on div at bounding box center [166, 388] width 36 height 18
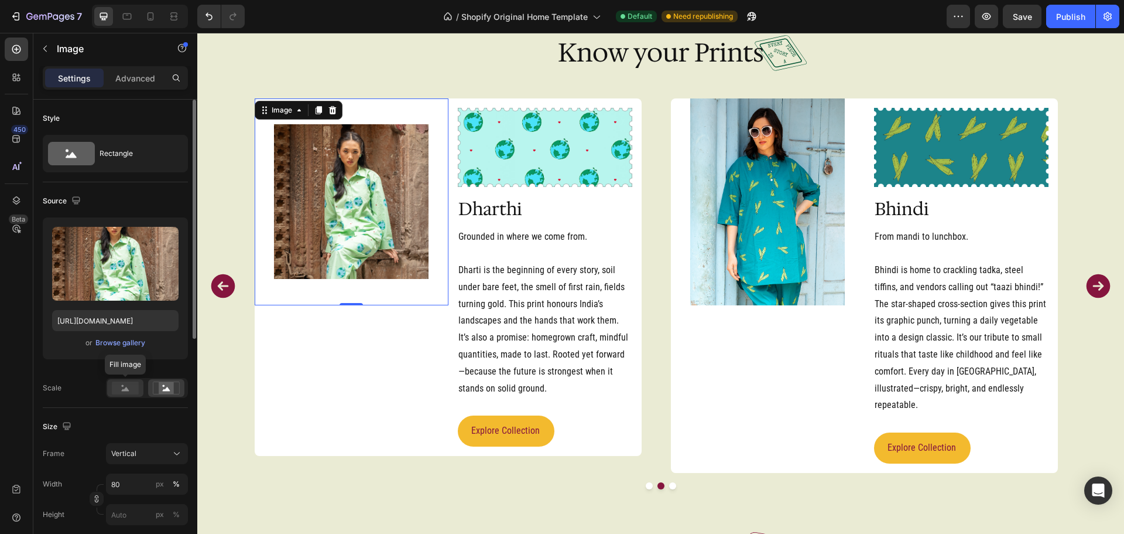
click at [126, 386] on rect at bounding box center [125, 387] width 27 height 13
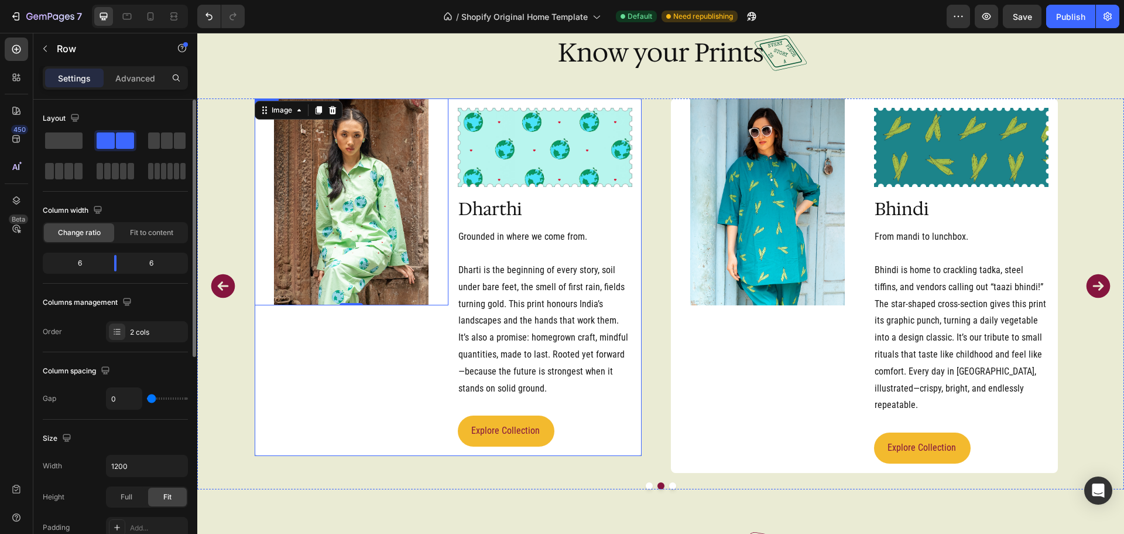
click at [442, 368] on div "Image 0" at bounding box center [352, 276] width 194 height 357
click at [146, 237] on span "Fit to content" at bounding box center [151, 232] width 43 height 11
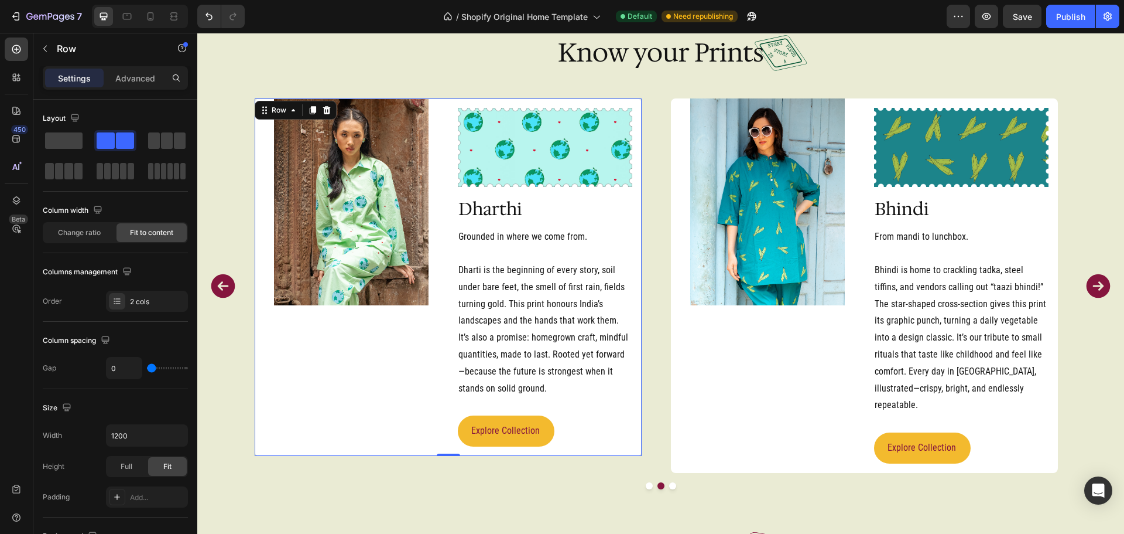
click at [444, 323] on div "Image" at bounding box center [352, 276] width 194 height 357
type input "7"
type input "36"
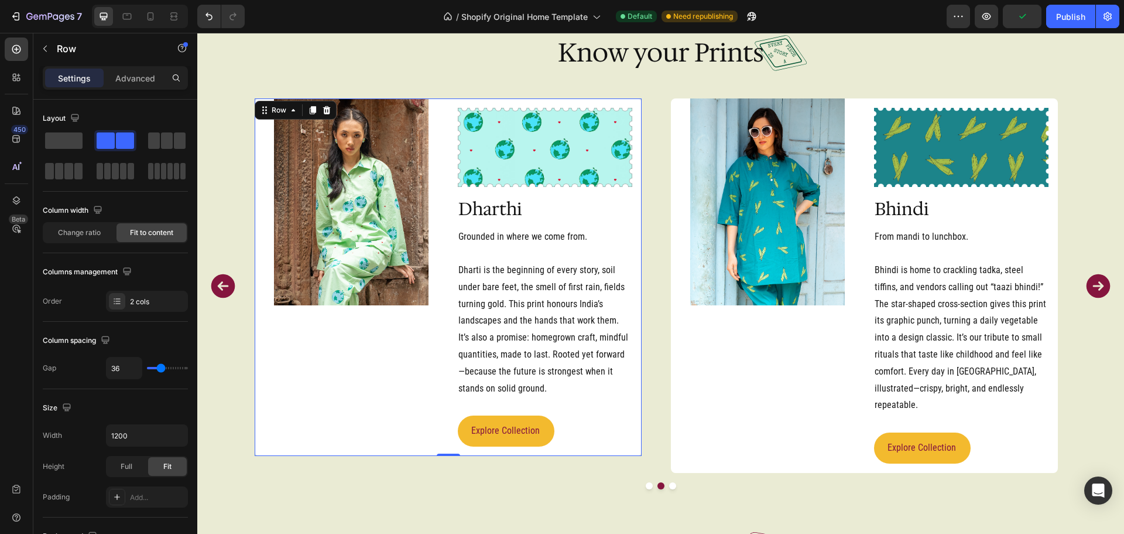
type input "40"
type input "44"
type input "49"
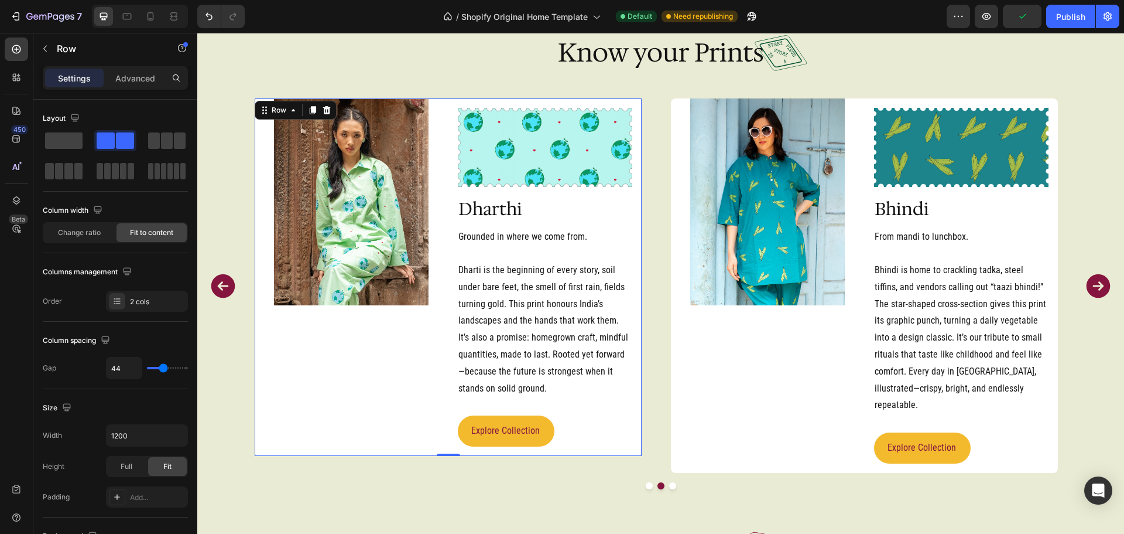
type input "49"
type input "51"
type input "56"
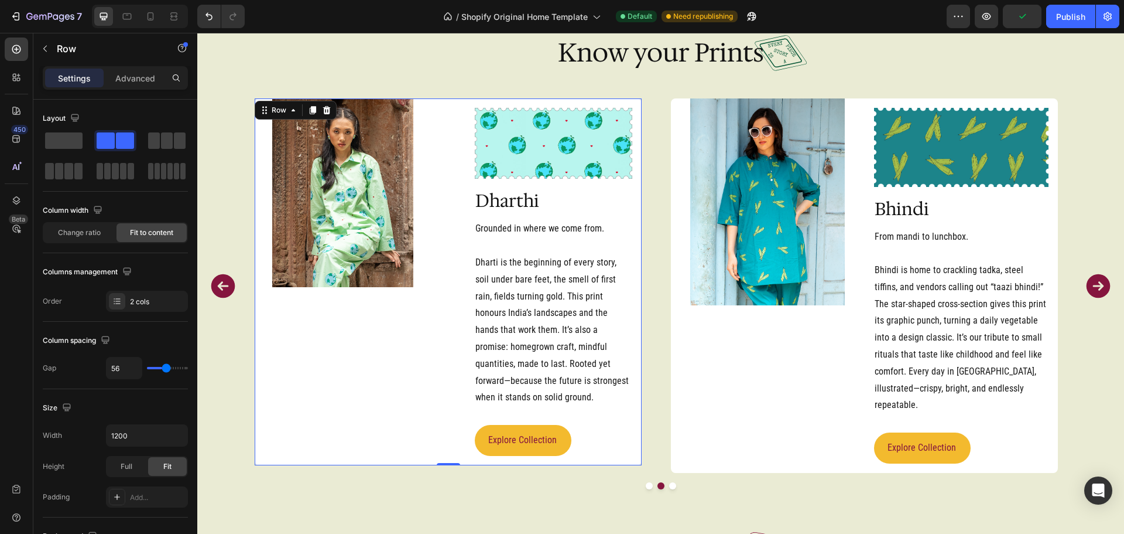
type input "58"
type input "67"
type input "69"
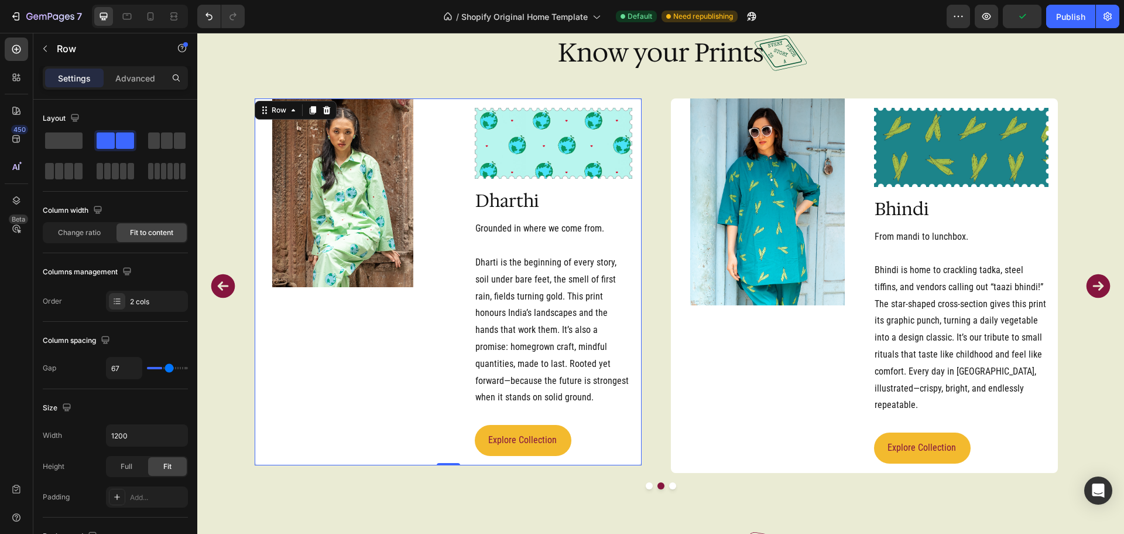
type input "69"
type input "73"
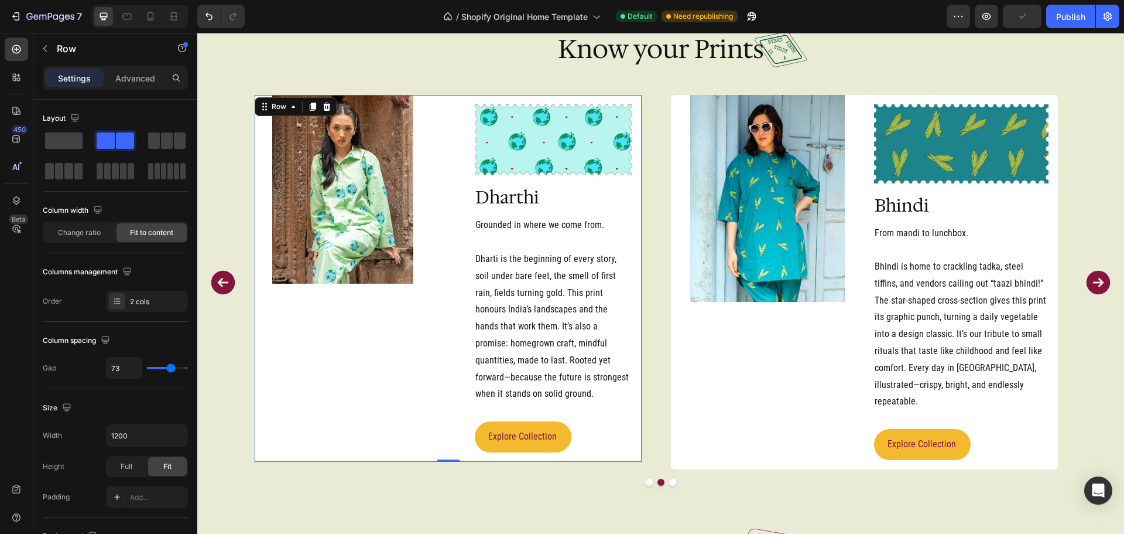
type input "0"
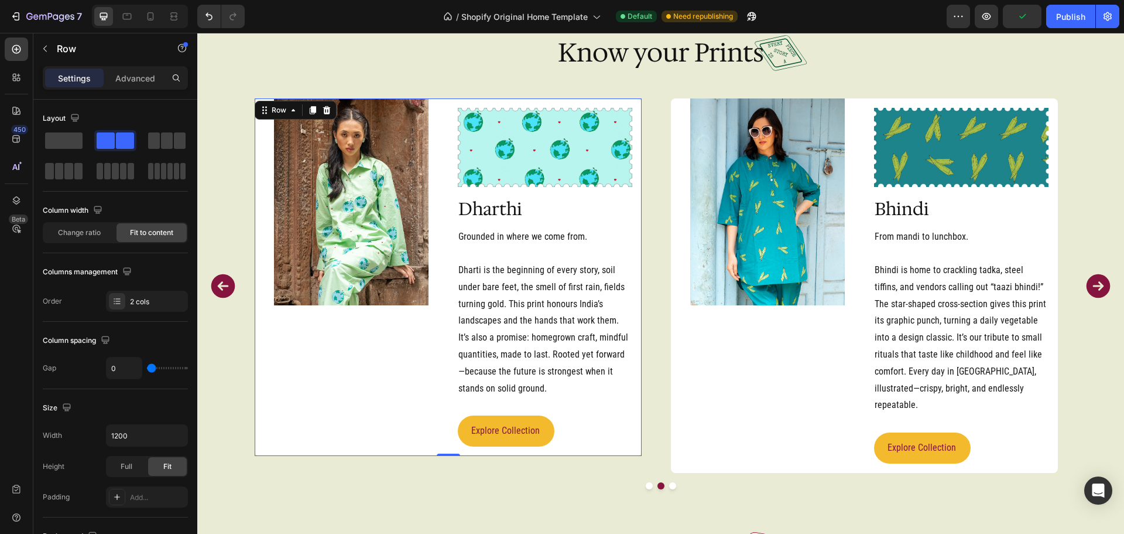
drag, startPoint x: 153, startPoint y: 368, endPoint x: 116, endPoint y: 369, distance: 36.9
click at [147, 369] on input "range" at bounding box center [167, 368] width 41 height 2
click at [57, 229] on div "Change ratio" at bounding box center [79, 232] width 70 height 19
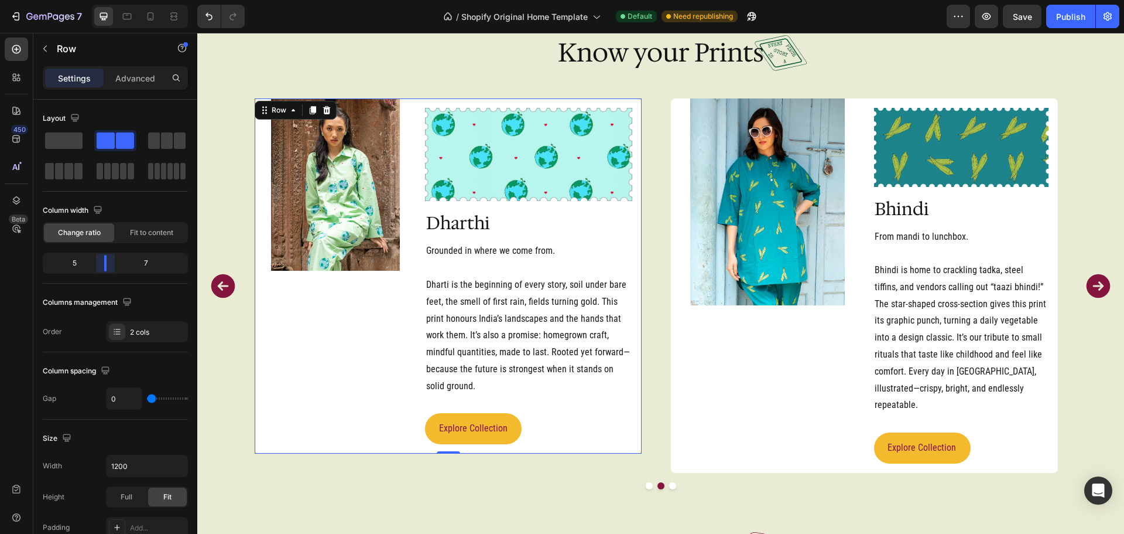
drag, startPoint x: 115, startPoint y: 268, endPoint x: 13, endPoint y: 205, distance: 119.9
click at [104, 0] on body "7 / Shopify Original Home Template Default Need republishing Preview Save Publi…" at bounding box center [562, 0] width 1124 height 0
click at [358, 199] on img at bounding box center [335, 184] width 129 height 172
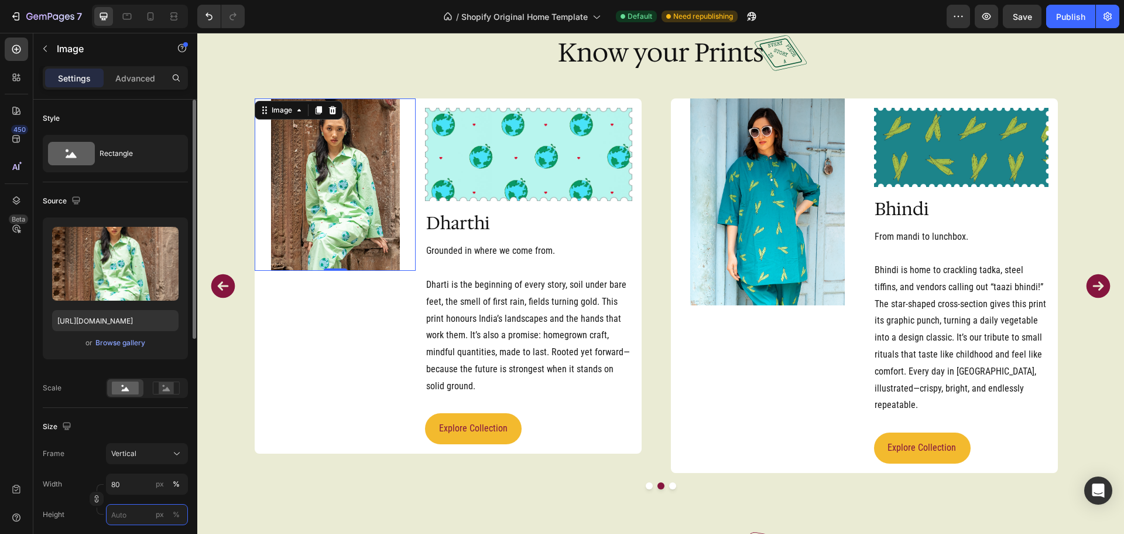
click at [131, 515] on input "px %" at bounding box center [147, 514] width 82 height 21
click at [136, 483] on p "Full 100%" at bounding box center [145, 483] width 68 height 11
type input "100"
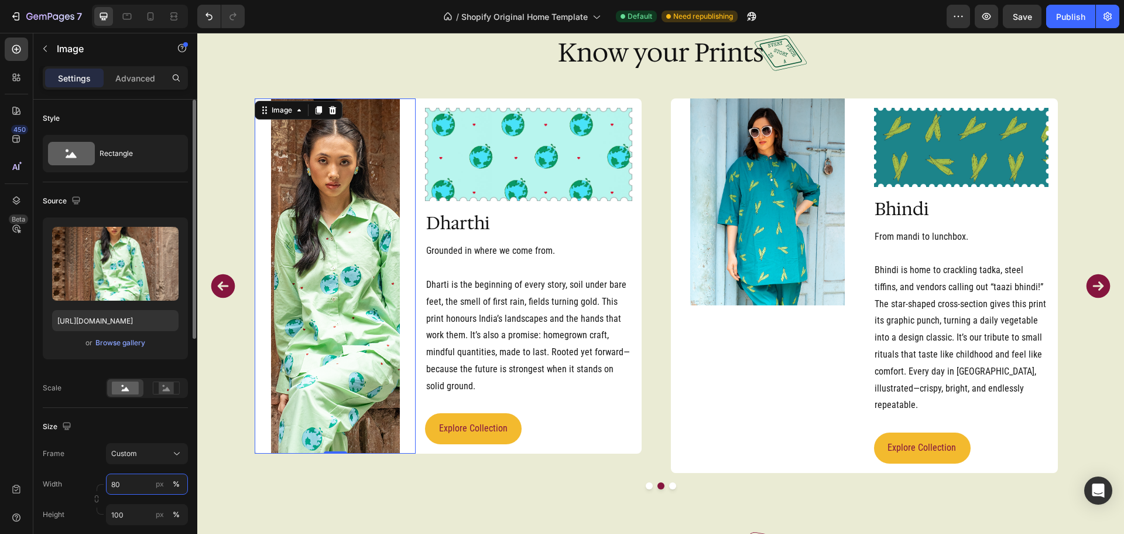
click at [128, 480] on input "80" at bounding box center [147, 483] width 82 height 21
click at [145, 512] on p "Full 100%" at bounding box center [145, 512] width 68 height 11
type input "100"
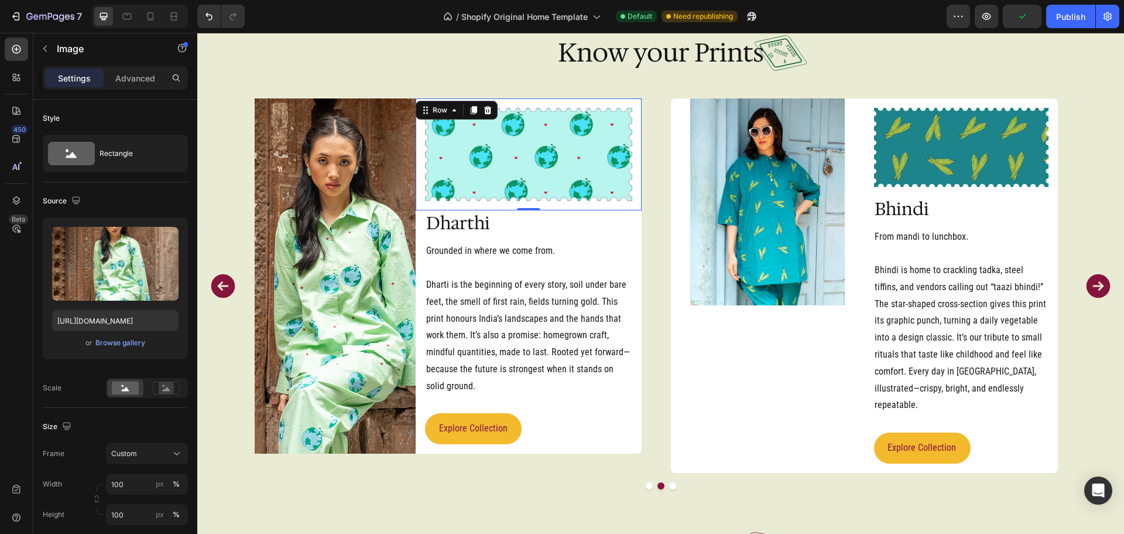
click at [417, 209] on div "Image Row 0" at bounding box center [529, 154] width 226 height 112
click at [412, 436] on img at bounding box center [335, 275] width 161 height 355
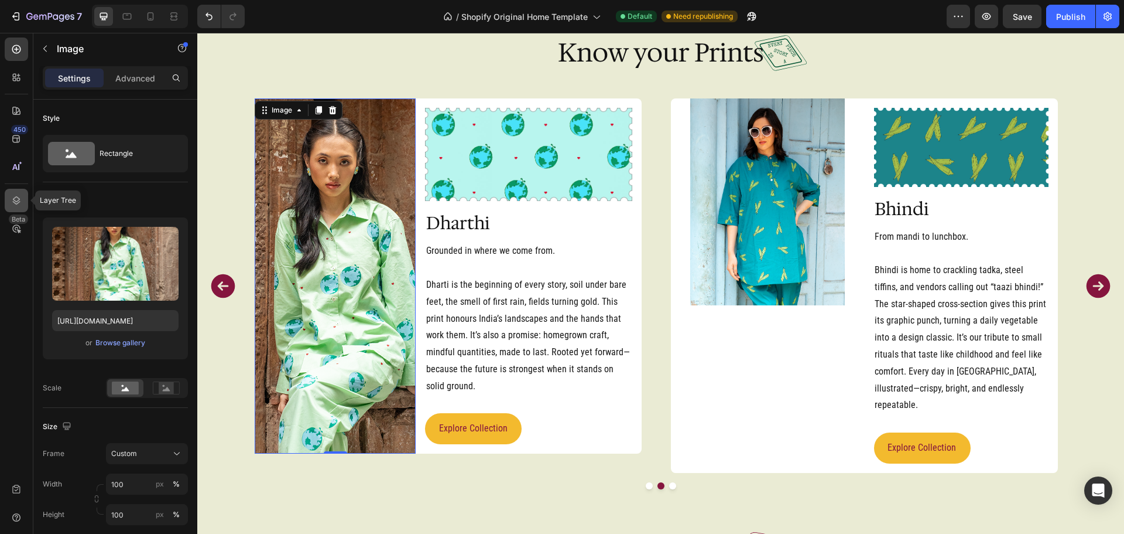
click at [19, 199] on icon at bounding box center [17, 200] width 8 height 8
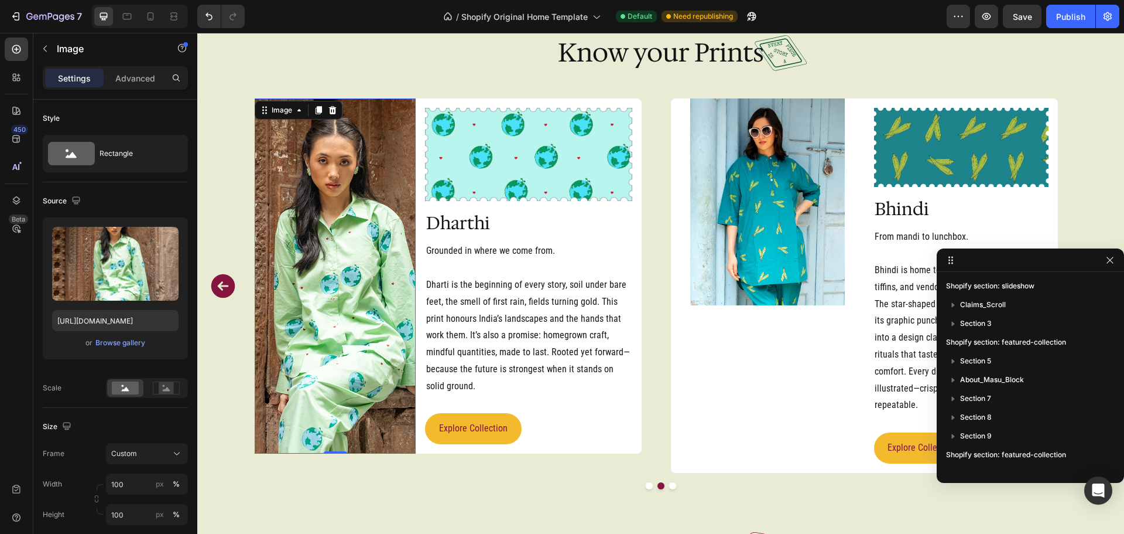
scroll to position [409, 0]
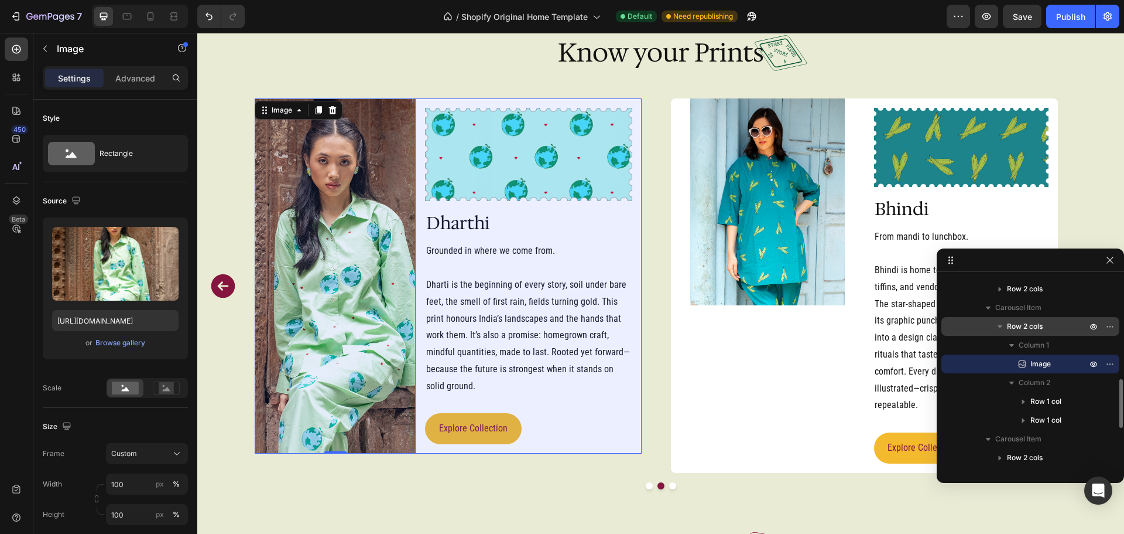
click at [1028, 331] on span "Row 2 cols" at bounding box center [1025, 326] width 36 height 12
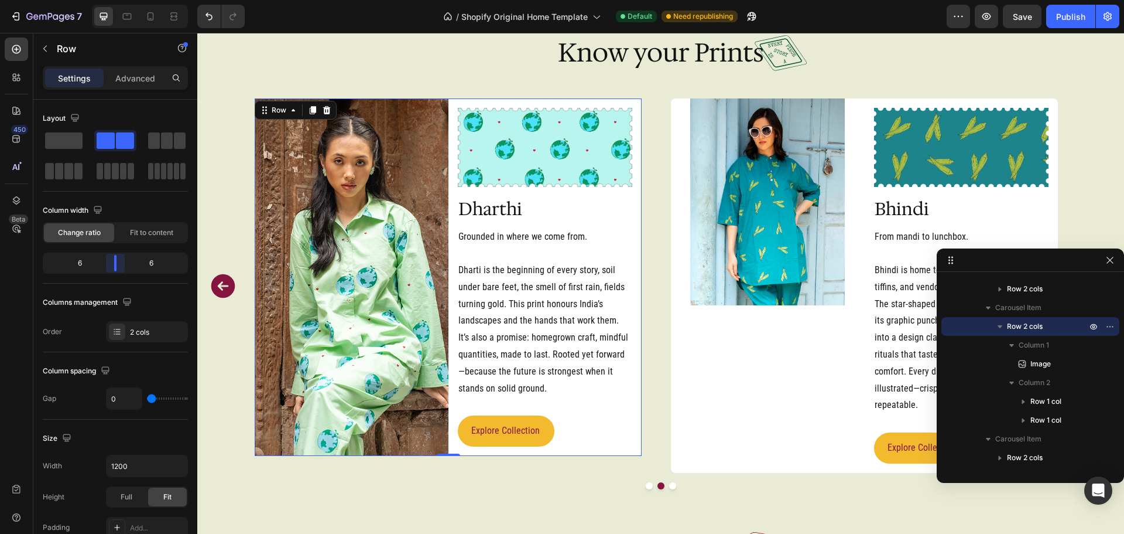
drag, startPoint x: 102, startPoint y: 263, endPoint x: 111, endPoint y: 263, distance: 8.2
click at [111, 0] on body "7 / Shopify Original Home Template Default Need republishing Preview Save Publi…" at bounding box center [562, 0] width 1124 height 0
click at [652, 357] on div "Image Image Row Sitar Heading Music you can wear. From mehfils to living-room r…" at bounding box center [661, 285] width 812 height 374
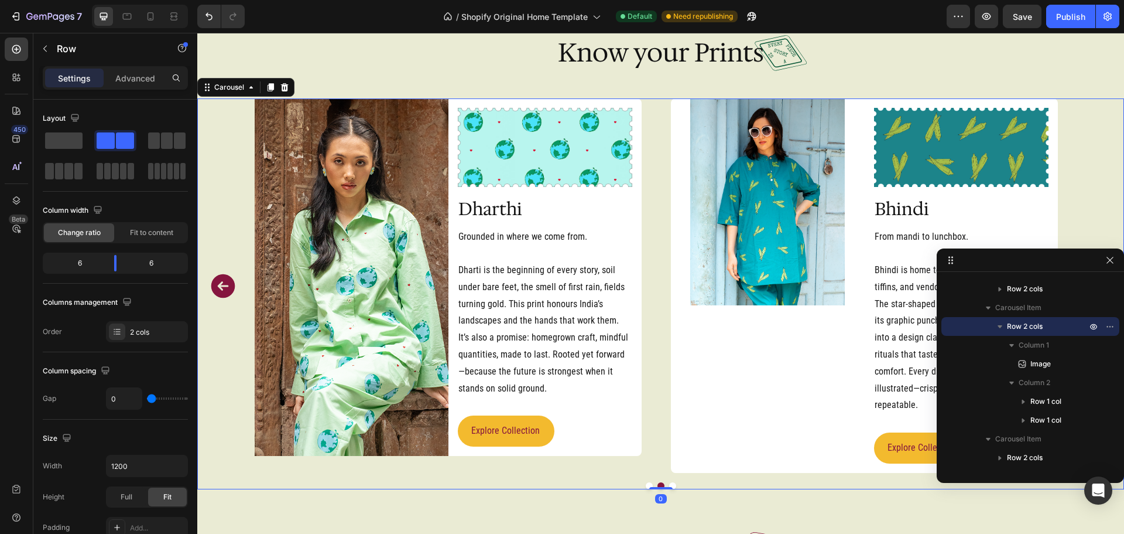
scroll to position [297, 0]
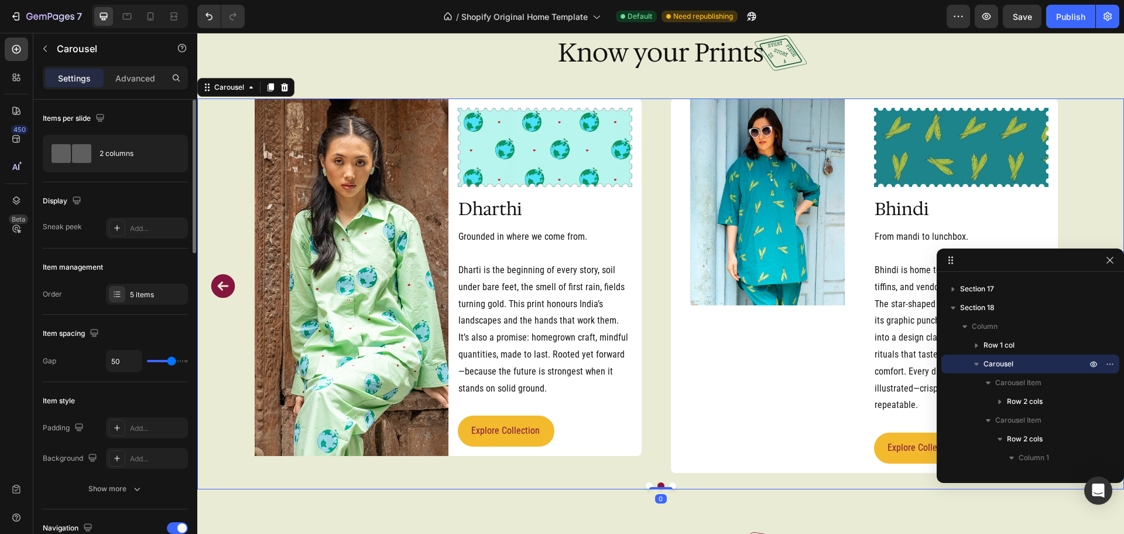
type input "10"
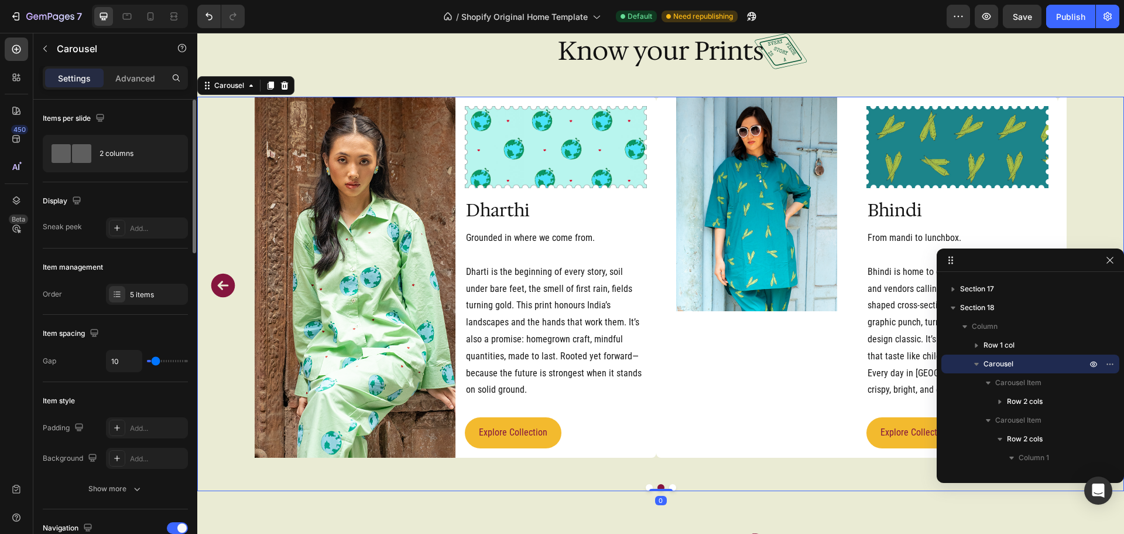
type input "0"
type input "6"
type input "13"
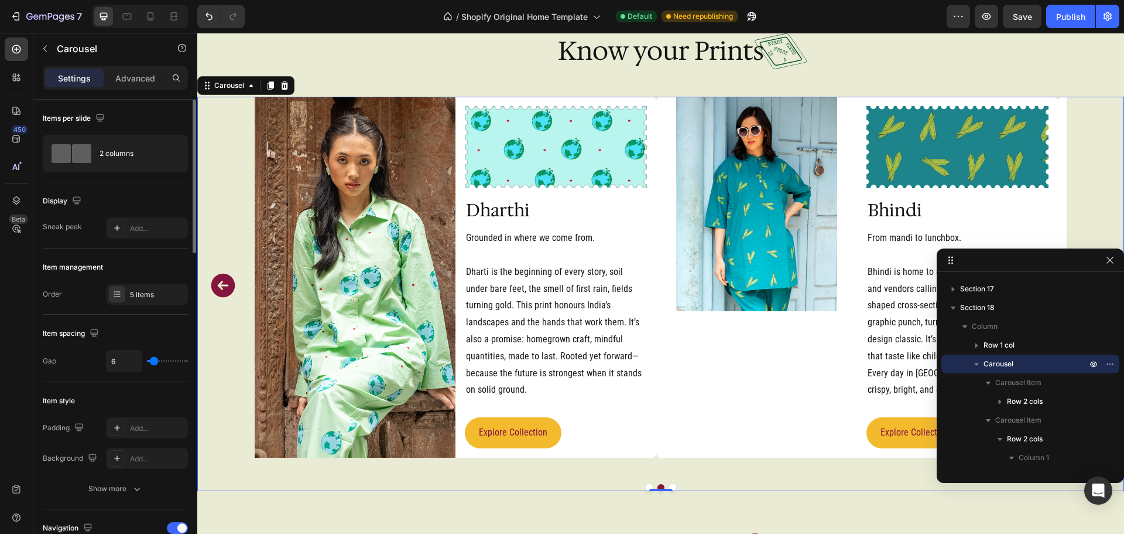
type input "13"
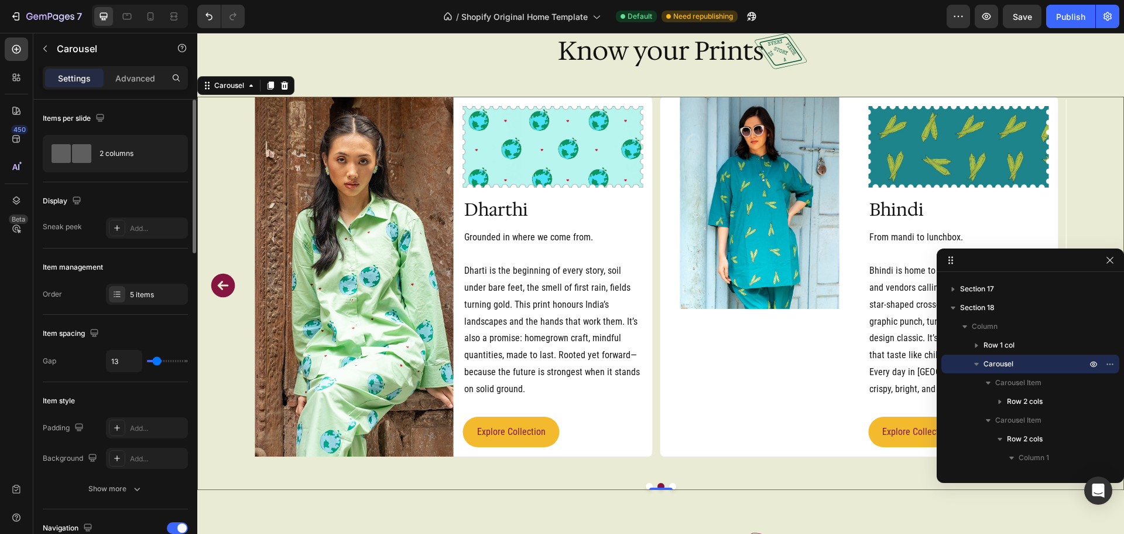
type input "18"
type input "19"
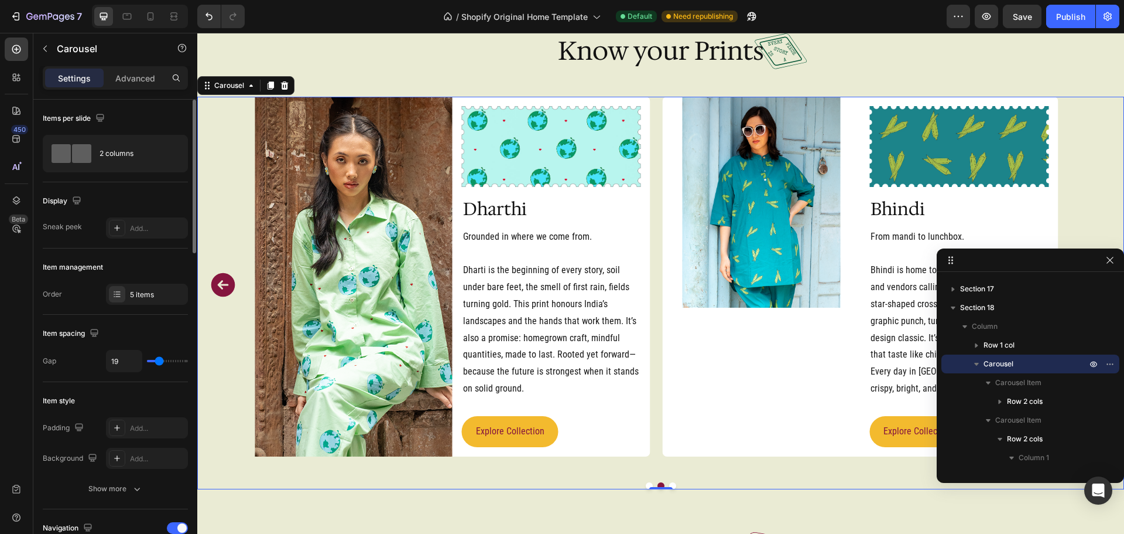
type input "21"
type input "22"
type input "24"
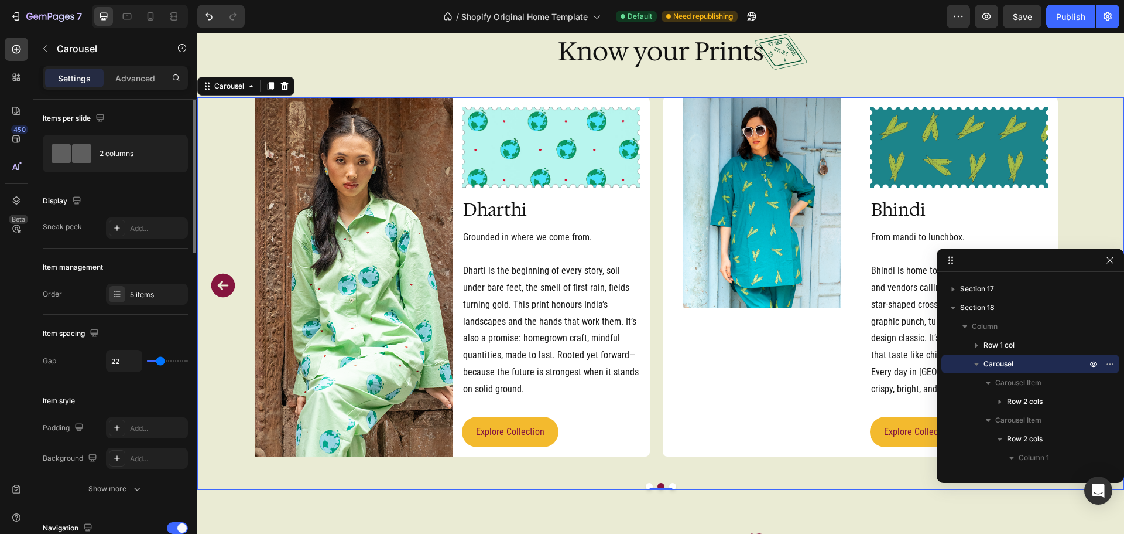
type input "24"
type input "25"
type input "27"
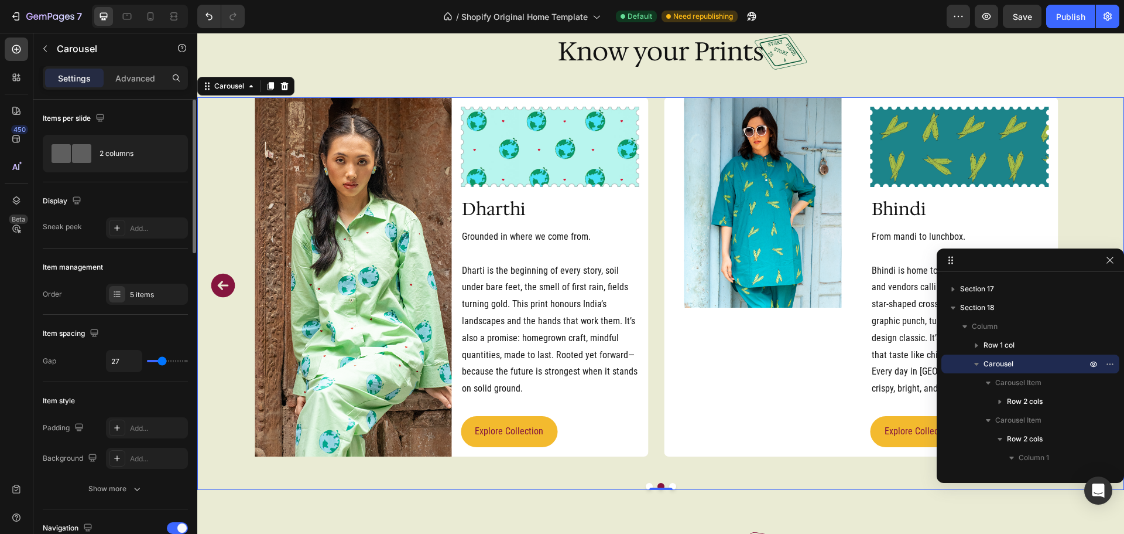
type input "28"
type input "30"
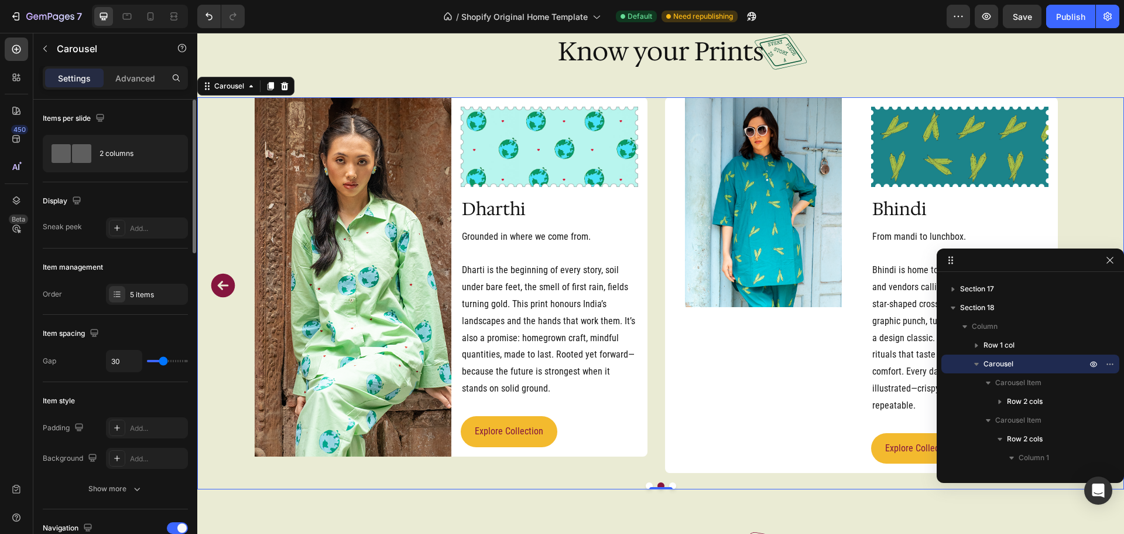
scroll to position [2354, 0]
type input "31"
type input "33"
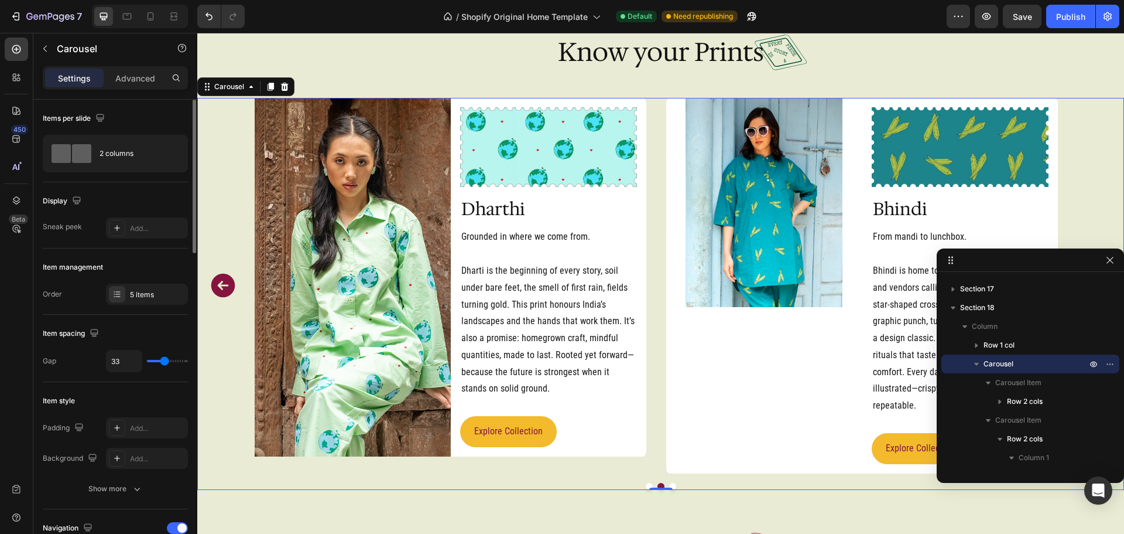
type input "34"
type input "36"
type input "39"
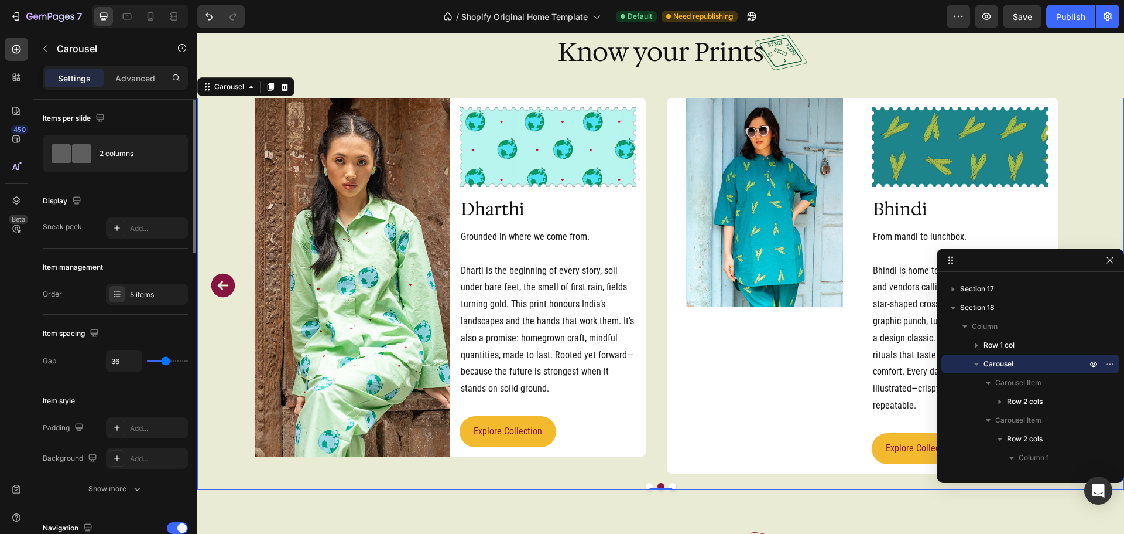
type input "39"
type input "41"
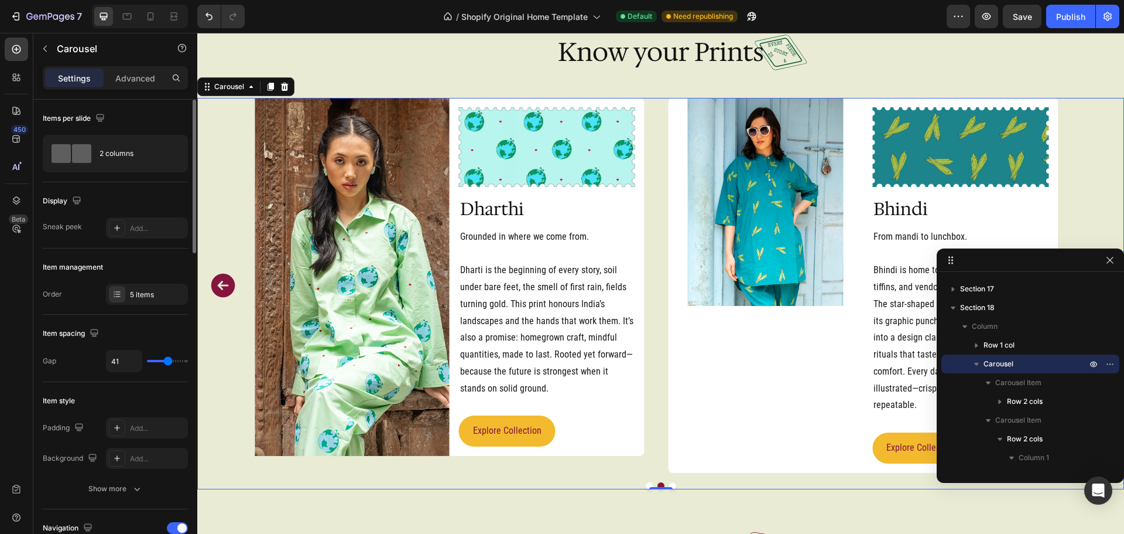
type input "43"
type input "41"
type input "40"
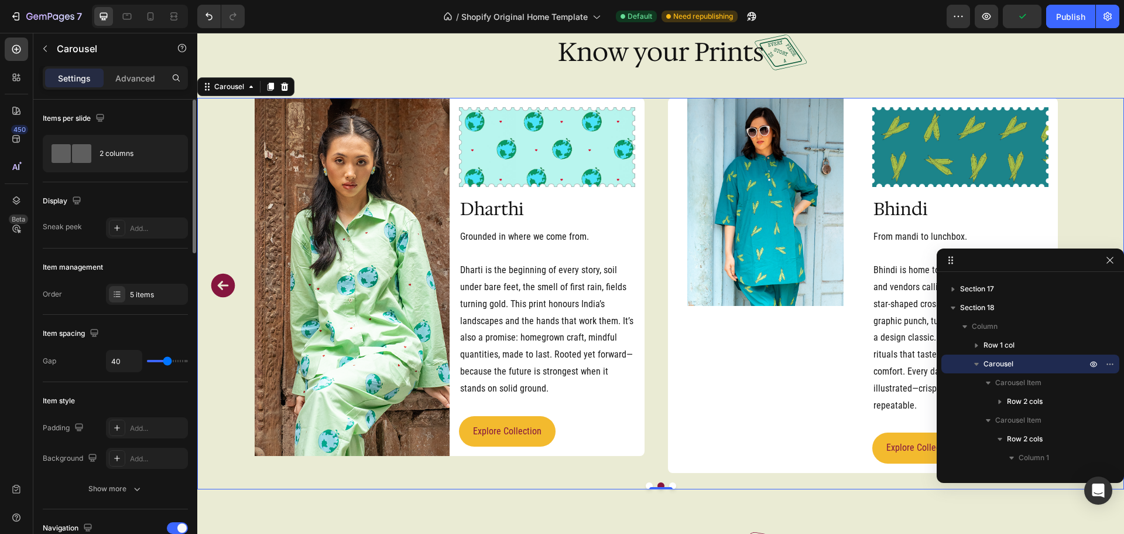
type input "40"
click at [167, 360] on input "range" at bounding box center [167, 361] width 41 height 2
click at [232, 320] on div "Image Image Row Sitar Heading Music you can wear. From mehfils to living-room r…" at bounding box center [660, 285] width 927 height 375
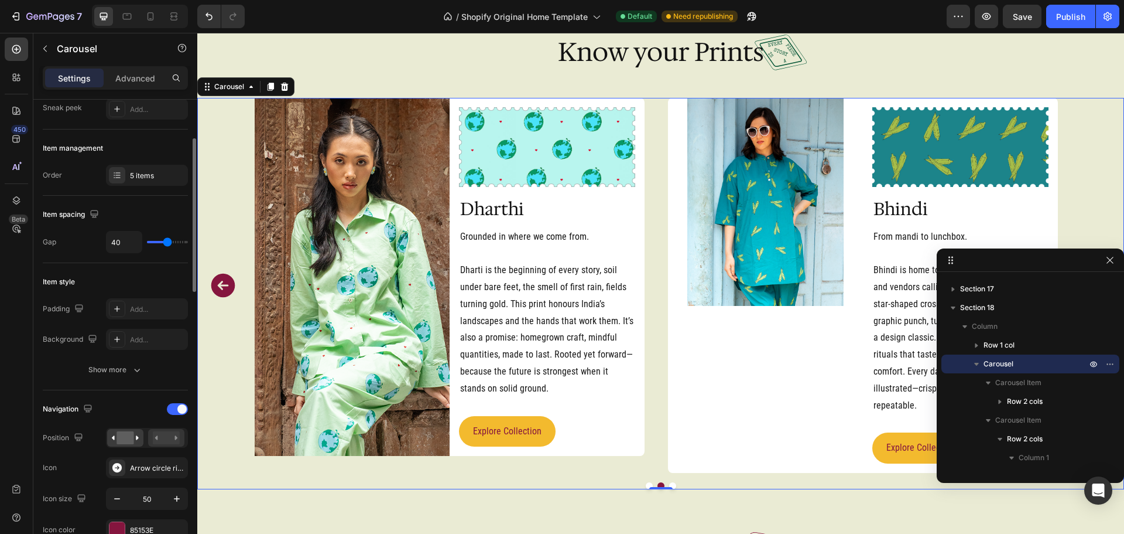
scroll to position [119, 0]
click at [173, 441] on rect at bounding box center [166, 436] width 27 height 13
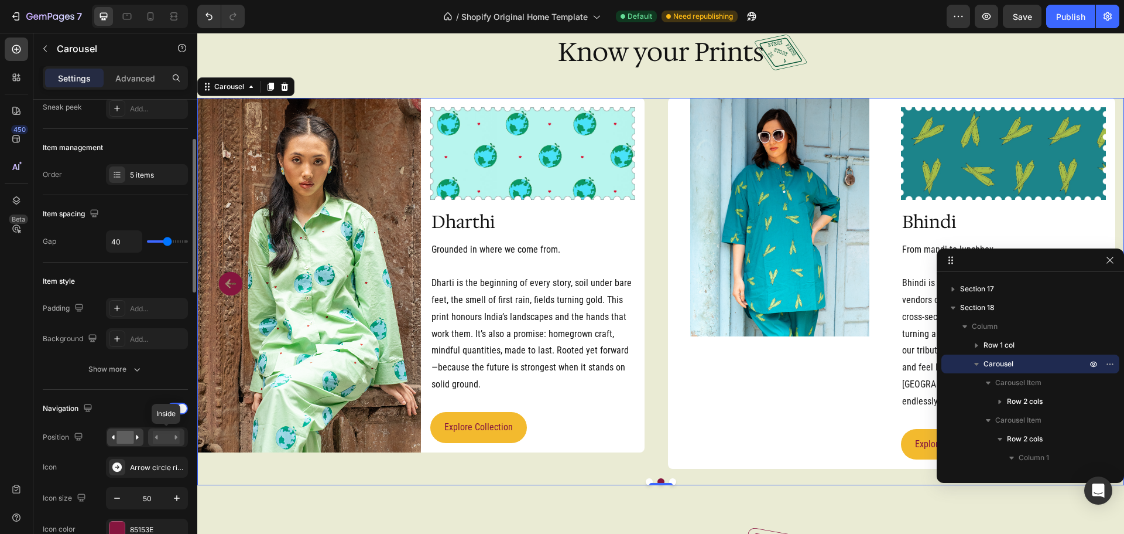
scroll to position [2351, 0]
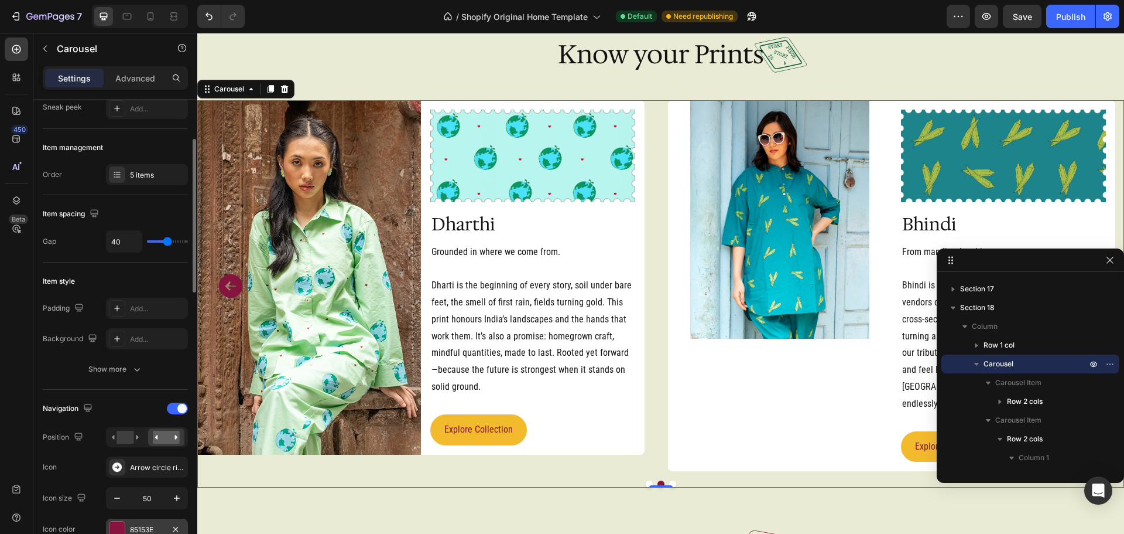
click at [114, 525] on div at bounding box center [117, 528] width 15 height 15
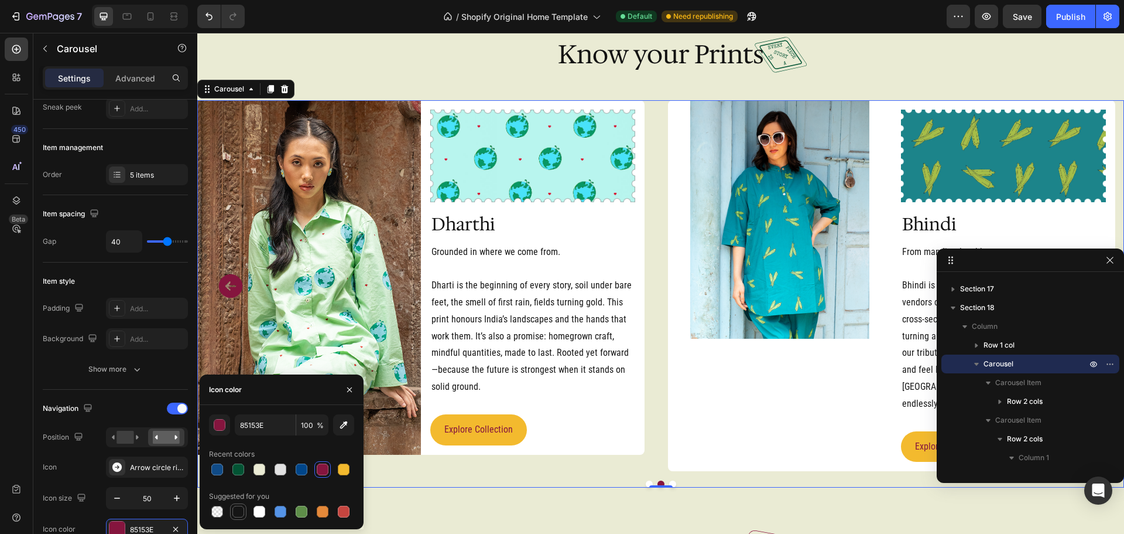
click at [240, 505] on div at bounding box center [238, 511] width 12 height 12
type input "151515"
click at [211, 16] on icon "Undo/Redo" at bounding box center [209, 17] width 7 height 8
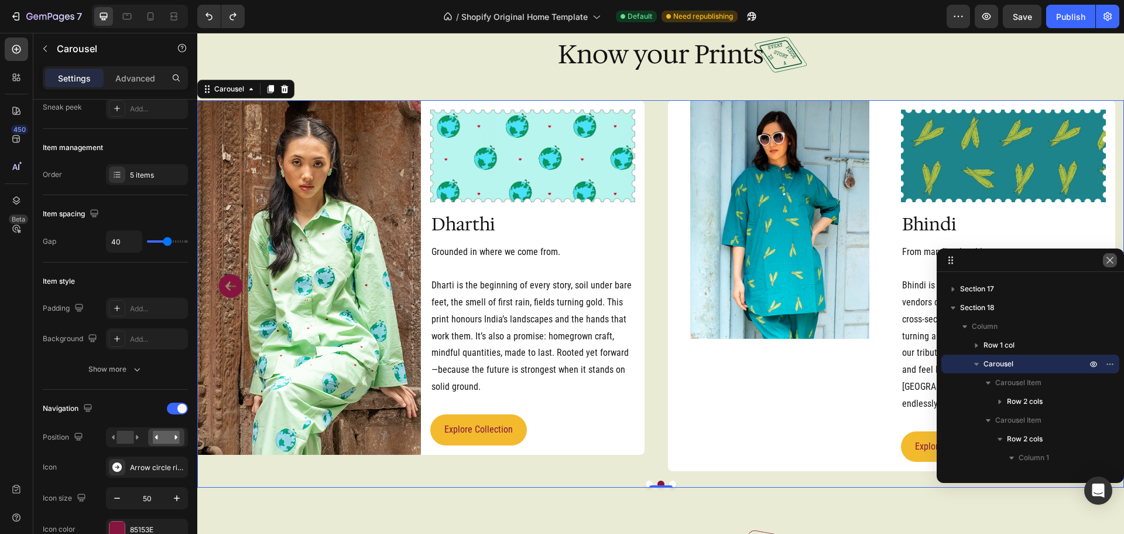
click at [1113, 261] on icon "button" at bounding box center [1110, 259] width 9 height 9
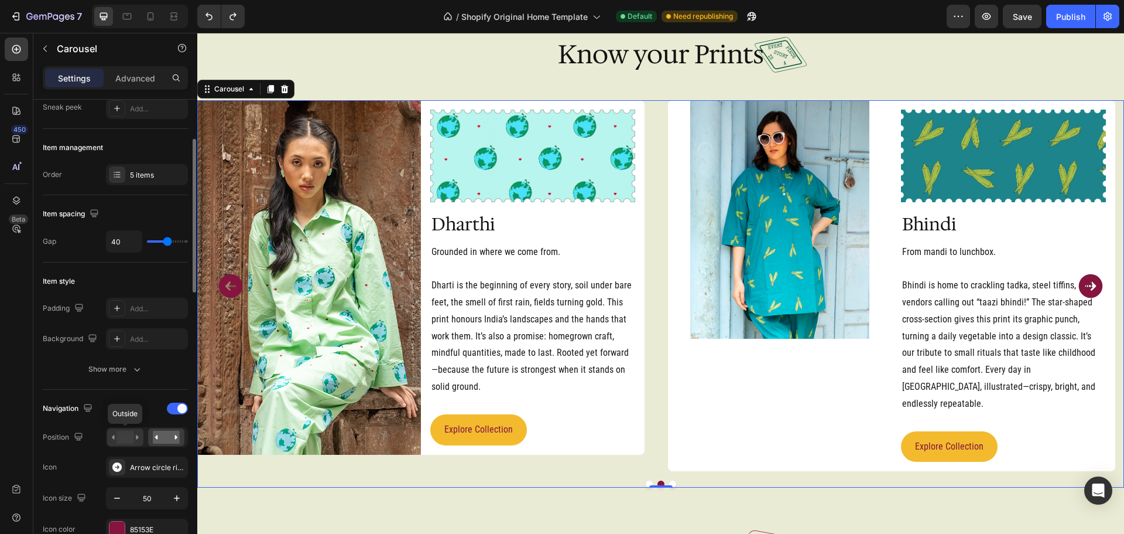
click at [118, 440] on rect at bounding box center [125, 436] width 17 height 13
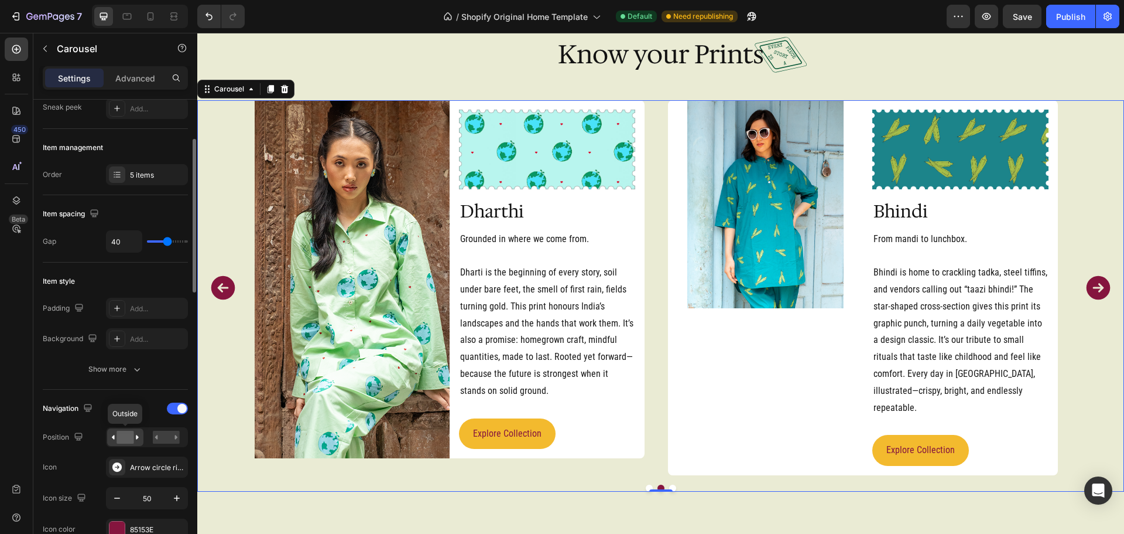
scroll to position [2354, 0]
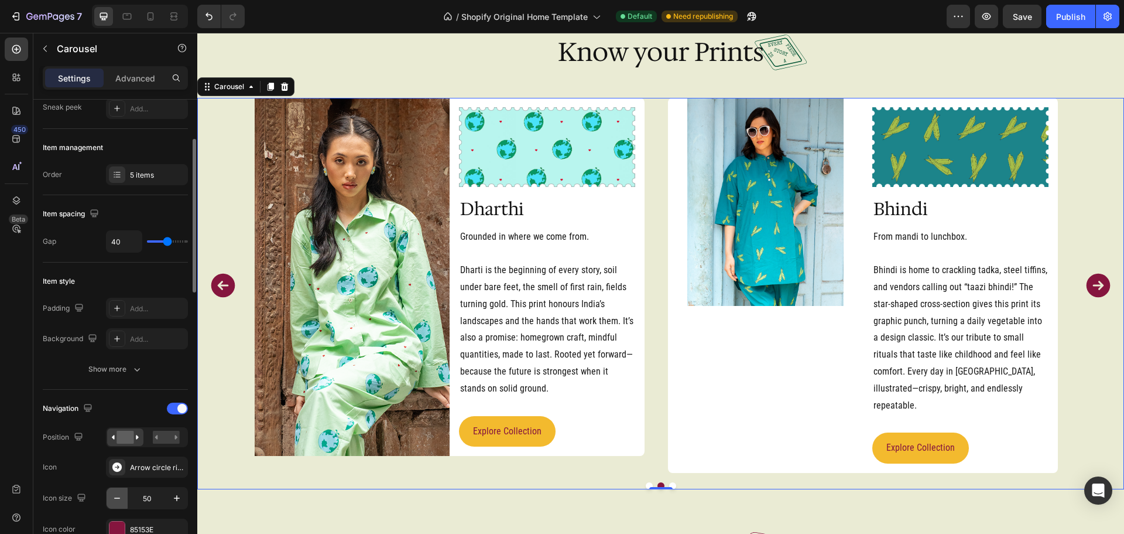
click at [119, 498] on icon "button" at bounding box center [117, 498] width 12 height 12
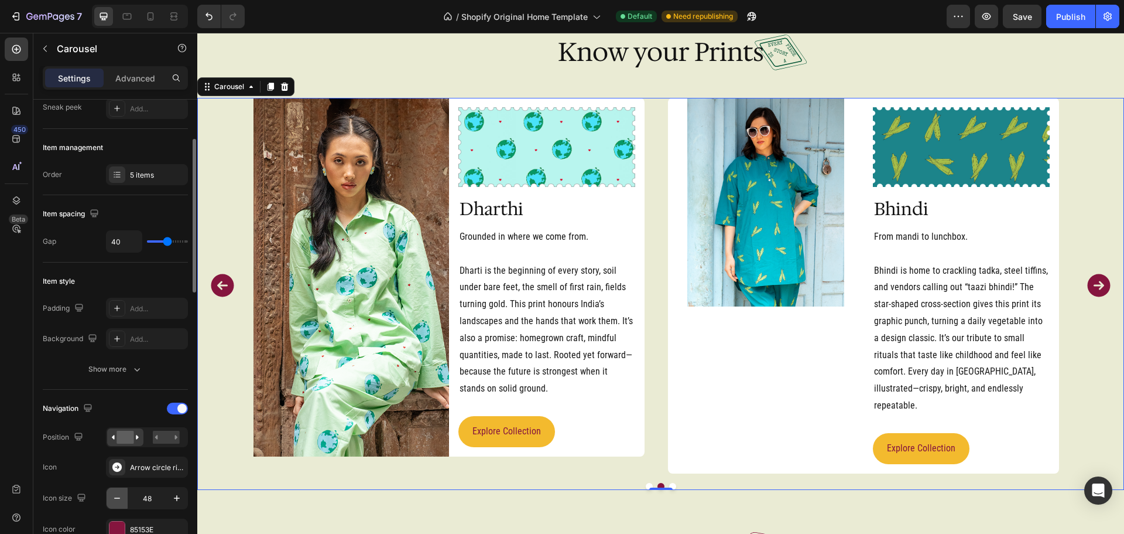
click at [119, 498] on icon "button" at bounding box center [117, 498] width 12 height 12
type input "47"
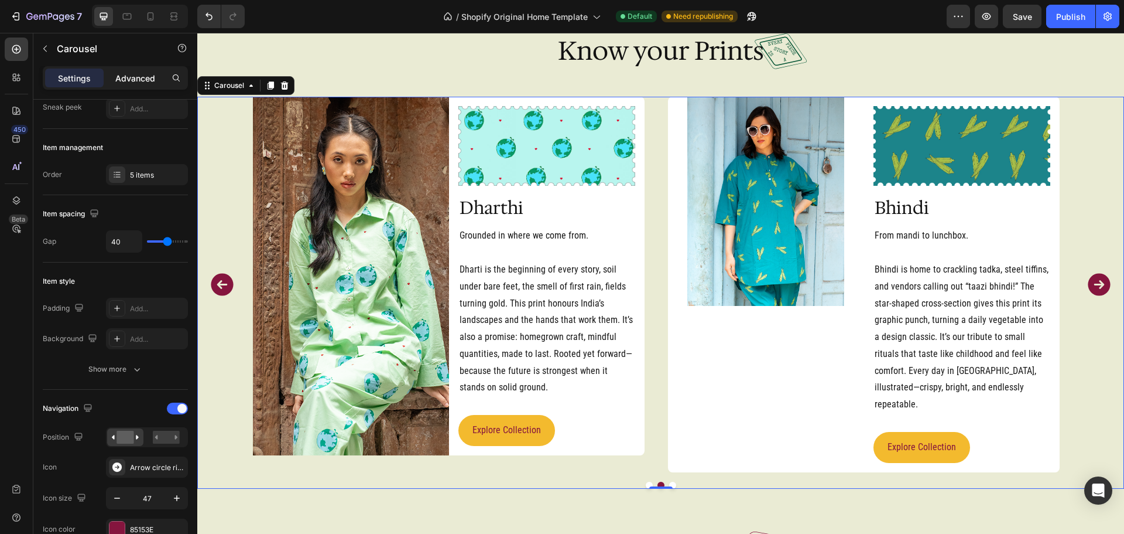
click at [129, 75] on p "Advanced" at bounding box center [135, 78] width 40 height 12
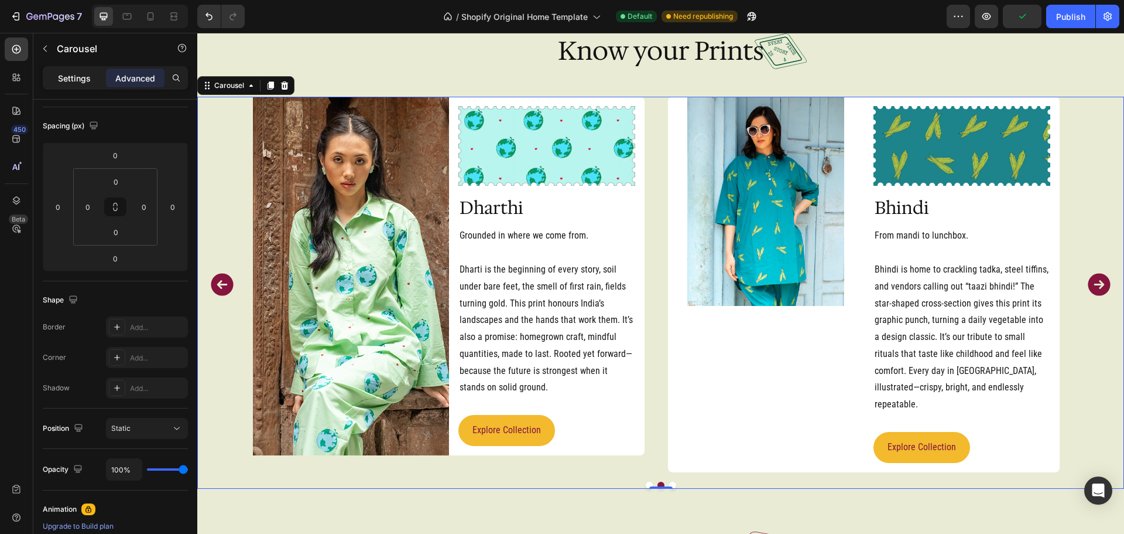
click at [89, 83] on p "Settings" at bounding box center [74, 78] width 33 height 12
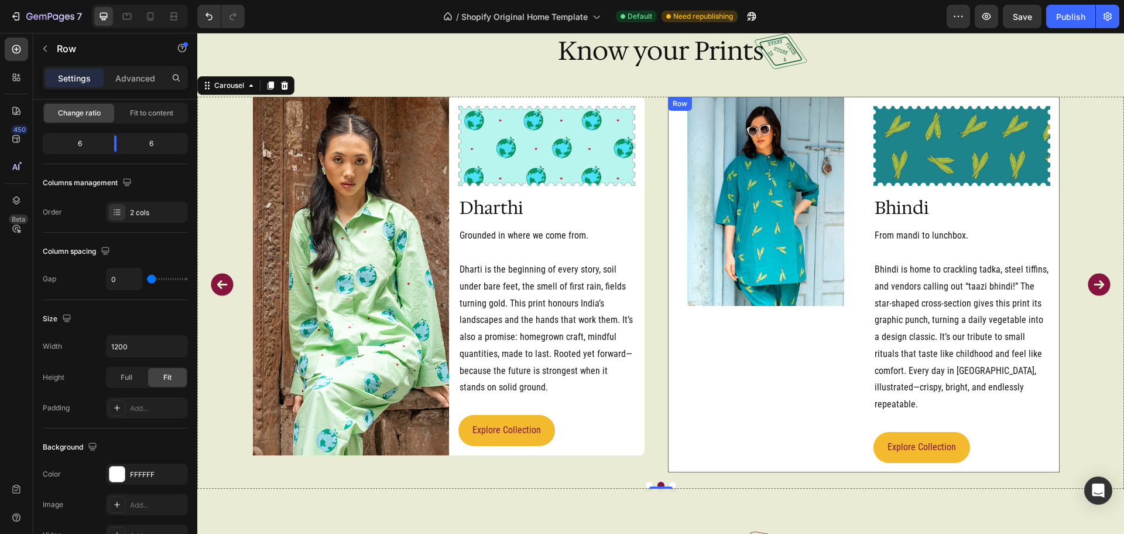
click at [822, 363] on div "Image" at bounding box center [766, 284] width 196 height 375
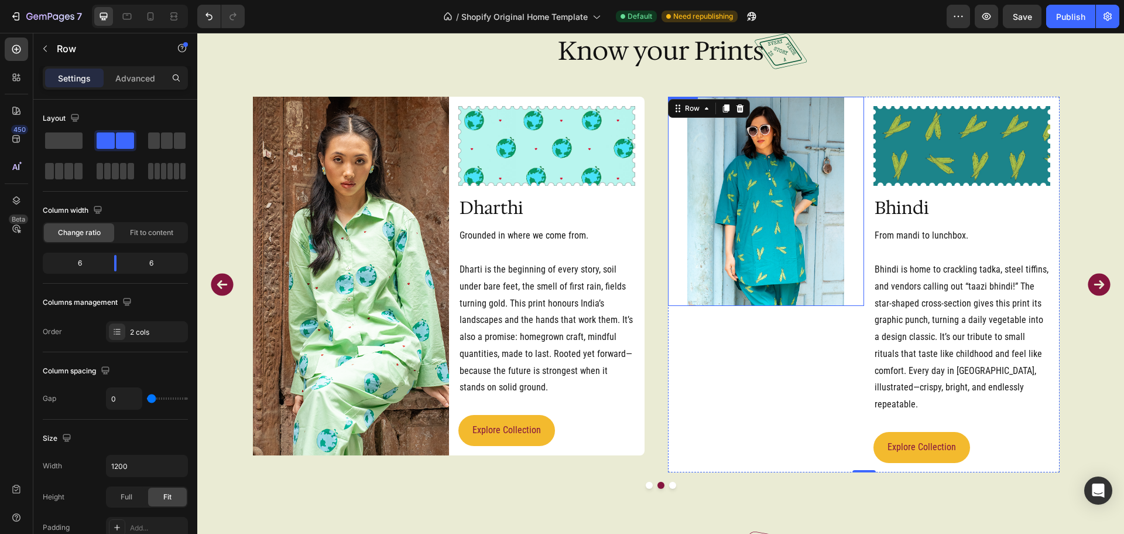
click at [817, 305] on img at bounding box center [766, 201] width 157 height 209
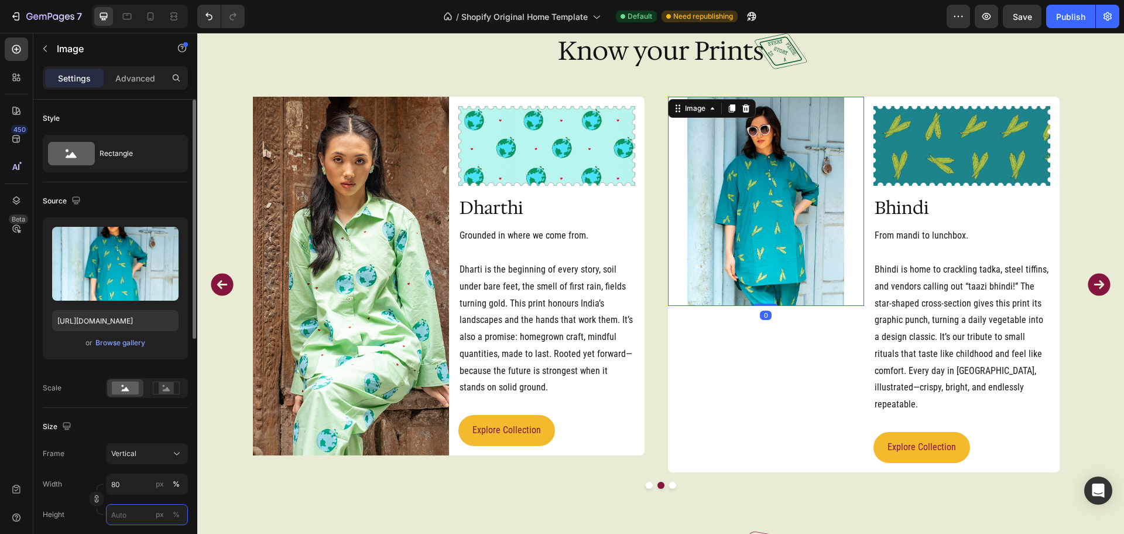
click at [121, 518] on input "px %" at bounding box center [147, 514] width 82 height 21
click at [156, 487] on p "Full 100%" at bounding box center [145, 483] width 68 height 11
type input "100"
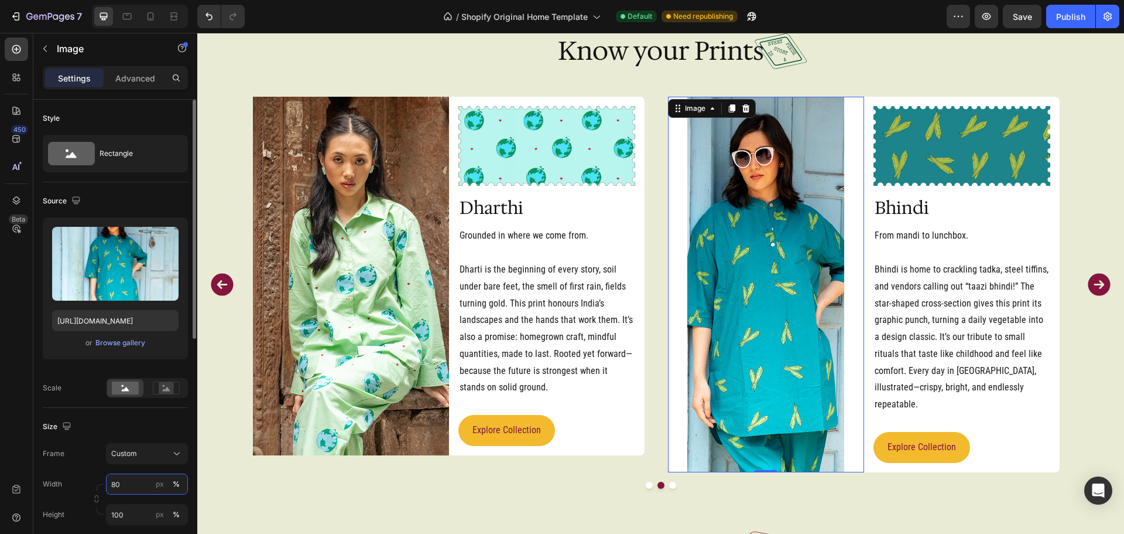
click at [127, 483] on input "80" at bounding box center [147, 483] width 82 height 21
click at [126, 511] on p "Full 100%" at bounding box center [145, 512] width 68 height 11
type input "100"
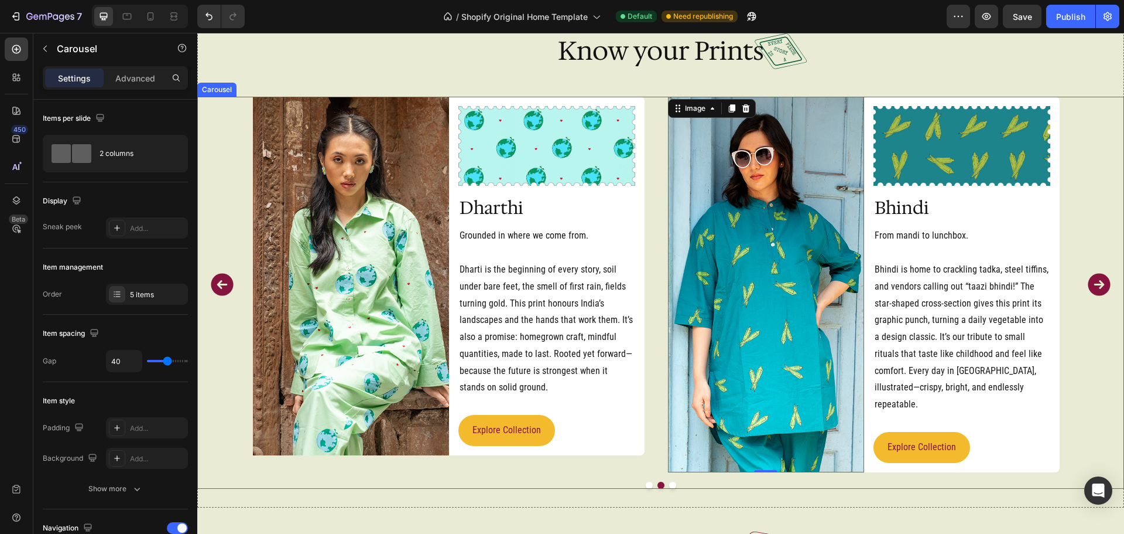
click at [1091, 276] on icon "Carousel Next Arrow" at bounding box center [1100, 285] width 28 height 28
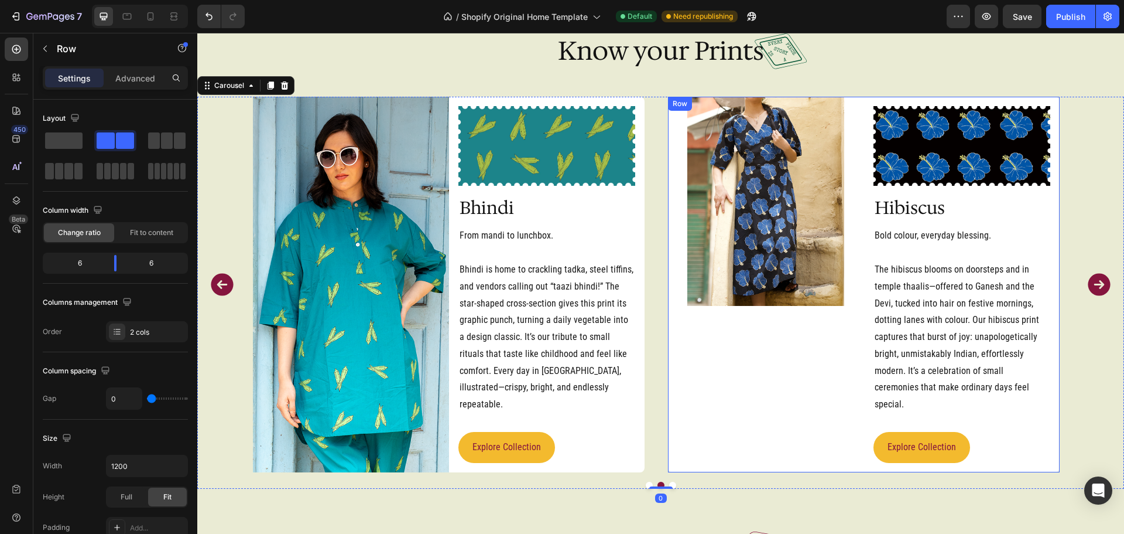
click at [726, 381] on div "Image" at bounding box center [766, 284] width 196 height 375
click at [799, 280] on img at bounding box center [766, 201] width 157 height 209
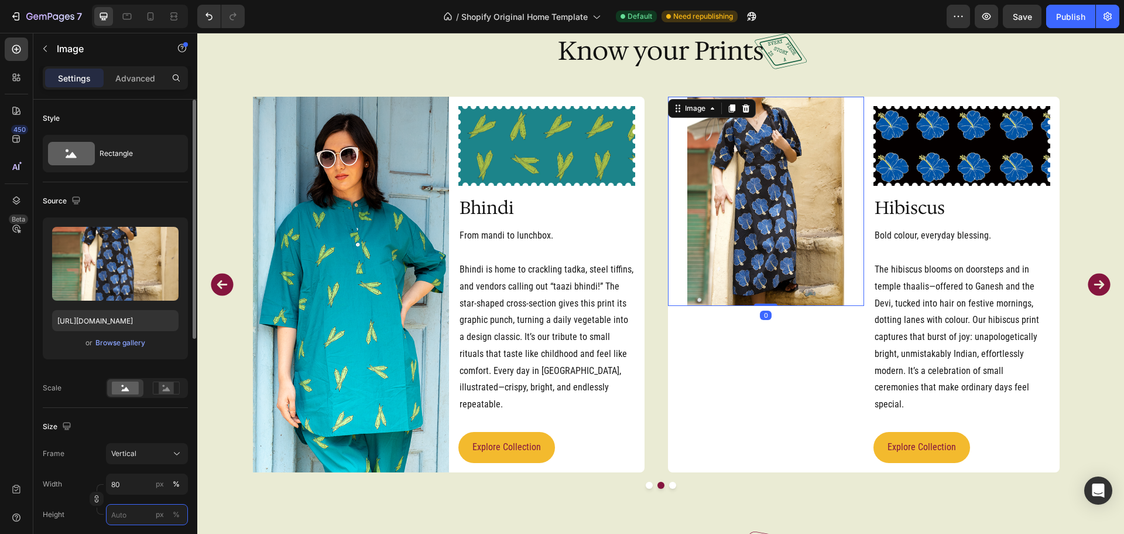
click at [126, 511] on input "px %" at bounding box center [147, 514] width 82 height 21
click at [141, 485] on p "Full 100%" at bounding box center [145, 483] width 68 height 11
type input "100"
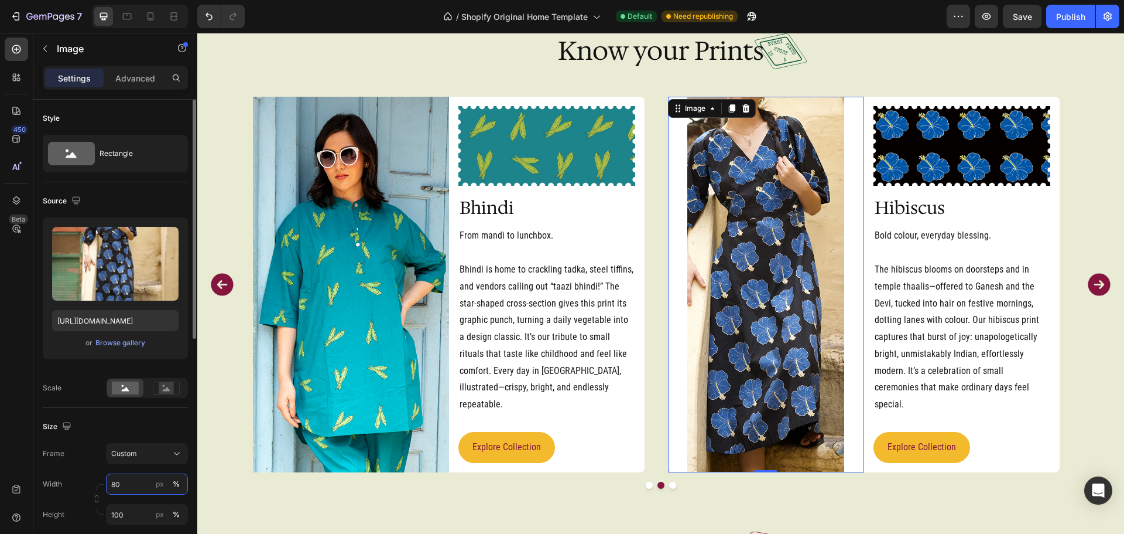
click at [142, 480] on input "80" at bounding box center [147, 483] width 82 height 21
click at [141, 509] on p "Full 100%" at bounding box center [145, 512] width 68 height 11
type input "100"
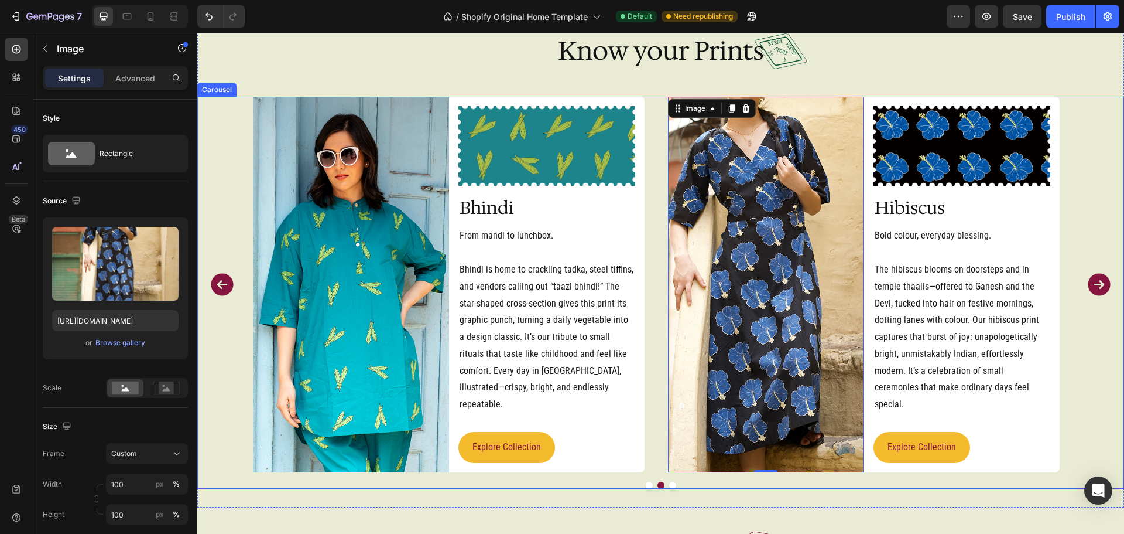
click at [1092, 285] on icon "Carousel Next Arrow" at bounding box center [1099, 284] width 22 height 22
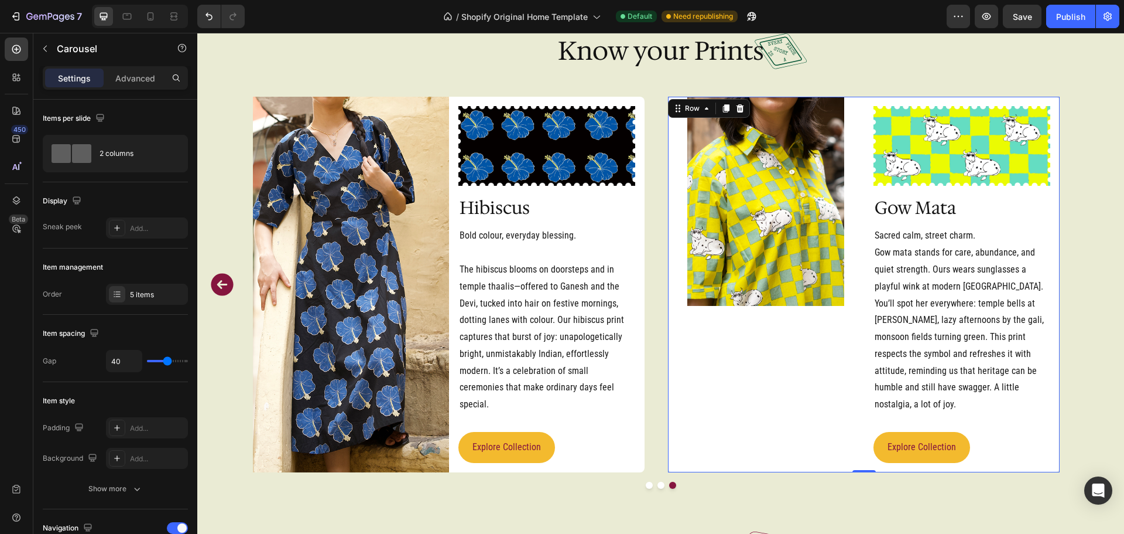
click at [758, 358] on div "Image" at bounding box center [766, 284] width 196 height 375
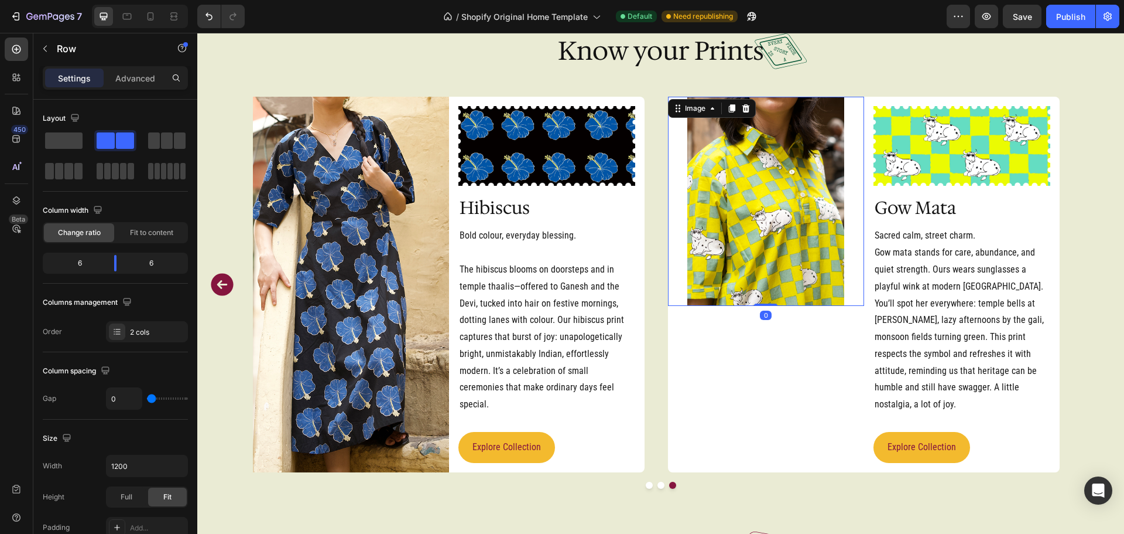
click at [764, 282] on img at bounding box center [766, 201] width 157 height 209
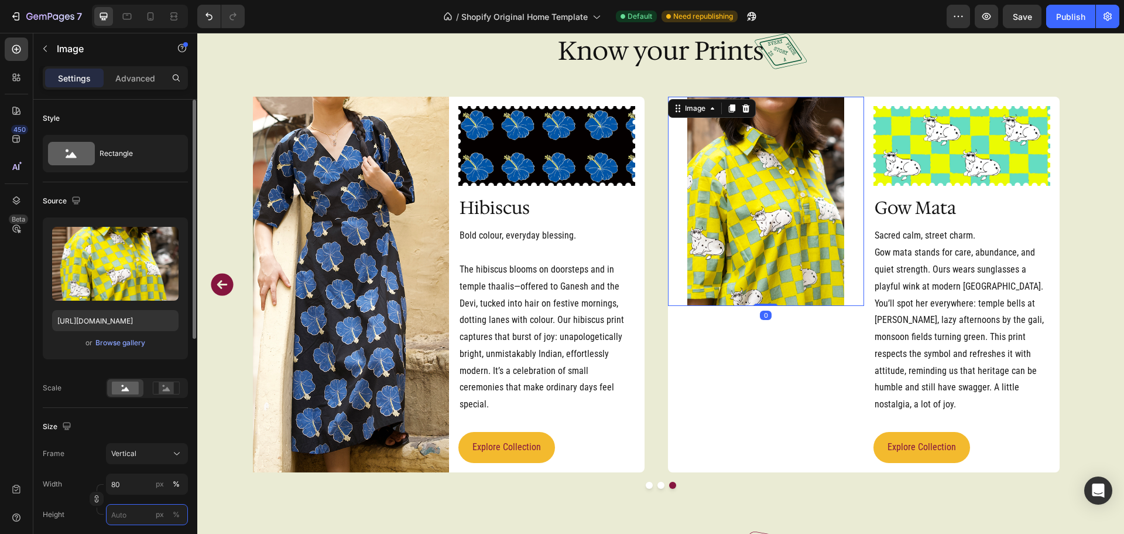
click at [119, 511] on input "px %" at bounding box center [147, 514] width 82 height 21
click at [122, 477] on div "Full 100%" at bounding box center [135, 483] width 96 height 21
type input "100"
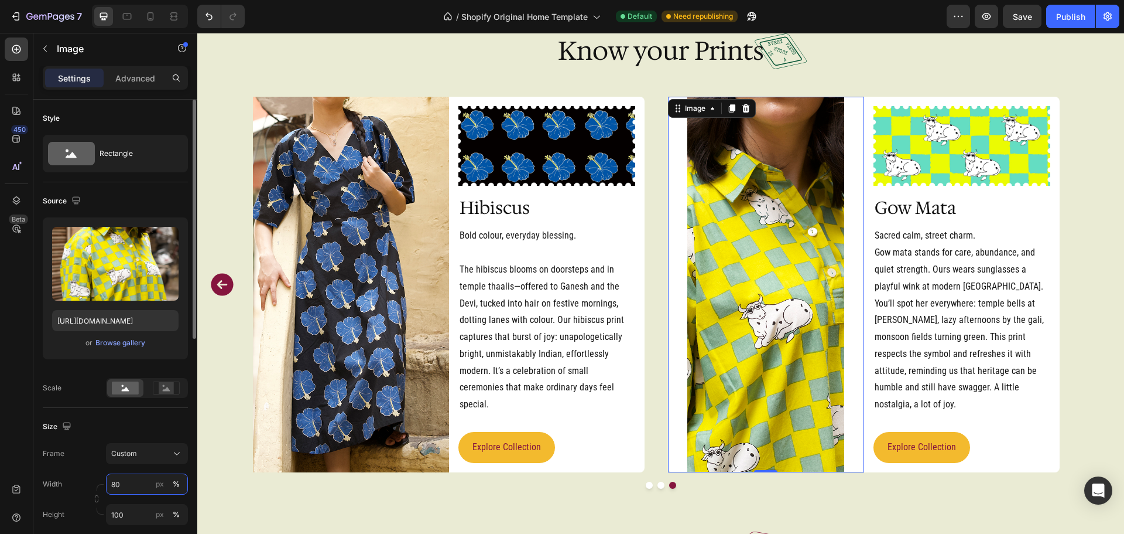
click at [129, 478] on input "80" at bounding box center [147, 483] width 82 height 21
click at [136, 512] on p "Full 100%" at bounding box center [145, 512] width 68 height 11
type input "100"
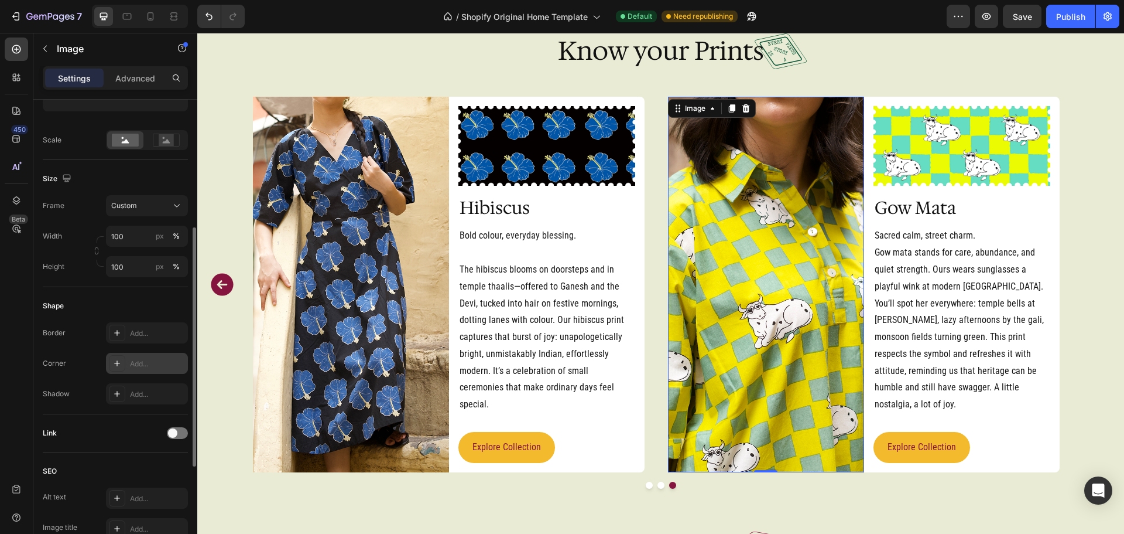
scroll to position [248, 0]
click at [141, 337] on div "Add..." at bounding box center [157, 332] width 55 height 11
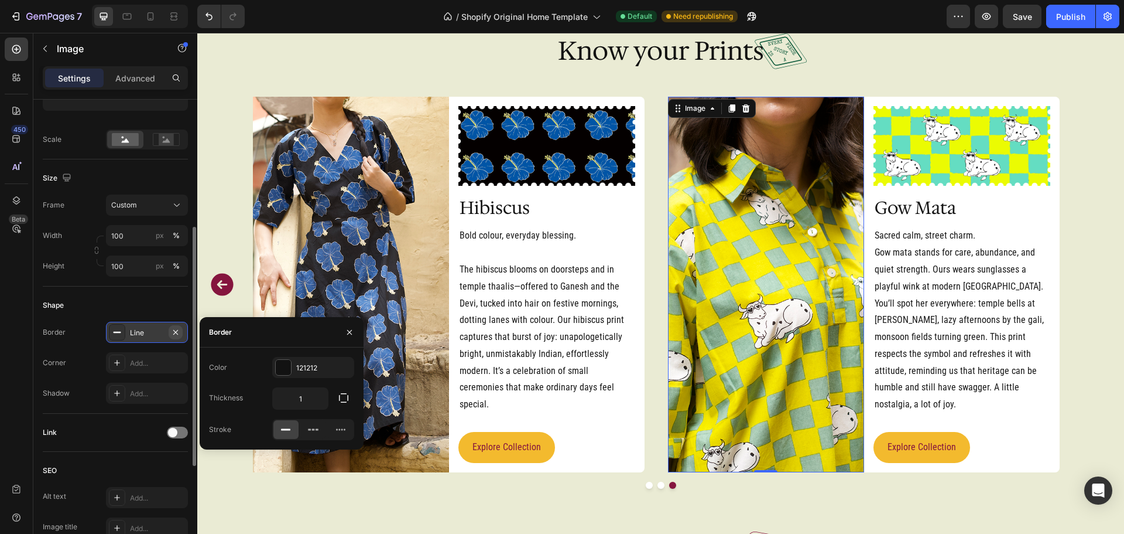
click at [179, 331] on icon "button" at bounding box center [175, 331] width 9 height 9
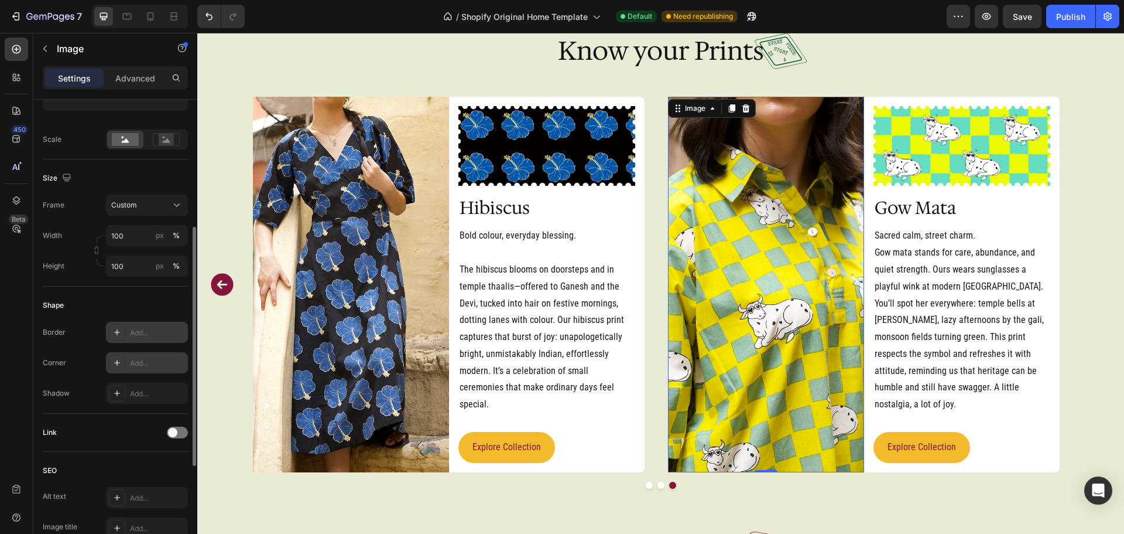
click at [155, 360] on div "Add..." at bounding box center [157, 363] width 55 height 11
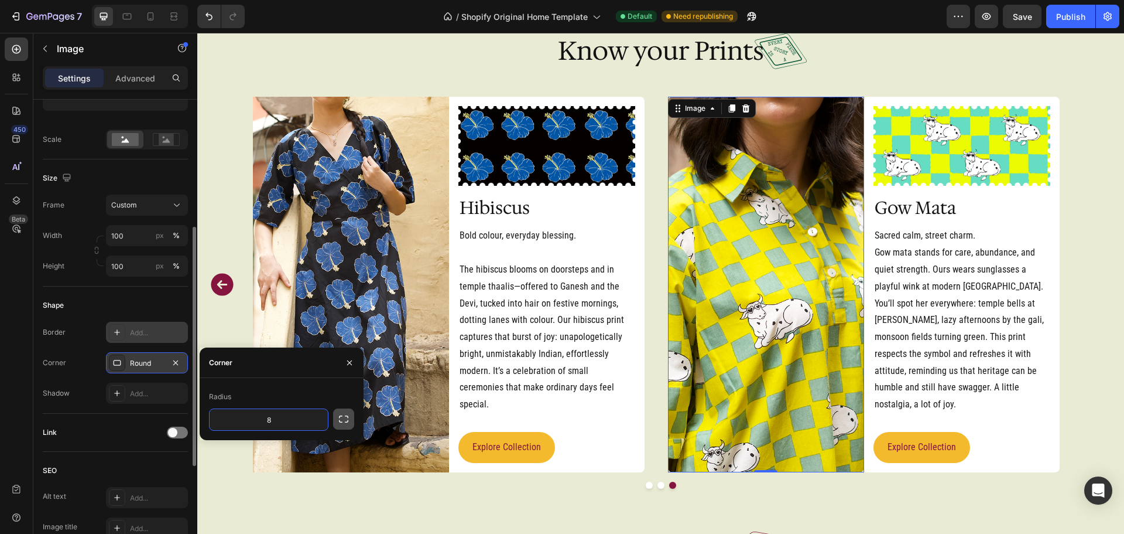
click at [348, 423] on icon "button" at bounding box center [344, 419] width 12 height 12
click at [305, 417] on input "8" at bounding box center [300, 419] width 56 height 21
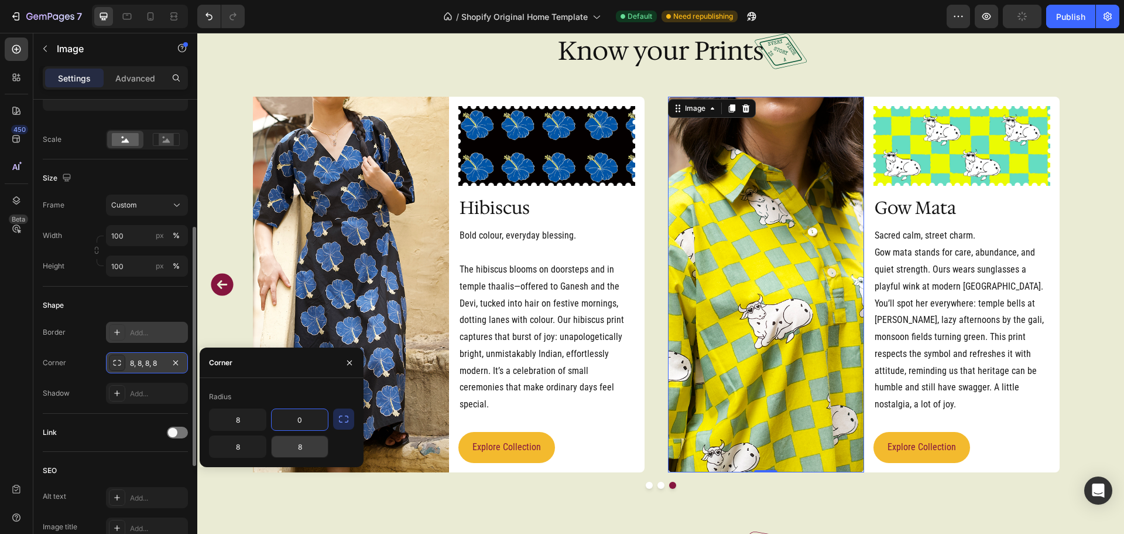
type input "0"
click at [288, 449] on input "8" at bounding box center [300, 446] width 56 height 21
type input "0"
click at [900, 464] on div "Image Image Row Sitar Heading Music you can wear. From mehfils to living-room r…" at bounding box center [660, 293] width 927 height 392
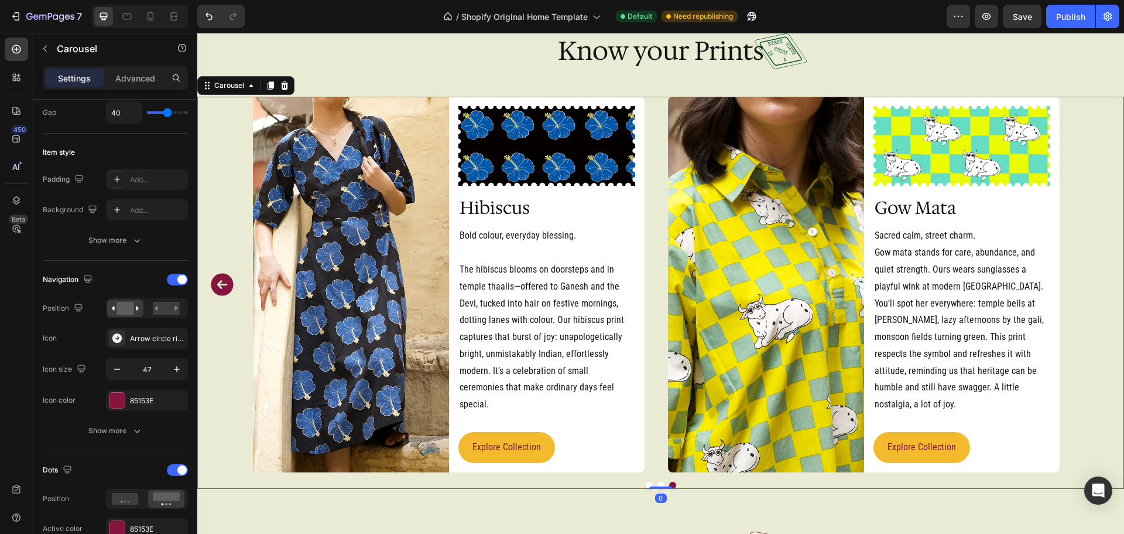
scroll to position [0, 0]
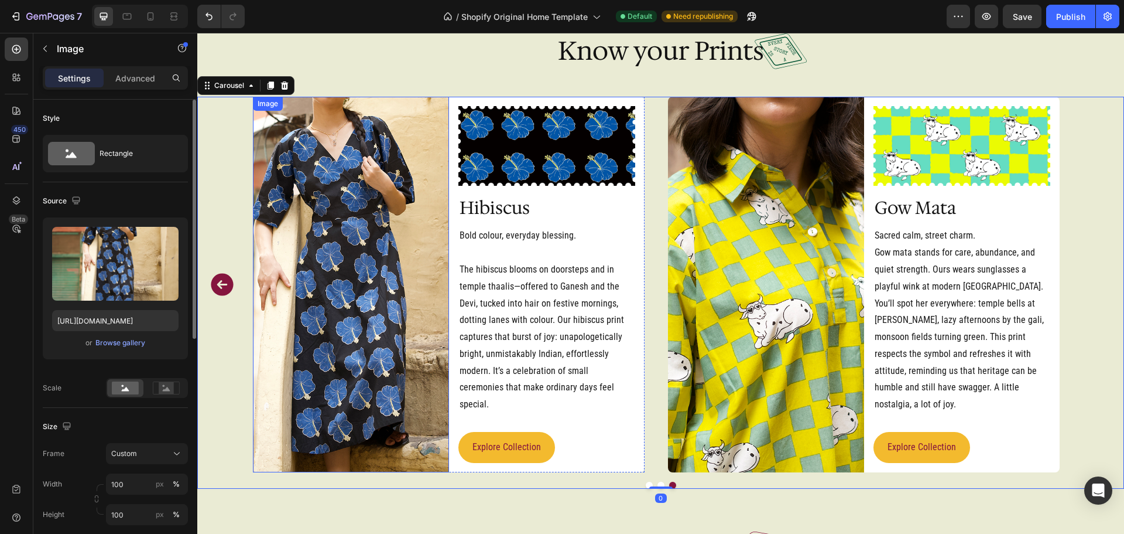
click at [398, 347] on img at bounding box center [351, 284] width 196 height 375
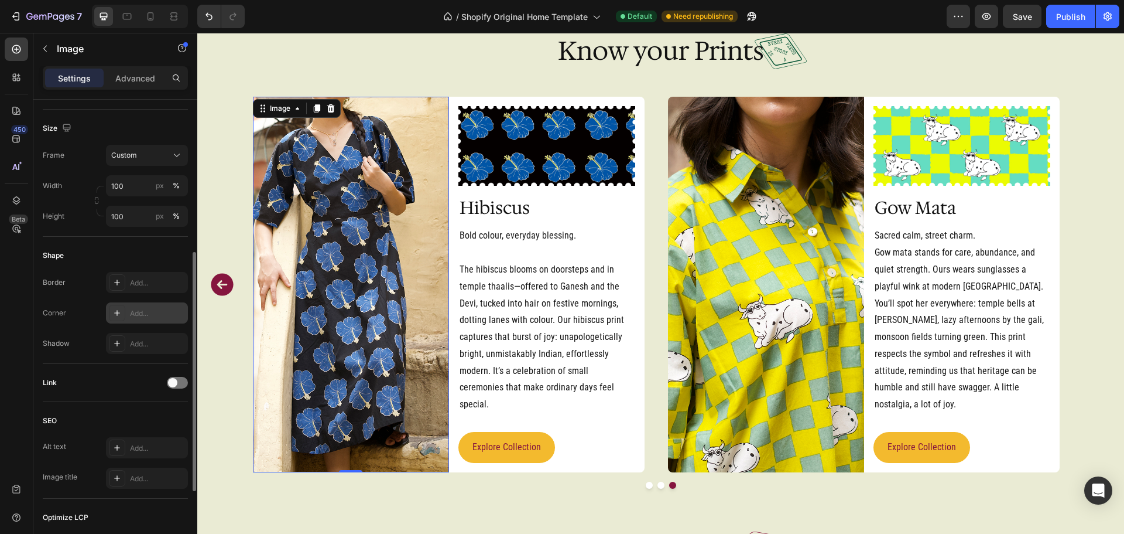
scroll to position [299, 0]
click at [156, 317] on div "Add..." at bounding box center [157, 312] width 55 height 11
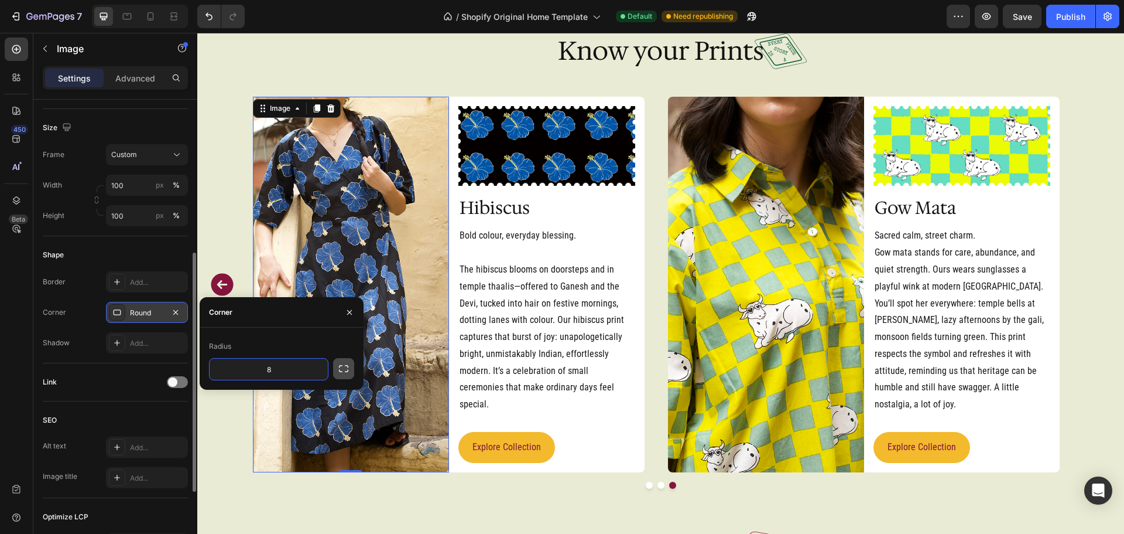
click at [347, 368] on icon "button" at bounding box center [344, 369] width 12 height 12
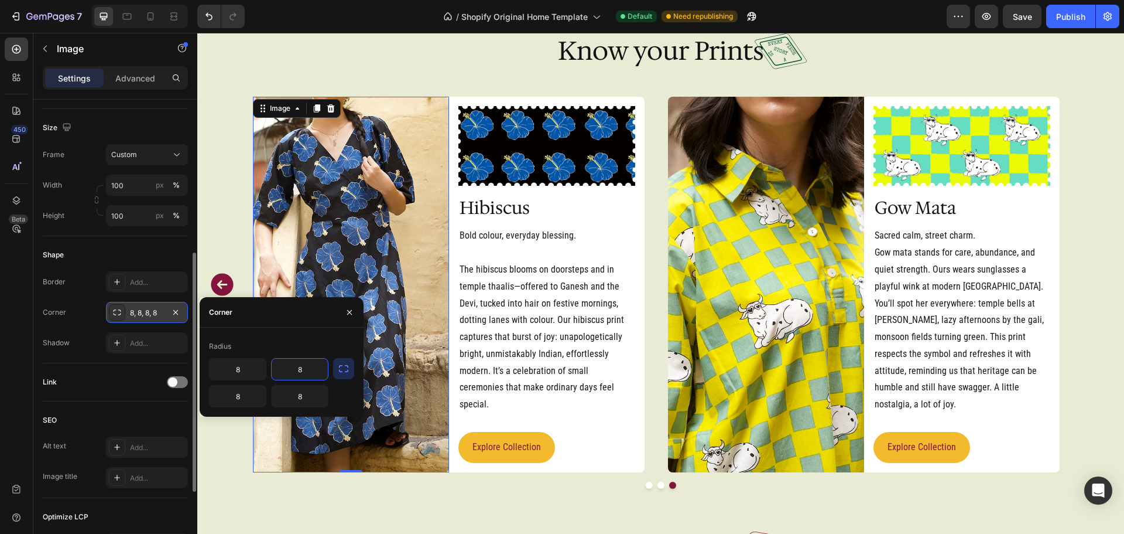
click at [308, 370] on input "8" at bounding box center [300, 368] width 56 height 21
type input "0"
click at [305, 395] on input "8" at bounding box center [300, 395] width 56 height 21
type input "0"
click at [348, 312] on icon "button" at bounding box center [349, 311] width 9 height 9
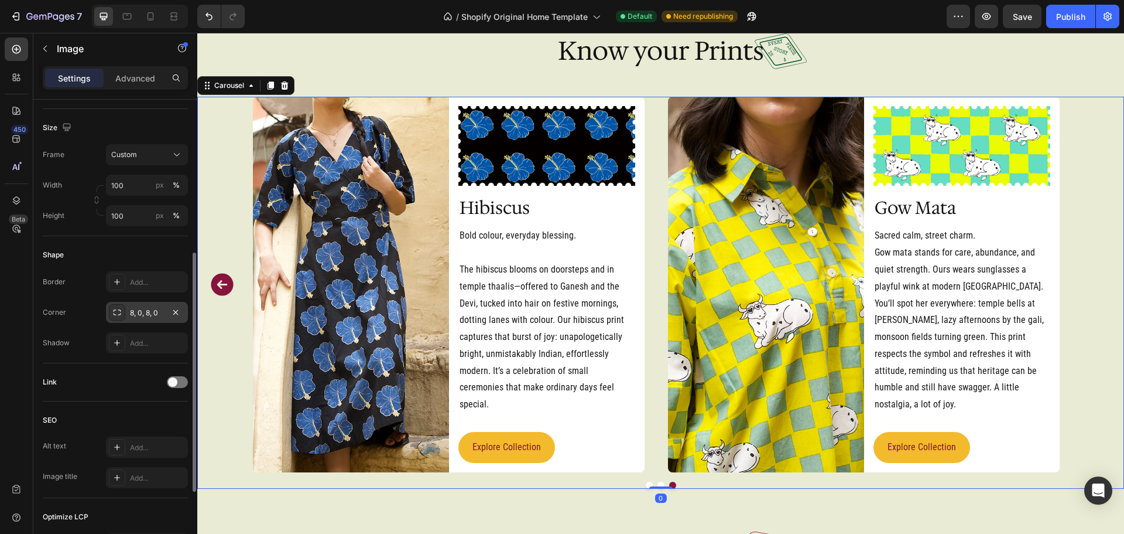
click at [218, 281] on icon "Carousel Back Arrow" at bounding box center [222, 284] width 22 height 22
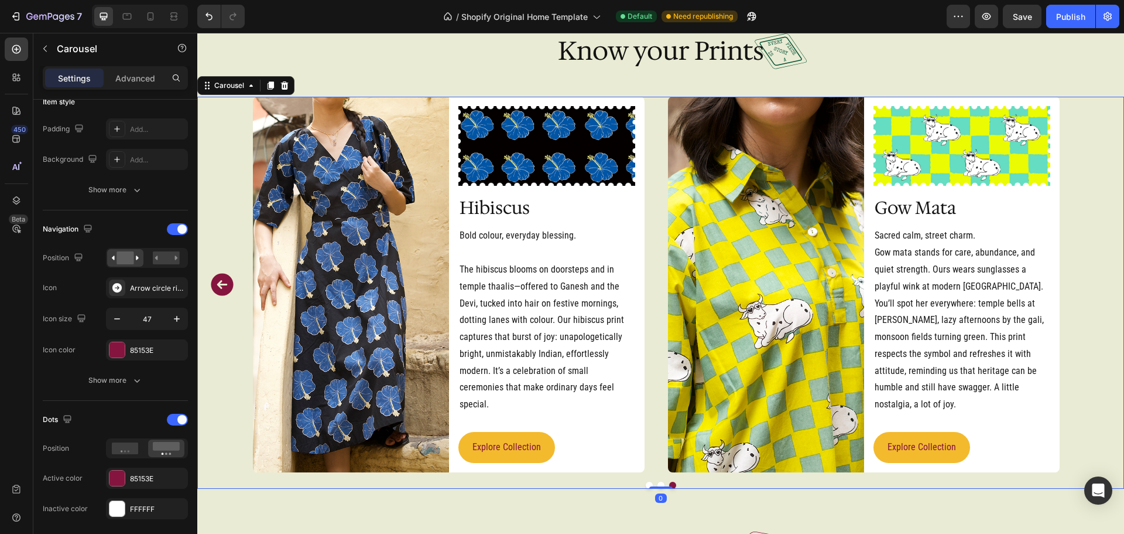
scroll to position [0, 0]
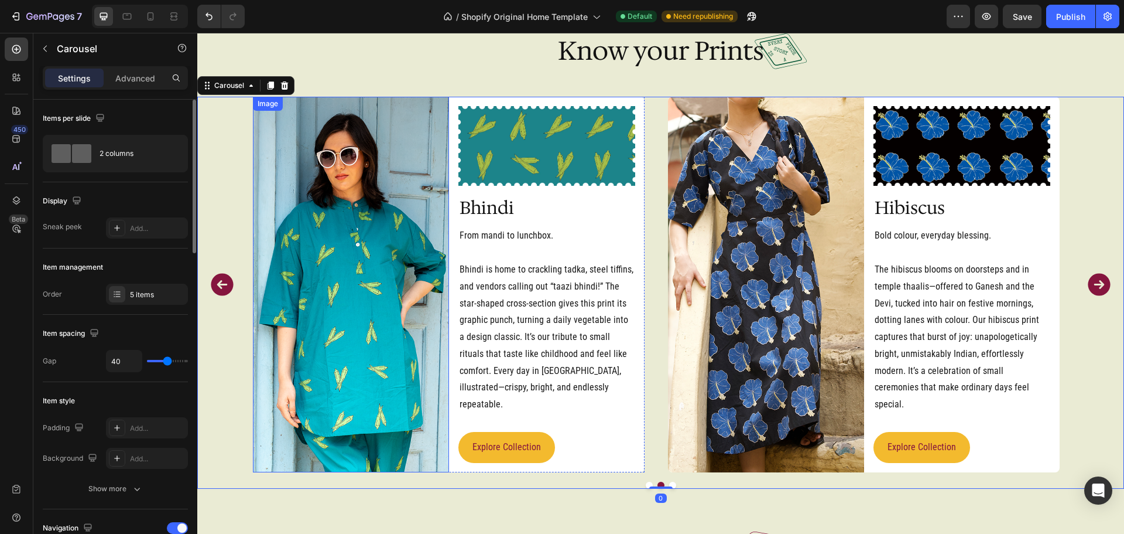
click at [330, 289] on img at bounding box center [351, 284] width 196 height 375
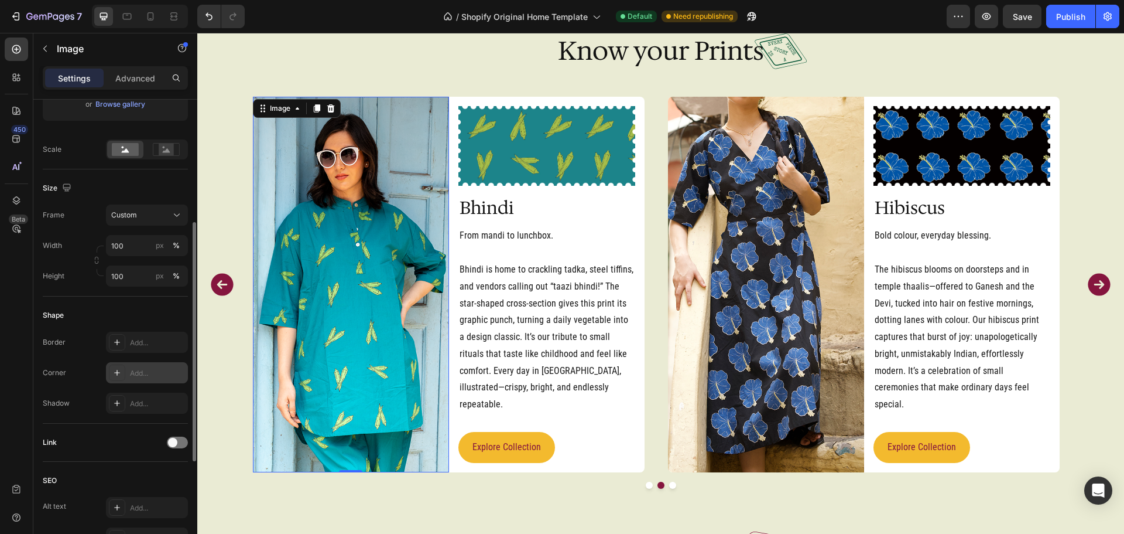
scroll to position [239, 0]
click at [160, 375] on div "Add..." at bounding box center [157, 372] width 55 height 11
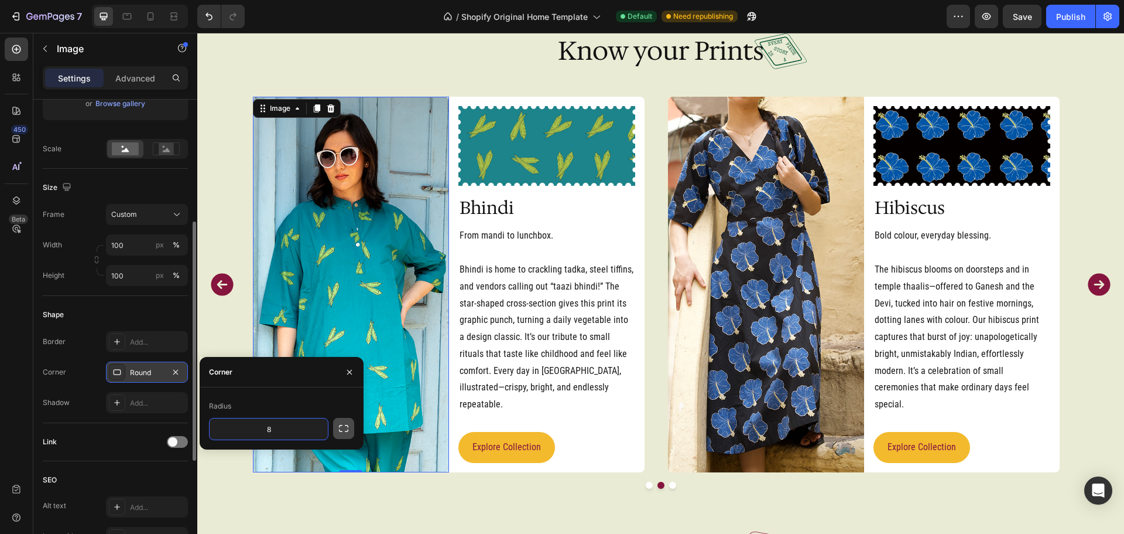
click at [352, 426] on button "button" at bounding box center [343, 428] width 21 height 21
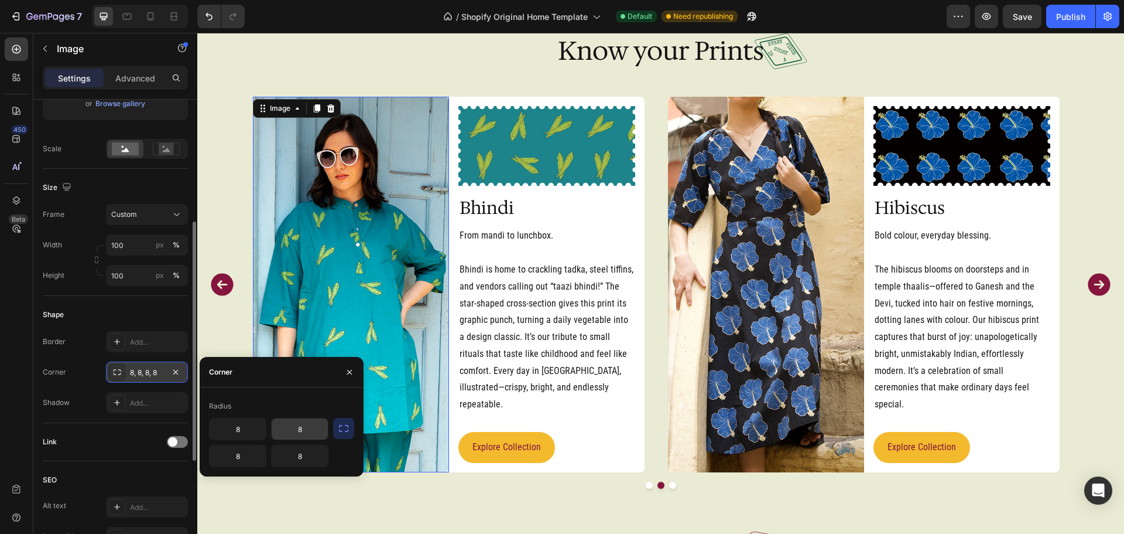
click at [309, 424] on input "8" at bounding box center [300, 428] width 56 height 21
type input "0"
click at [313, 451] on input "8" at bounding box center [300, 455] width 56 height 21
type input "0"
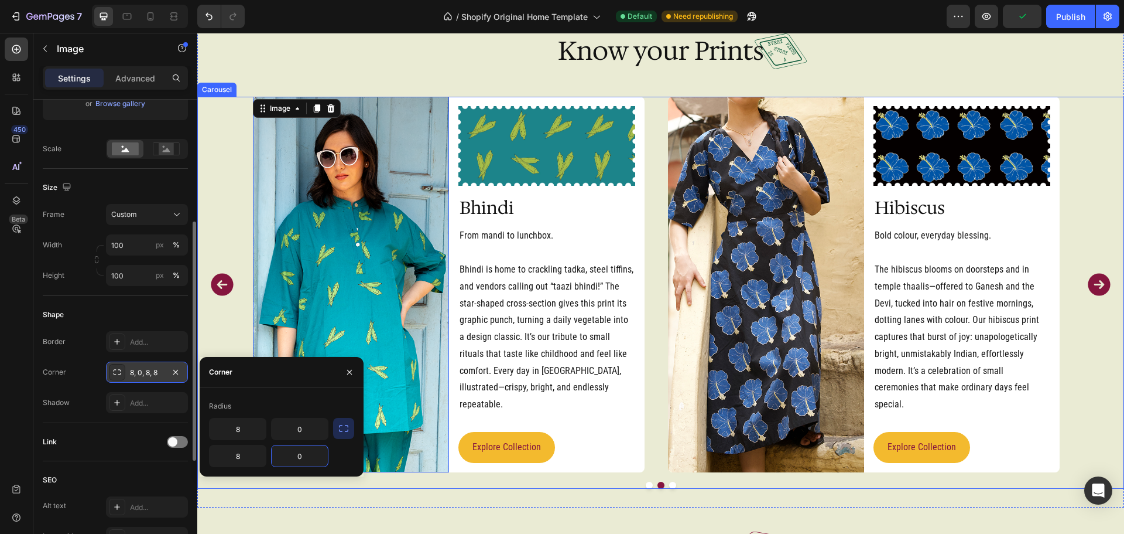
click at [217, 273] on icon "Carousel Back Arrow" at bounding box center [222, 284] width 22 height 22
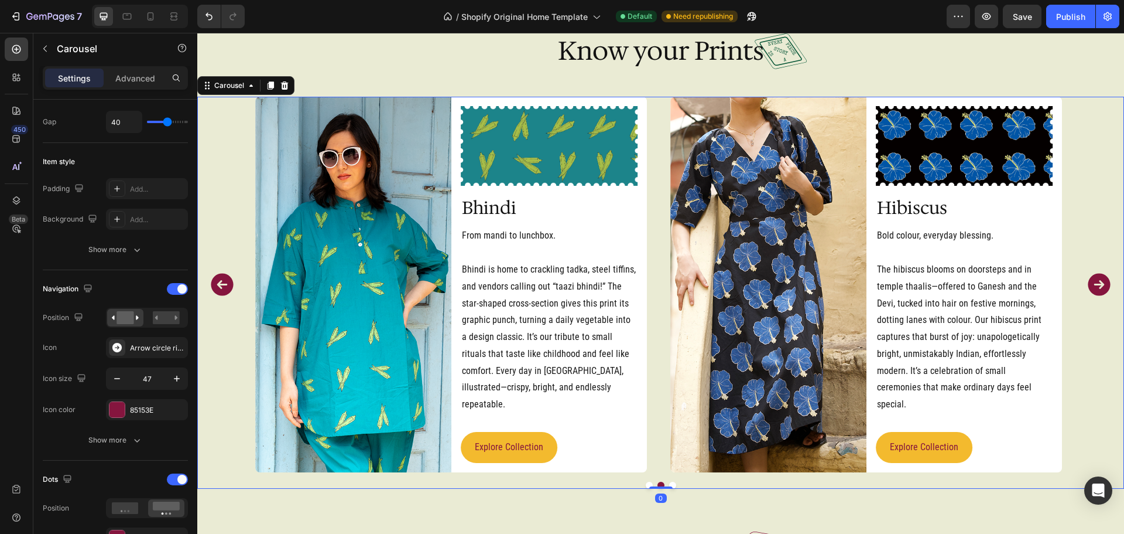
scroll to position [0, 0]
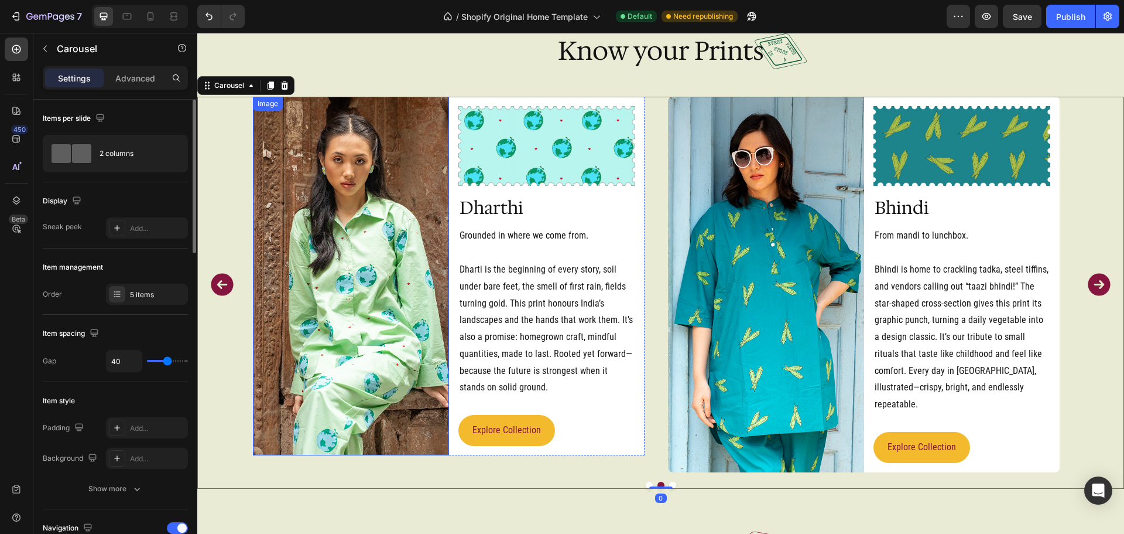
click at [337, 289] on img at bounding box center [351, 276] width 196 height 358
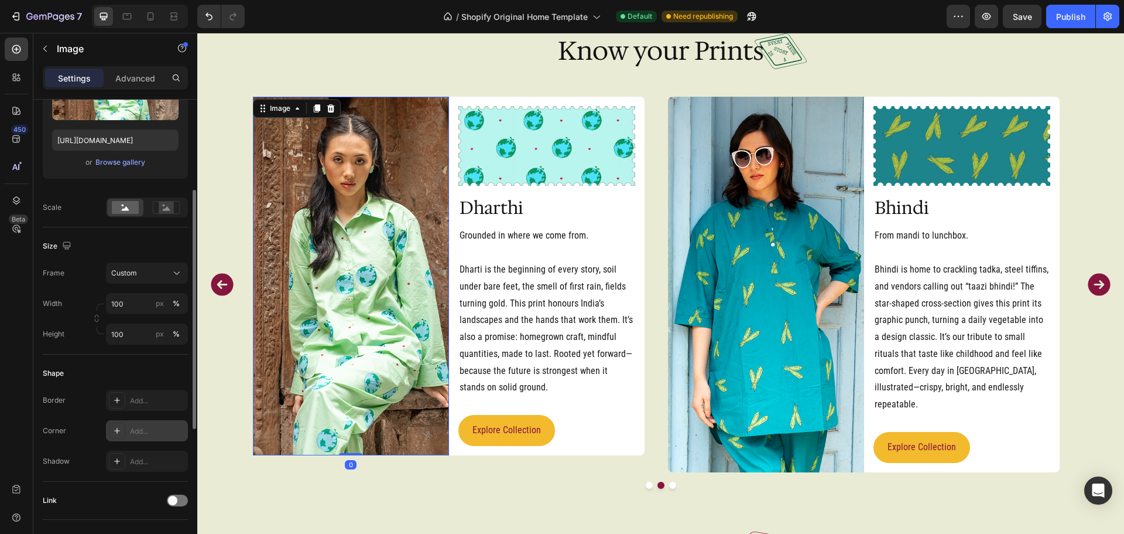
scroll to position [181, 0]
click at [137, 429] on div "Add..." at bounding box center [157, 430] width 55 height 11
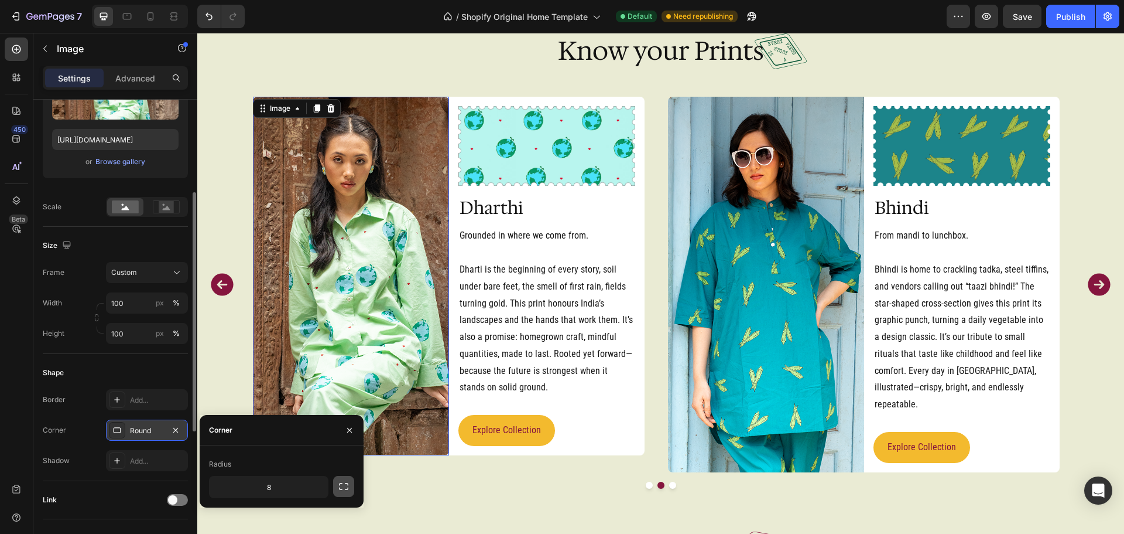
click at [343, 484] on icon "button" at bounding box center [344, 486] width 12 height 12
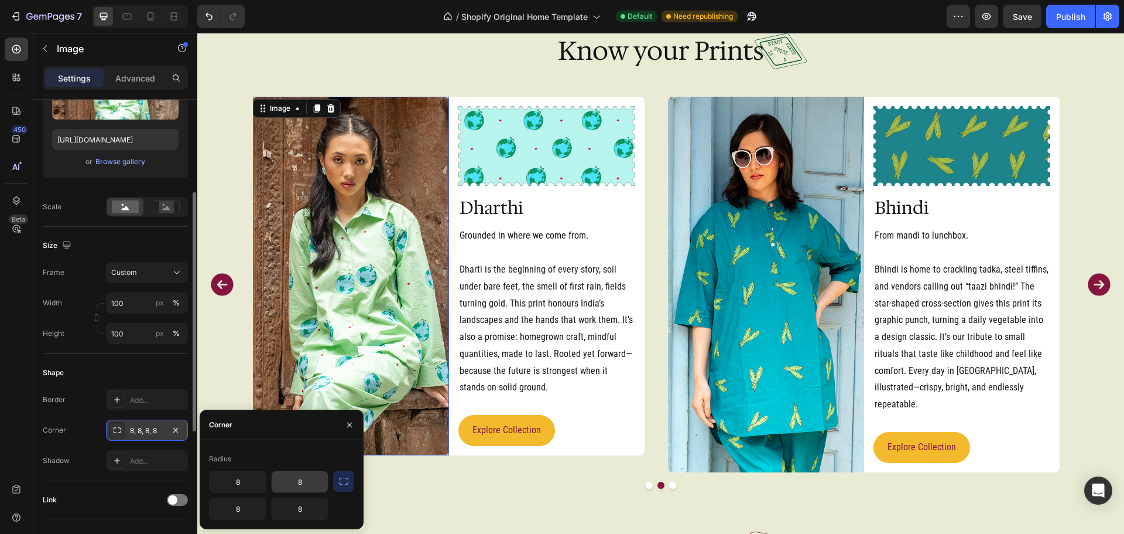
click at [313, 491] on input "8" at bounding box center [300, 481] width 56 height 21
type input "0"
click at [305, 508] on input "8" at bounding box center [300, 508] width 56 height 21
type input "0"
click at [223, 273] on icon "Carousel Back Arrow" at bounding box center [222, 284] width 22 height 22
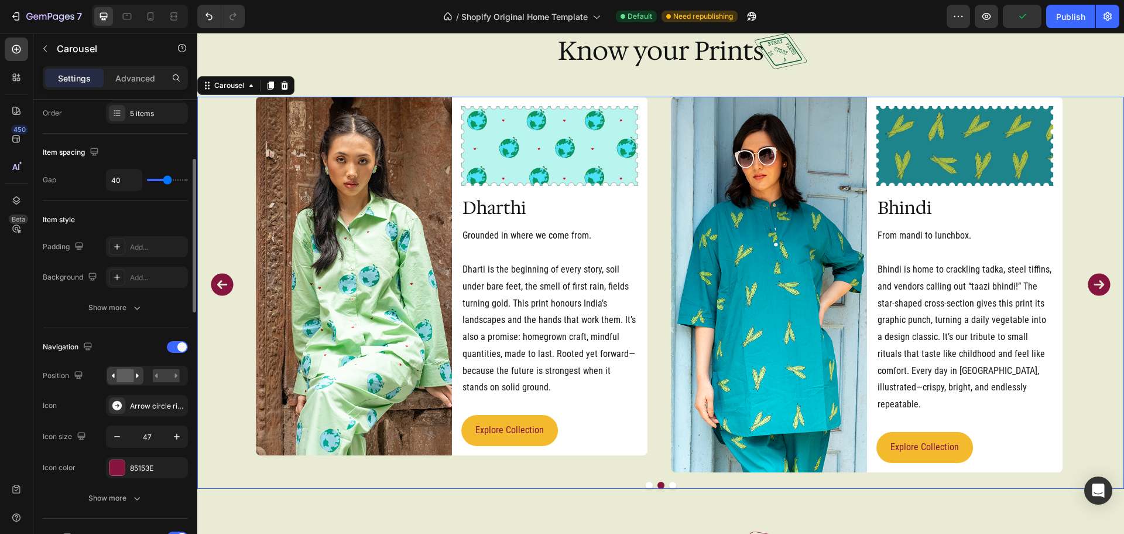
scroll to position [0, 0]
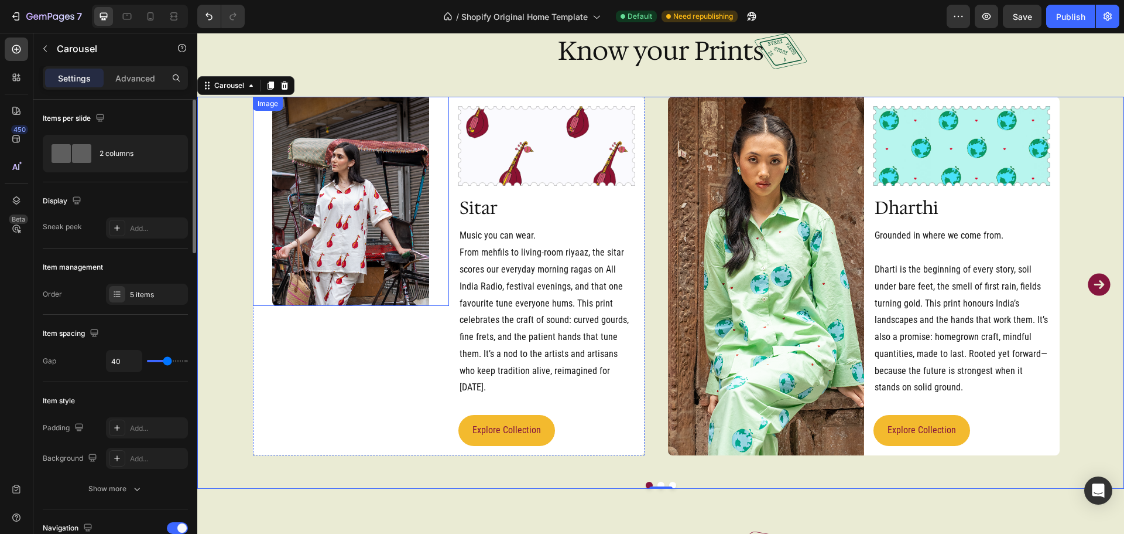
click at [379, 297] on img at bounding box center [350, 201] width 157 height 209
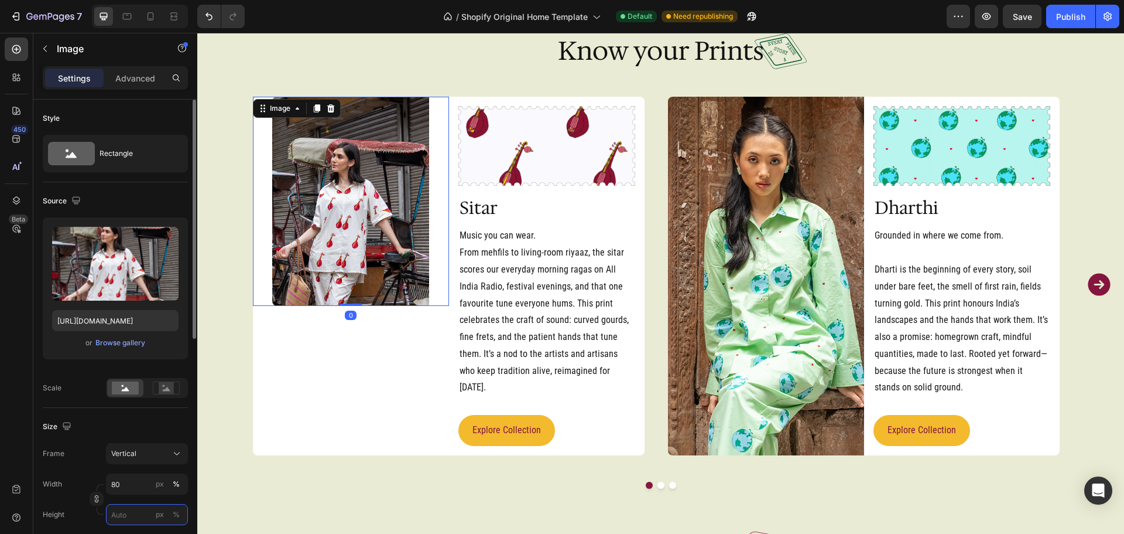
click at [141, 513] on input "px %" at bounding box center [147, 514] width 82 height 21
click at [124, 483] on p "Full 100%" at bounding box center [145, 483] width 68 height 11
type input "100"
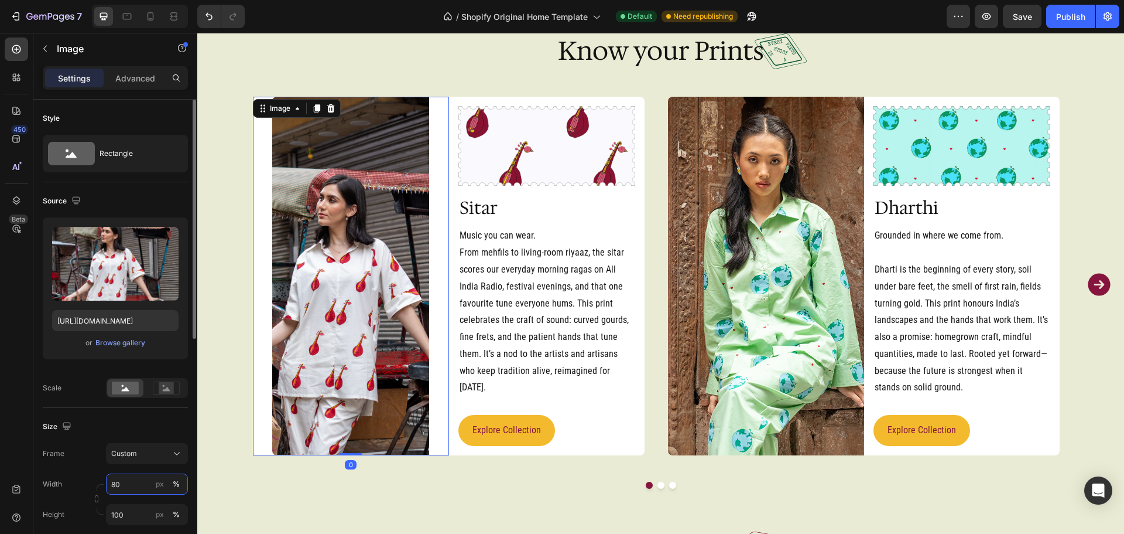
click at [137, 486] on input "80" at bounding box center [147, 483] width 82 height 21
click at [167, 511] on span "100%" at bounding box center [168, 512] width 19 height 11
type input "100"
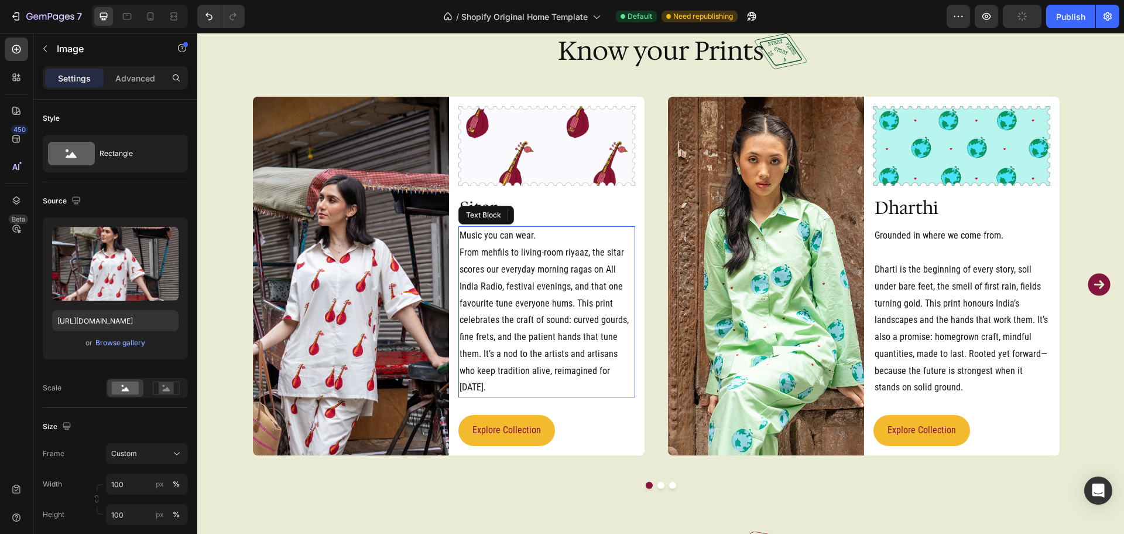
click at [550, 233] on p "Music you can wear." at bounding box center [547, 235] width 175 height 17
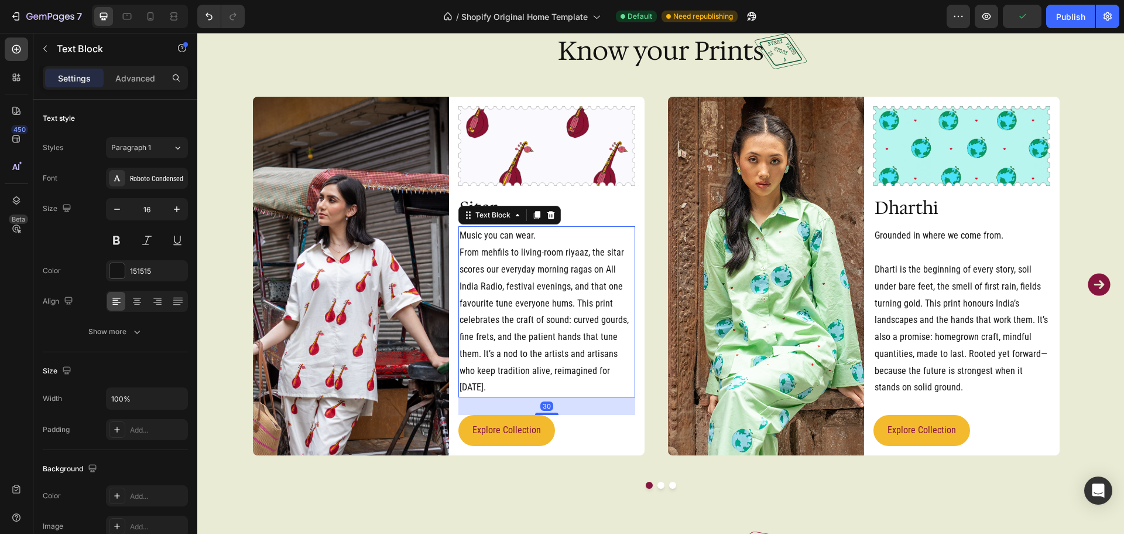
click at [550, 233] on p "Music you can wear." at bounding box center [547, 235] width 175 height 17
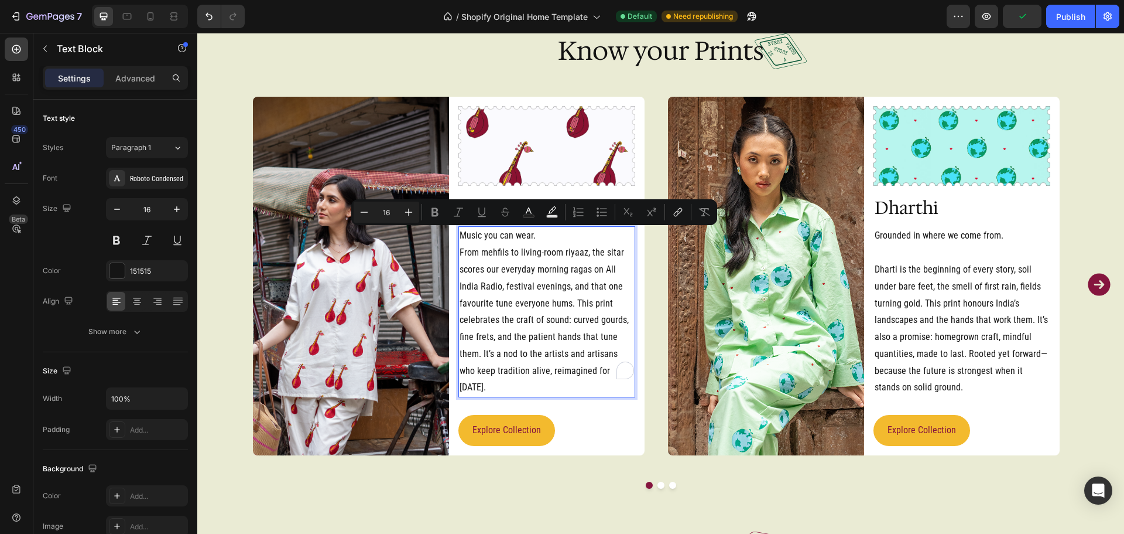
click at [538, 237] on p "Music you can wear." at bounding box center [547, 235] width 175 height 17
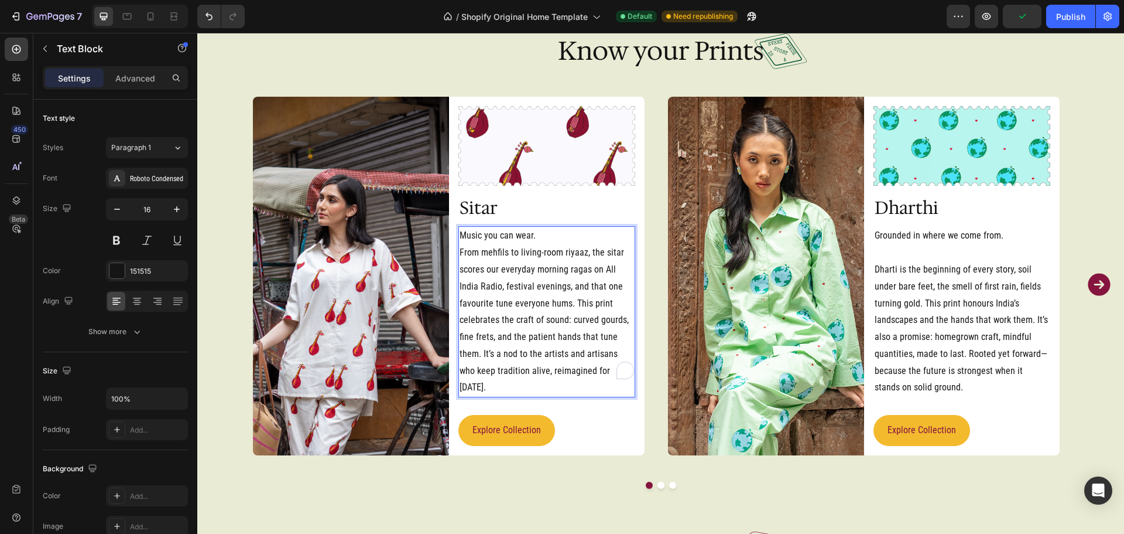
click at [538, 237] on p "Music you can wear." at bounding box center [547, 235] width 175 height 17
click at [527, 234] on p "Music you can wear." at bounding box center [547, 235] width 175 height 17
click at [538, 236] on p "Music you can wear." at bounding box center [547, 235] width 175 height 17
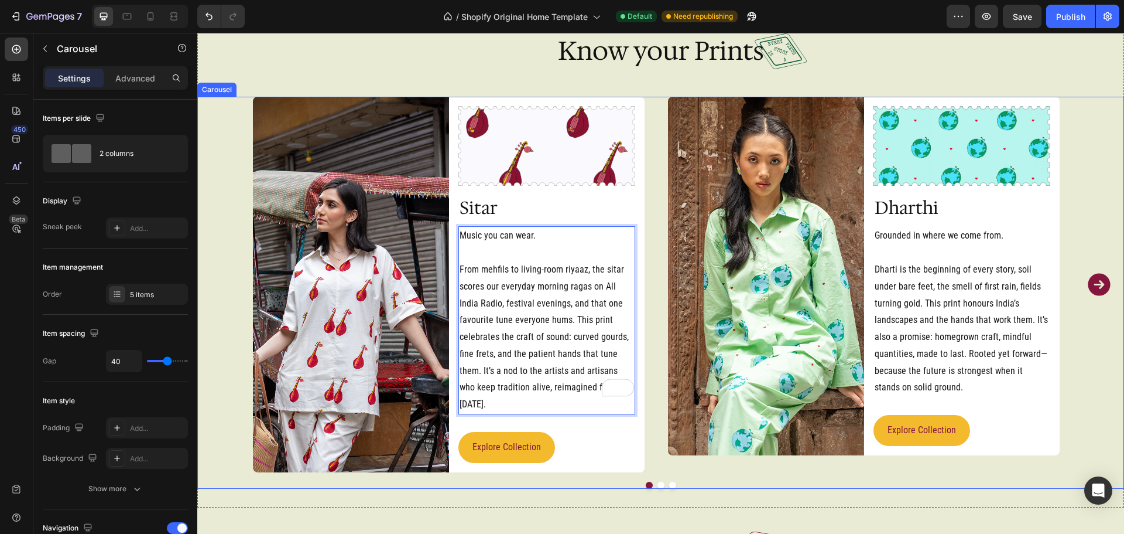
click at [1094, 273] on icon "Carousel Next Arrow" at bounding box center [1099, 284] width 22 height 22
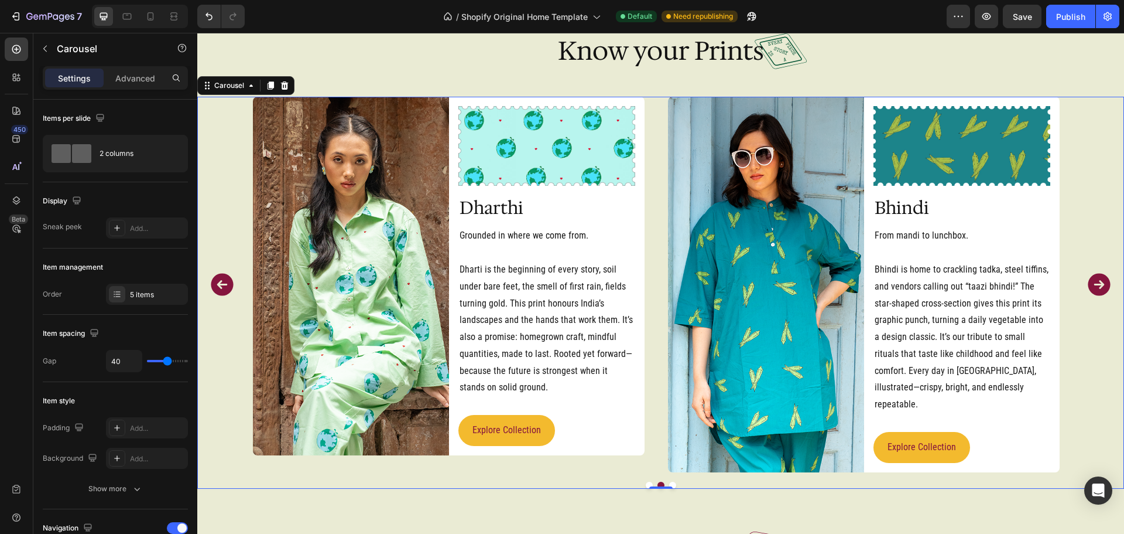
click at [1094, 273] on icon "Carousel Next Arrow" at bounding box center [1099, 284] width 22 height 22
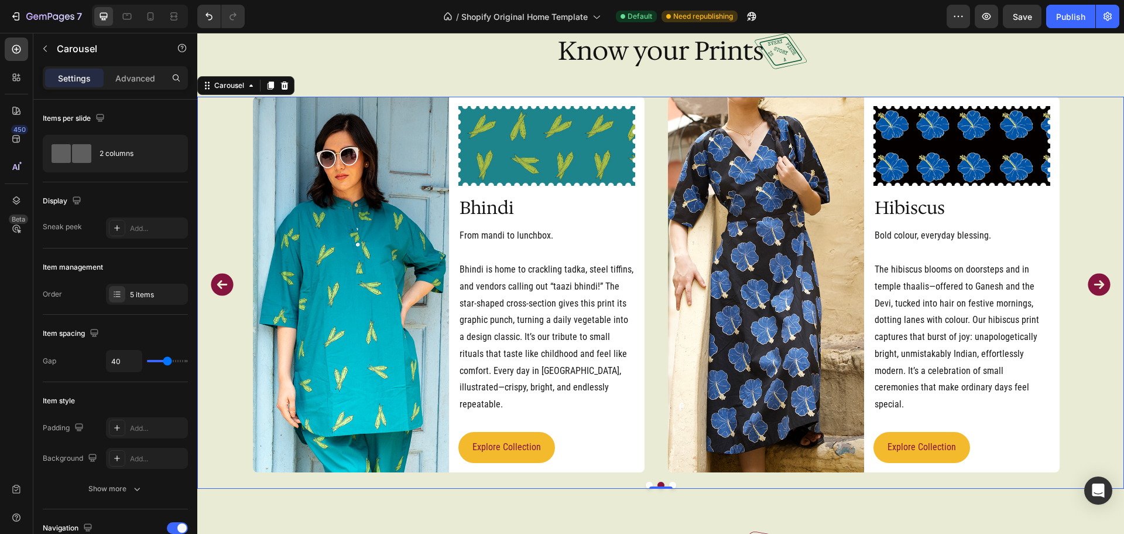
click at [1095, 273] on icon "Carousel Next Arrow" at bounding box center [1099, 284] width 22 height 22
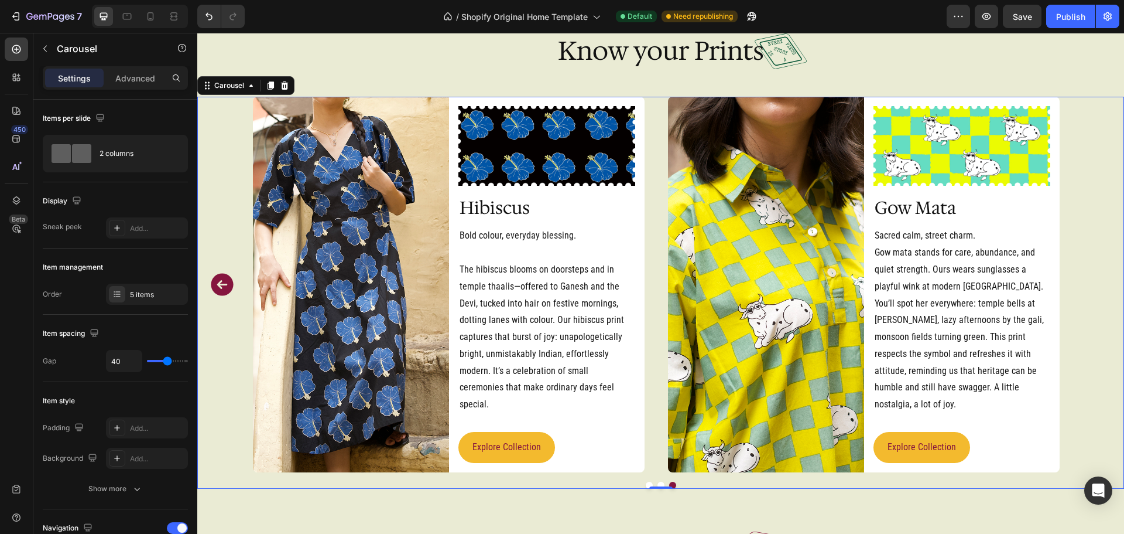
click at [228, 278] on icon "Carousel Back Arrow" at bounding box center [222, 284] width 22 height 22
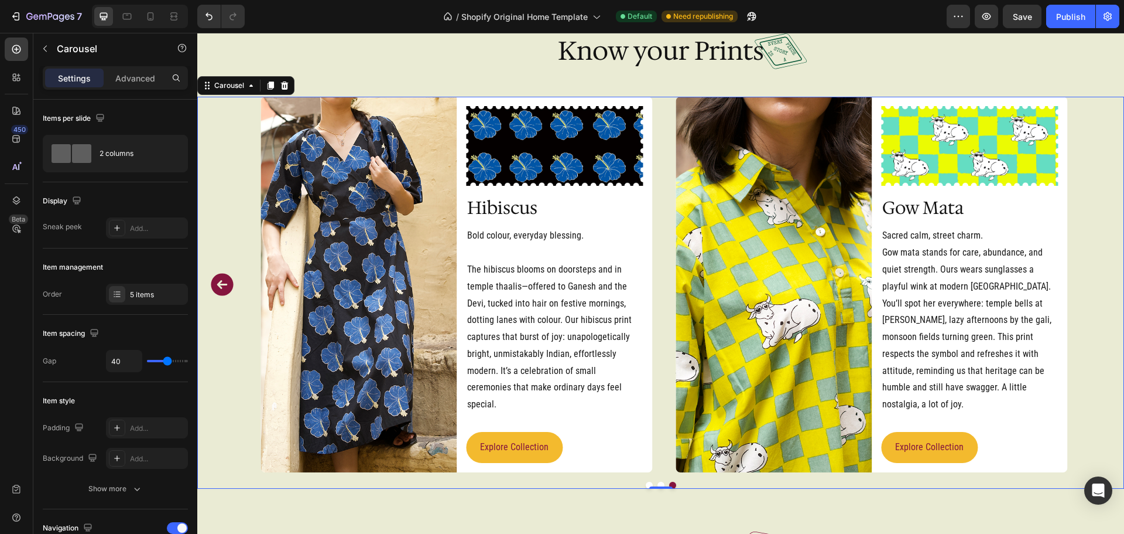
click at [228, 278] on icon "Carousel Back Arrow" at bounding box center [222, 284] width 22 height 22
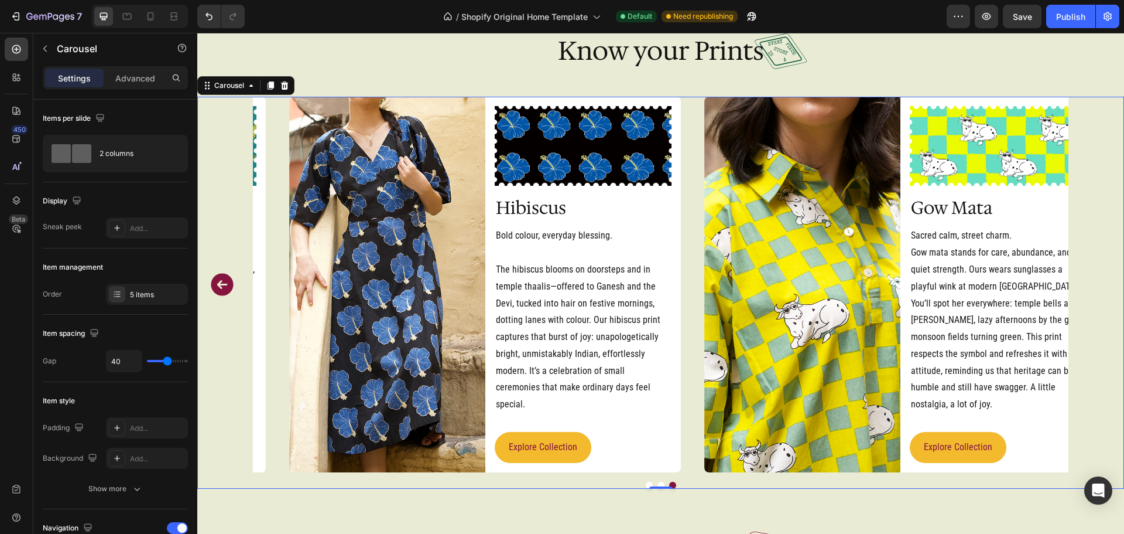
click at [228, 278] on icon "Carousel Back Arrow" at bounding box center [222, 284] width 22 height 22
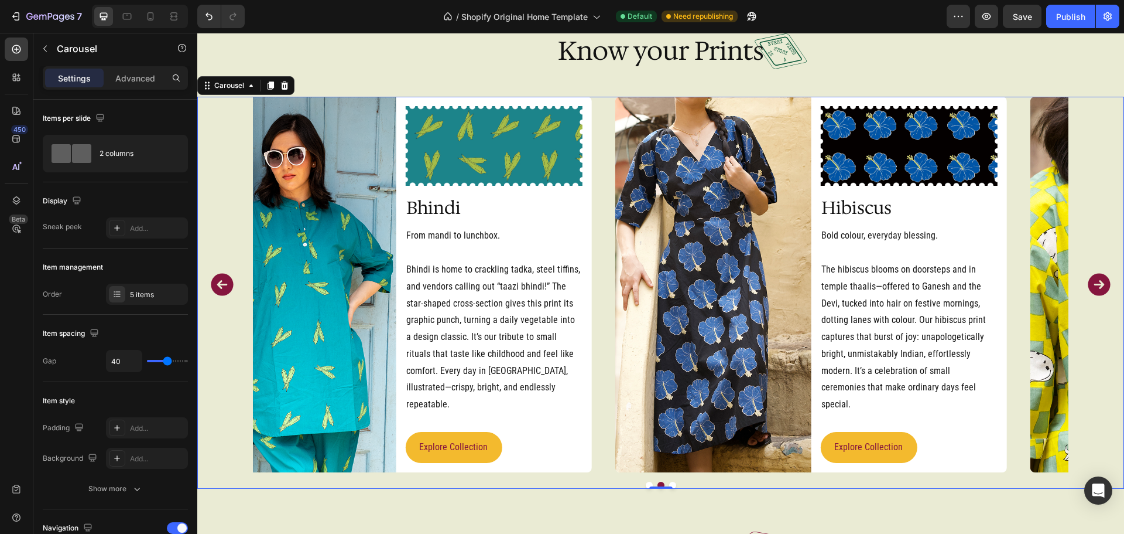
click at [228, 278] on icon "Carousel Back Arrow" at bounding box center [222, 284] width 22 height 22
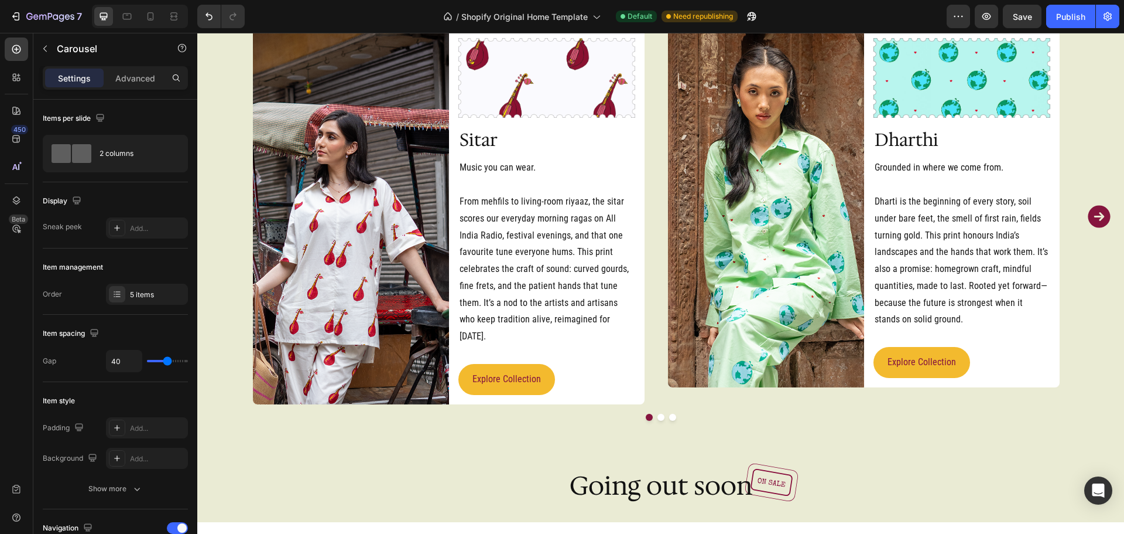
scroll to position [2422, 0]
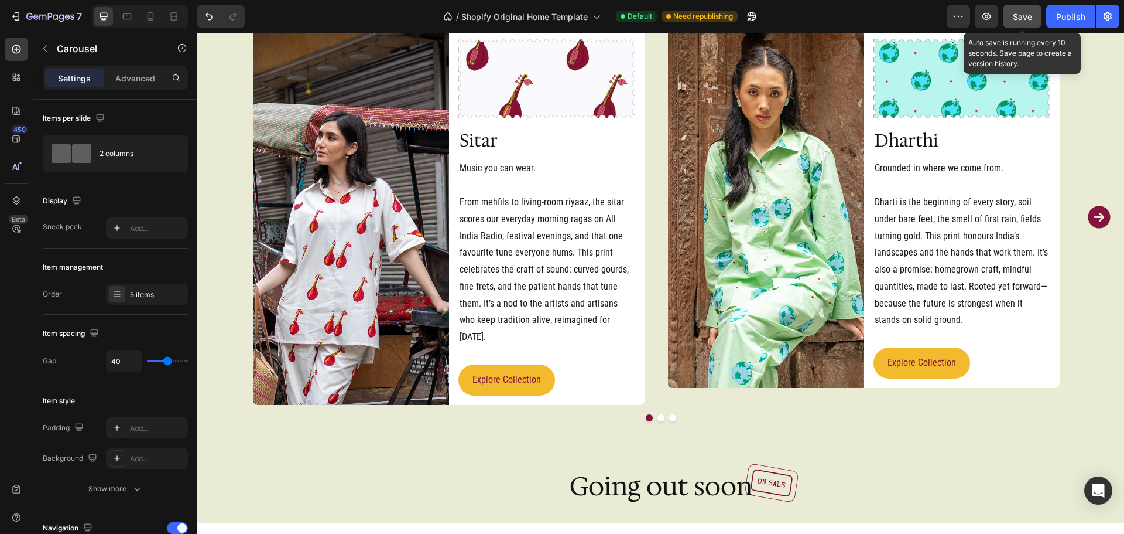
click at [1027, 18] on span "Save" at bounding box center [1022, 17] width 19 height 10
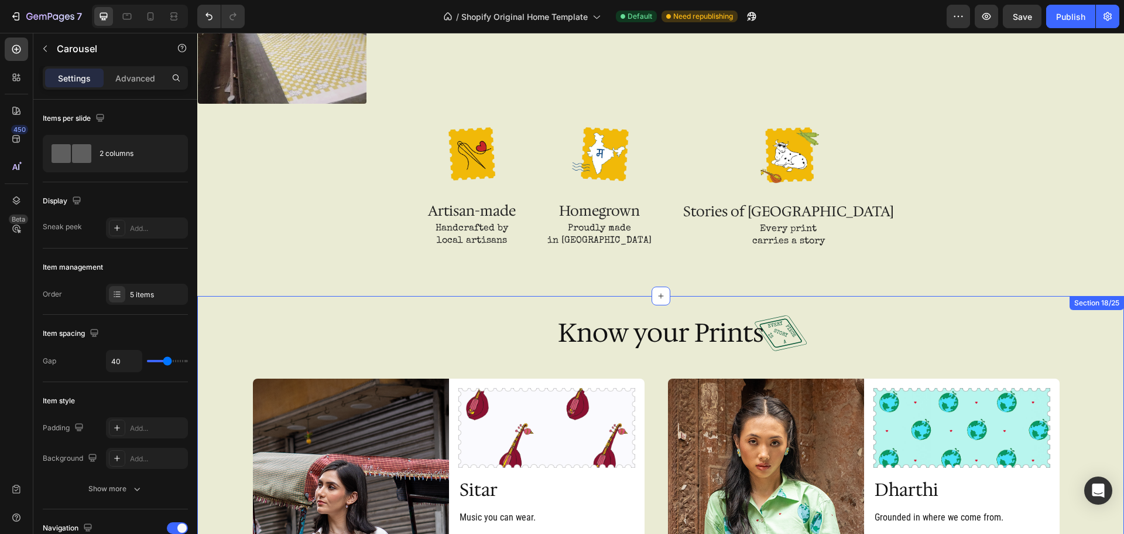
scroll to position [2074, 0]
